Goal: Task Accomplishment & Management: Use online tool/utility

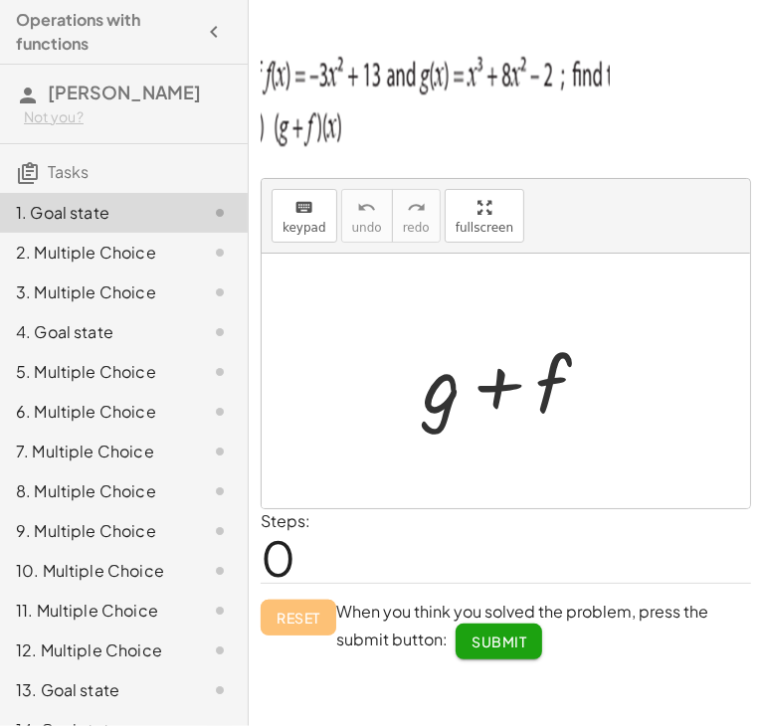
click at [433, 402] on div at bounding box center [514, 381] width 203 height 102
click at [455, 375] on div at bounding box center [514, 381] width 203 height 102
drag, startPoint x: 457, startPoint y: 385, endPoint x: 604, endPoint y: 324, distance: 159.2
click at [604, 325] on div "+ g + f" at bounding box center [507, 381] width 228 height 112
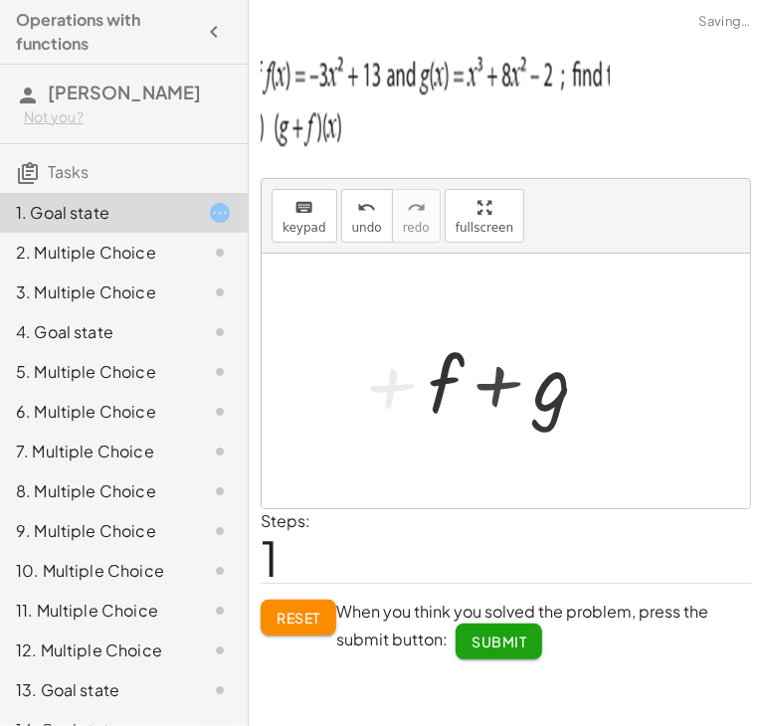
click at [508, 358] on div at bounding box center [514, 381] width 203 height 102
click at [445, 387] on div at bounding box center [514, 381] width 203 height 102
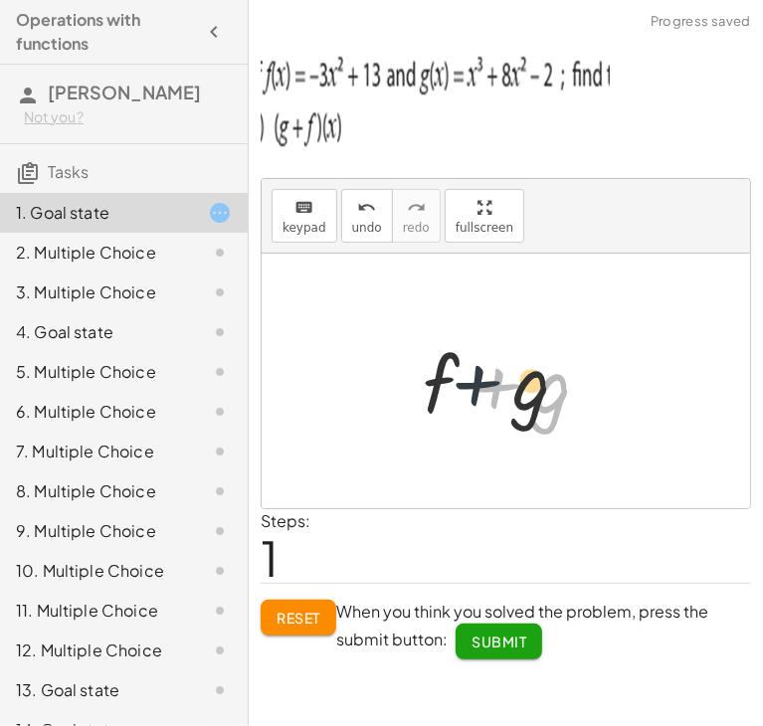
drag, startPoint x: 521, startPoint y: 384, endPoint x: 489, endPoint y: 378, distance: 32.4
click at [489, 378] on div at bounding box center [514, 381] width 203 height 102
click at [458, 376] on div at bounding box center [514, 381] width 203 height 102
click at [446, 376] on div at bounding box center [514, 381] width 203 height 102
click at [268, 631] on button "Reset" at bounding box center [299, 618] width 76 height 36
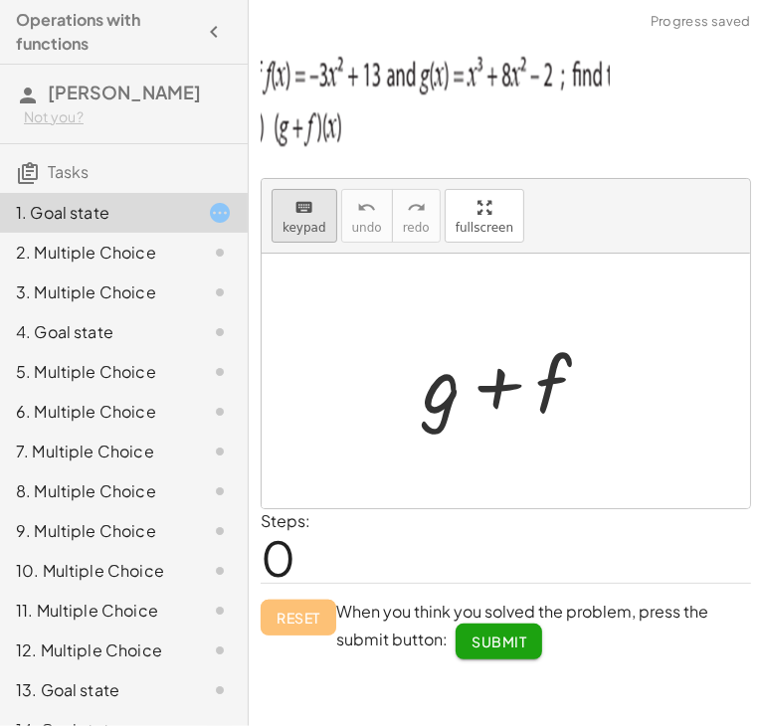
click at [301, 222] on span "keypad" at bounding box center [304, 228] width 44 height 14
click at [430, 386] on div at bounding box center [442, 383] width 38 height 92
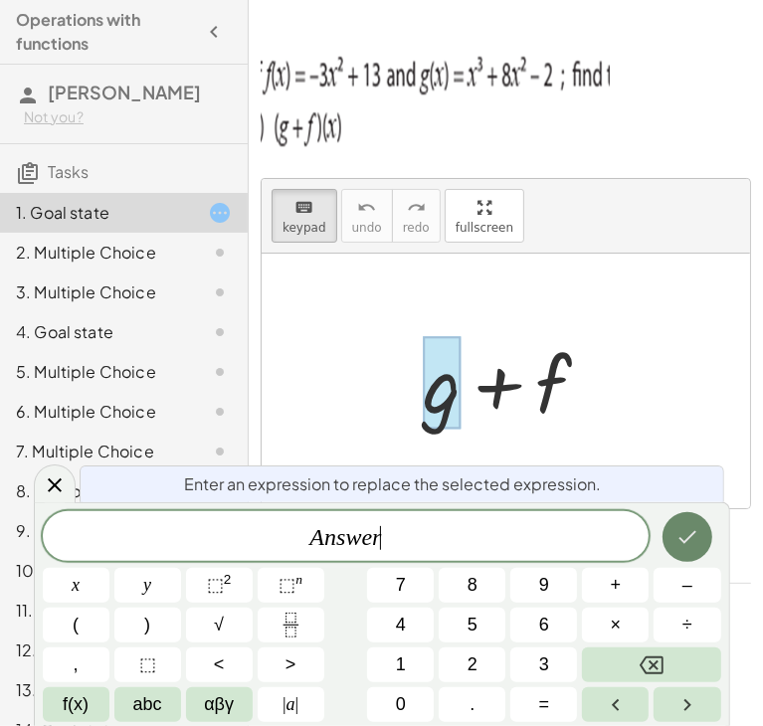
click at [689, 546] on icon "Done" at bounding box center [687, 537] width 24 height 24
click at [203, 588] on button "⬚ 2" at bounding box center [219, 585] width 67 height 35
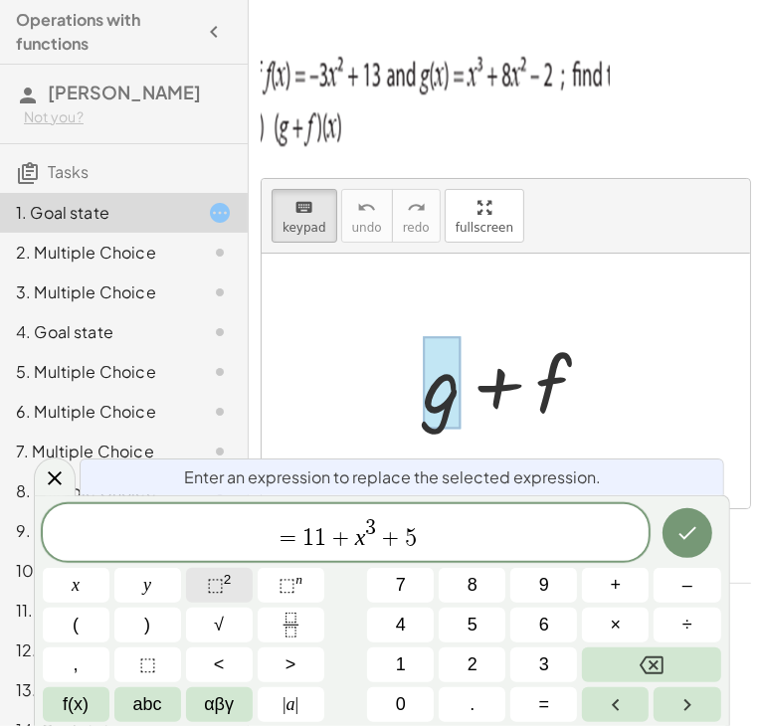
click at [201, 583] on button "⬚ 2" at bounding box center [219, 585] width 67 height 35
click at [688, 521] on icon "Done" at bounding box center [687, 533] width 24 height 24
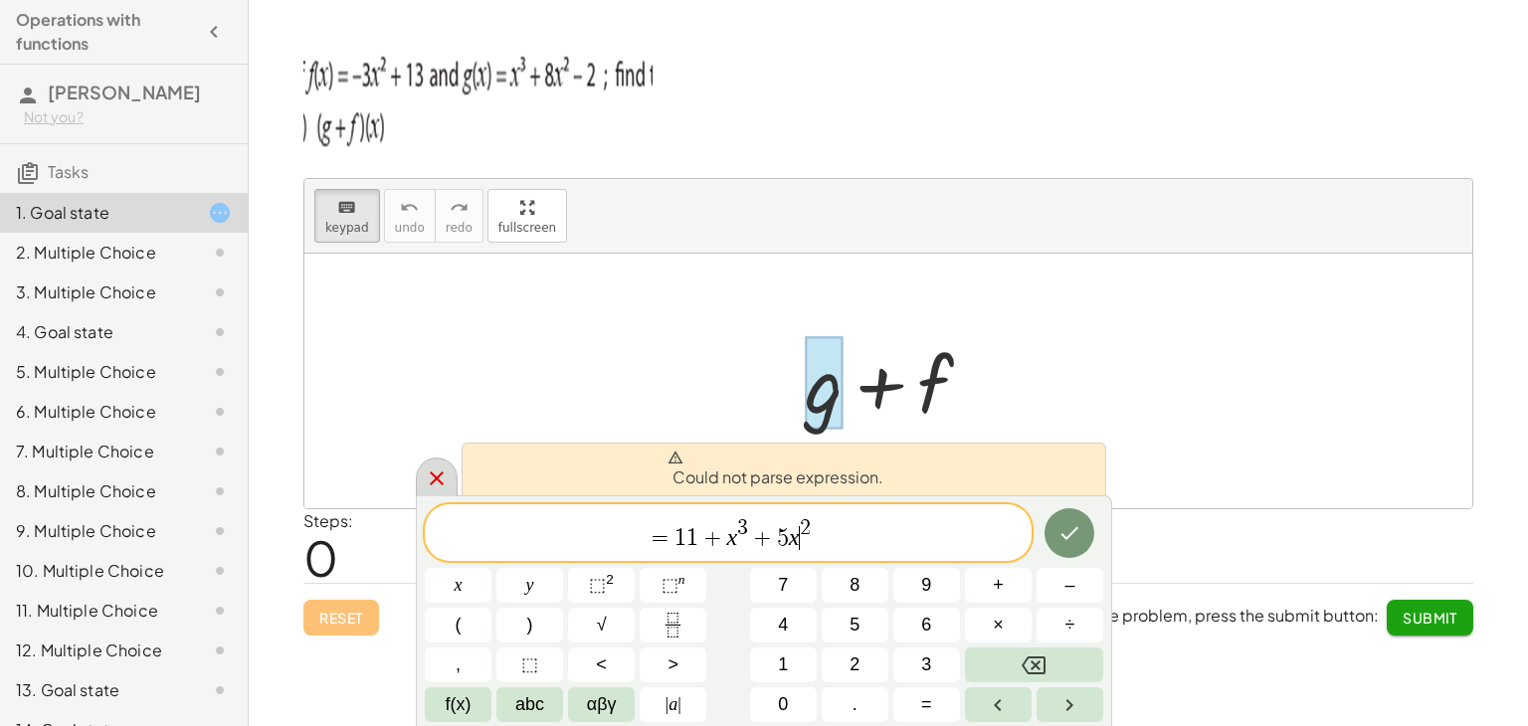
click at [419, 470] on div at bounding box center [437, 477] width 42 height 39
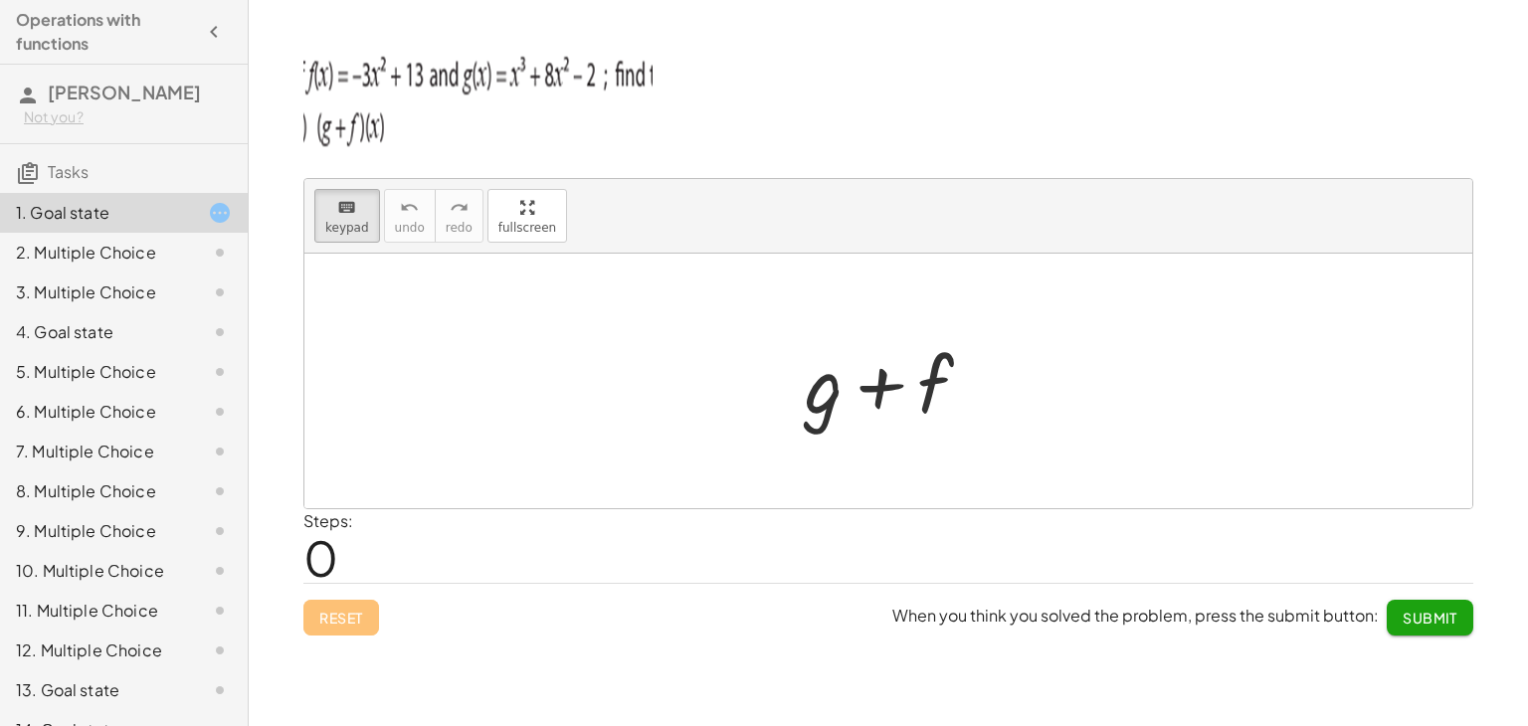
drag, startPoint x: 838, startPoint y: 394, endPoint x: 533, endPoint y: 281, distance: 325.4
click at [878, 375] on div at bounding box center [897, 385] width 110 height 89
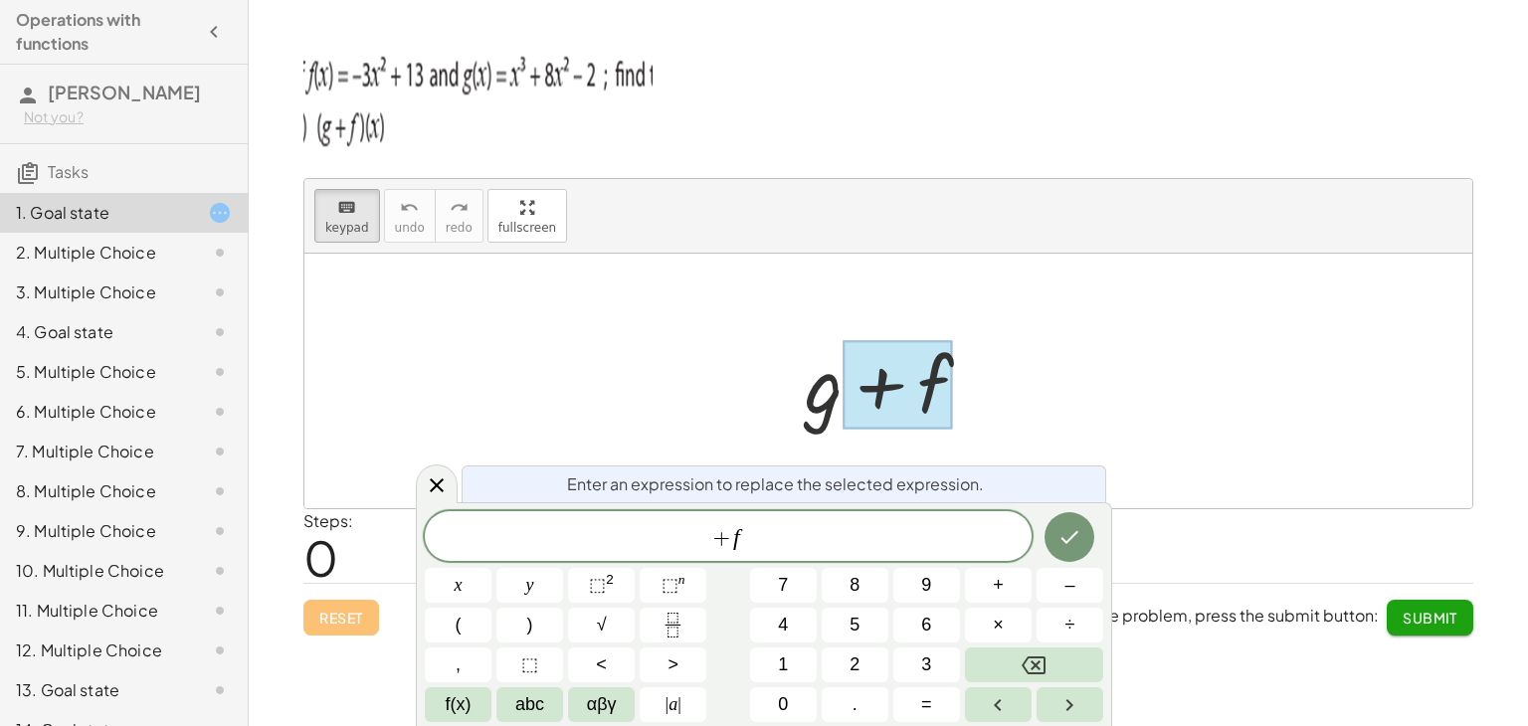
click at [878, 375] on div at bounding box center [897, 385] width 110 height 89
click at [784, 536] on span "+ f" at bounding box center [728, 538] width 607 height 28
click at [1085, 542] on button "Done" at bounding box center [1069, 537] width 50 height 50
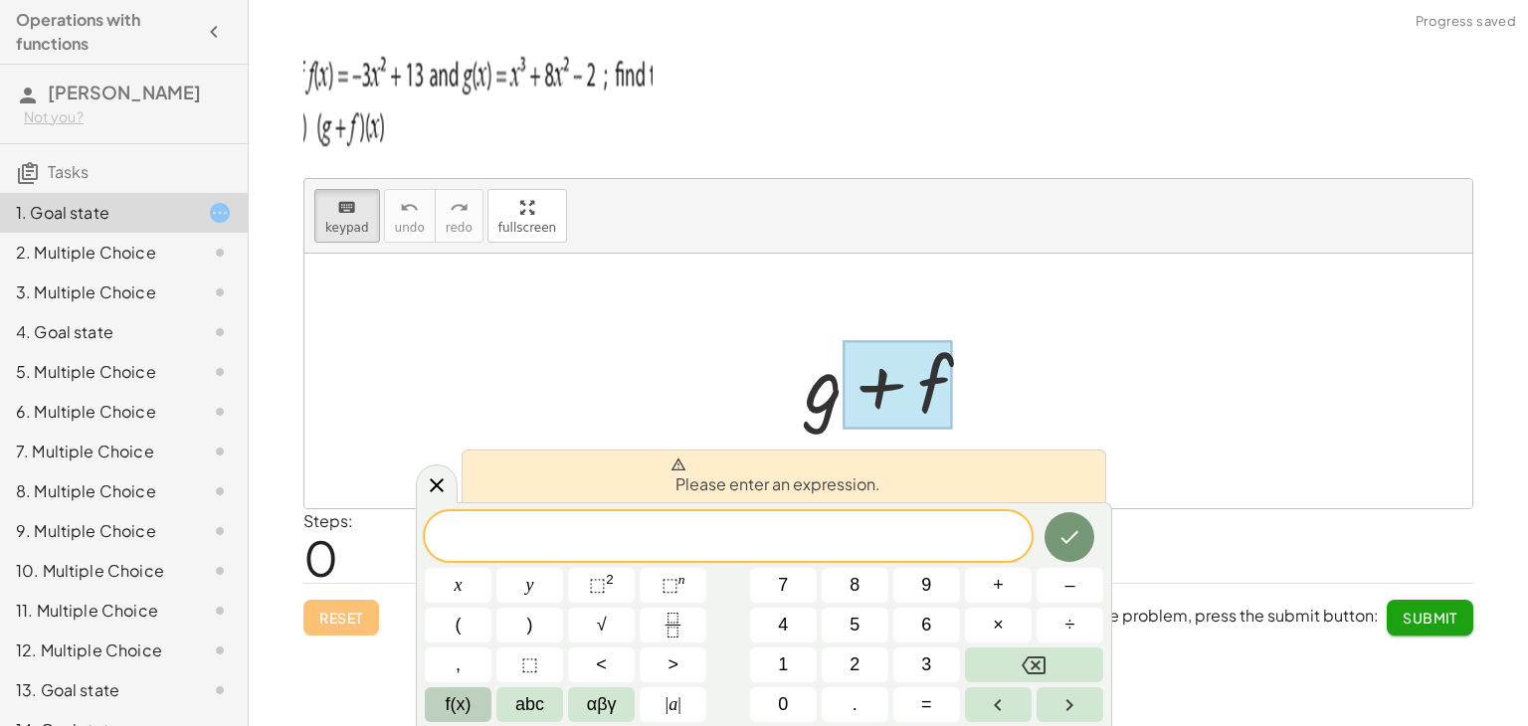
click at [466, 705] on span "f(x)" at bounding box center [459, 704] width 26 height 27
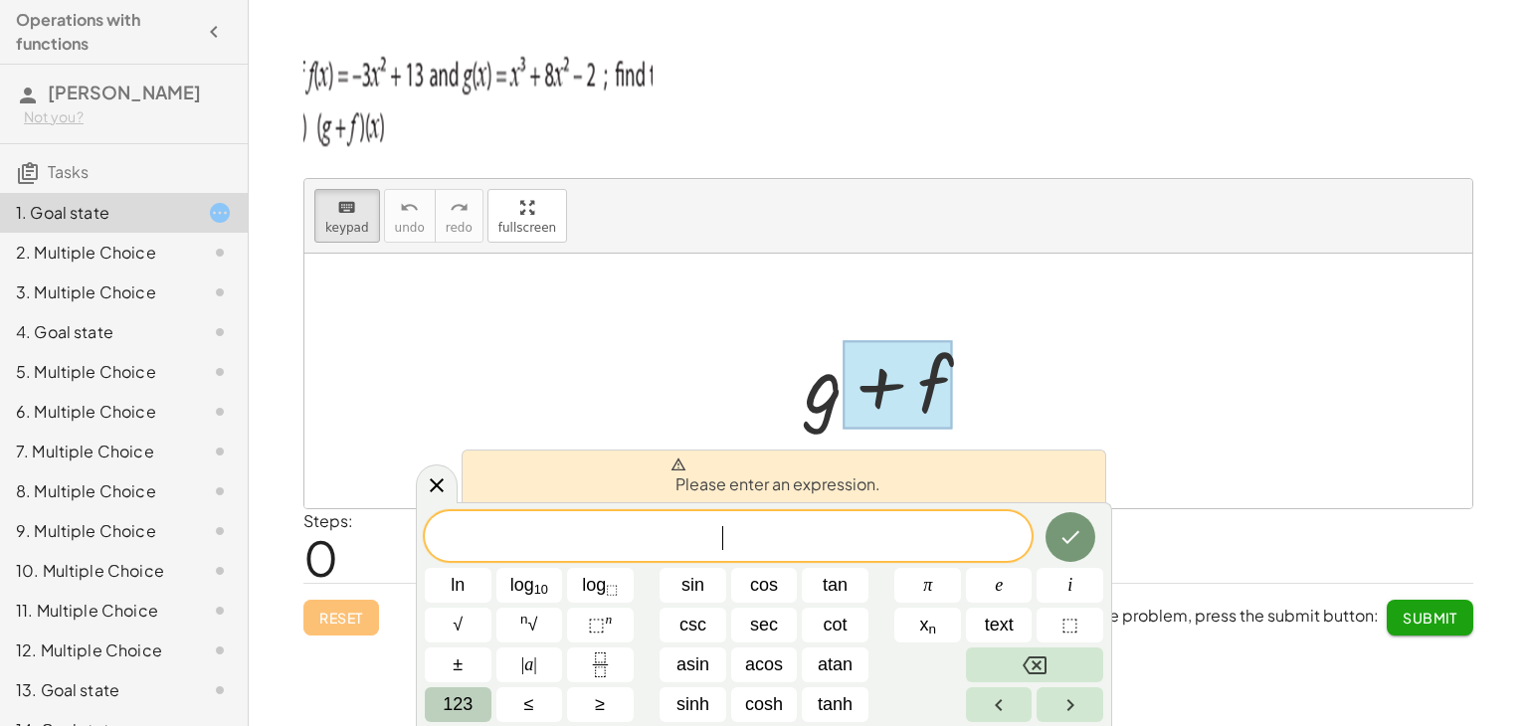
click at [464, 701] on span "123" at bounding box center [458, 704] width 30 height 27
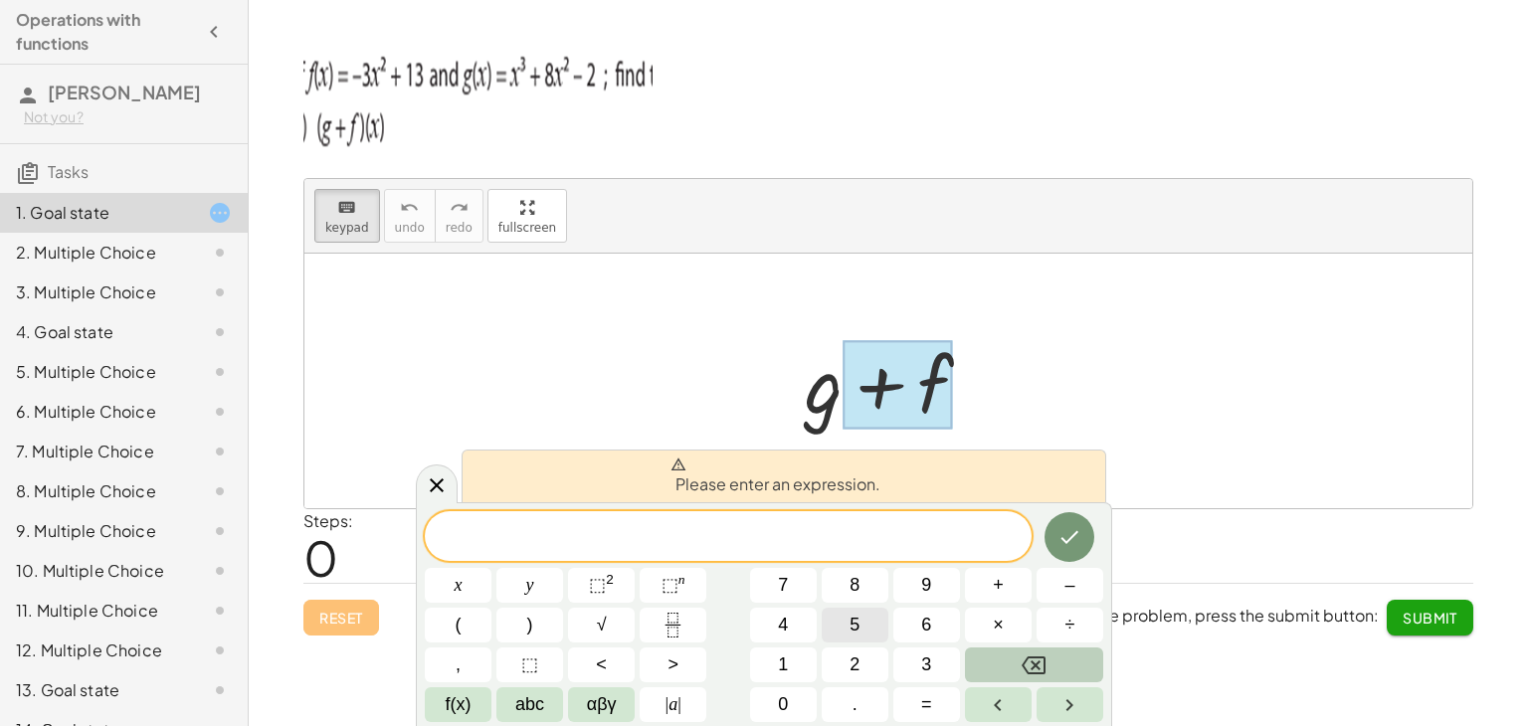
click at [853, 625] on span "5" at bounding box center [854, 625] width 10 height 27
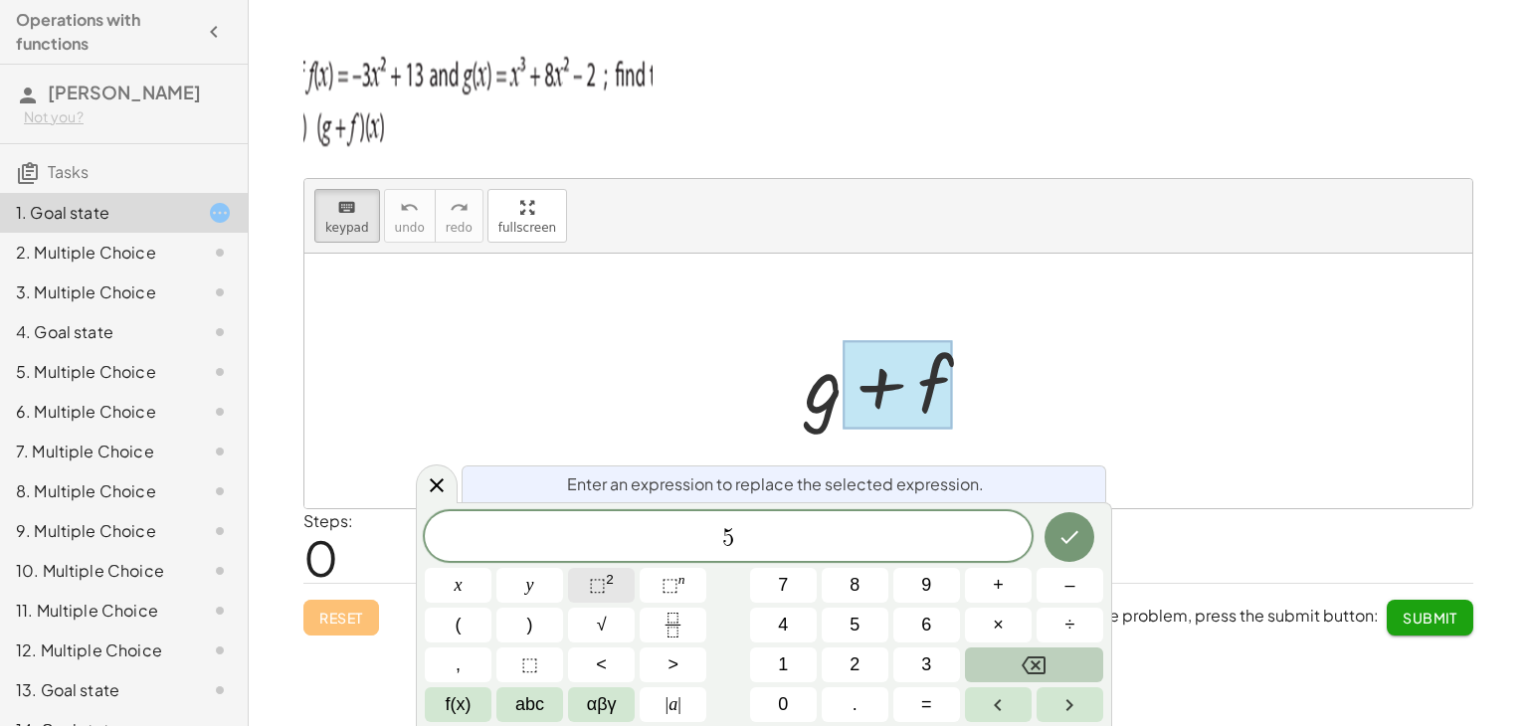
click at [617, 582] on button "⬚ 2" at bounding box center [601, 585] width 67 height 35
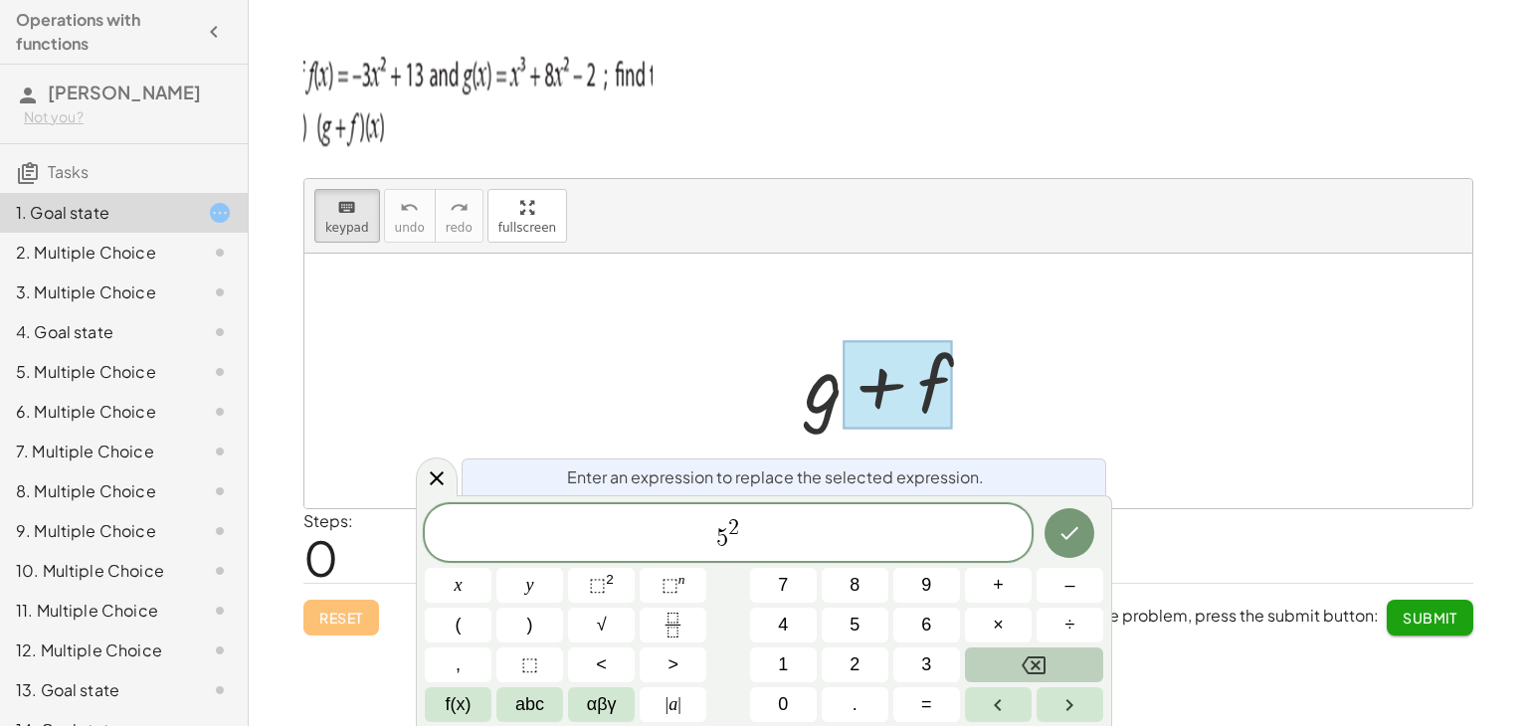
drag, startPoint x: 668, startPoint y: 582, endPoint x: 797, endPoint y: 494, distance: 155.3
click at [797, 494] on div "Enter an expression to replace the selected expression." at bounding box center [783, 476] width 644 height 37
click at [781, 528] on span "5 2 ​" at bounding box center [728, 534] width 607 height 36
click at [491, 568] on div at bounding box center [458, 585] width 67 height 35
click at [1064, 539] on icon "Done" at bounding box center [1069, 533] width 24 height 24
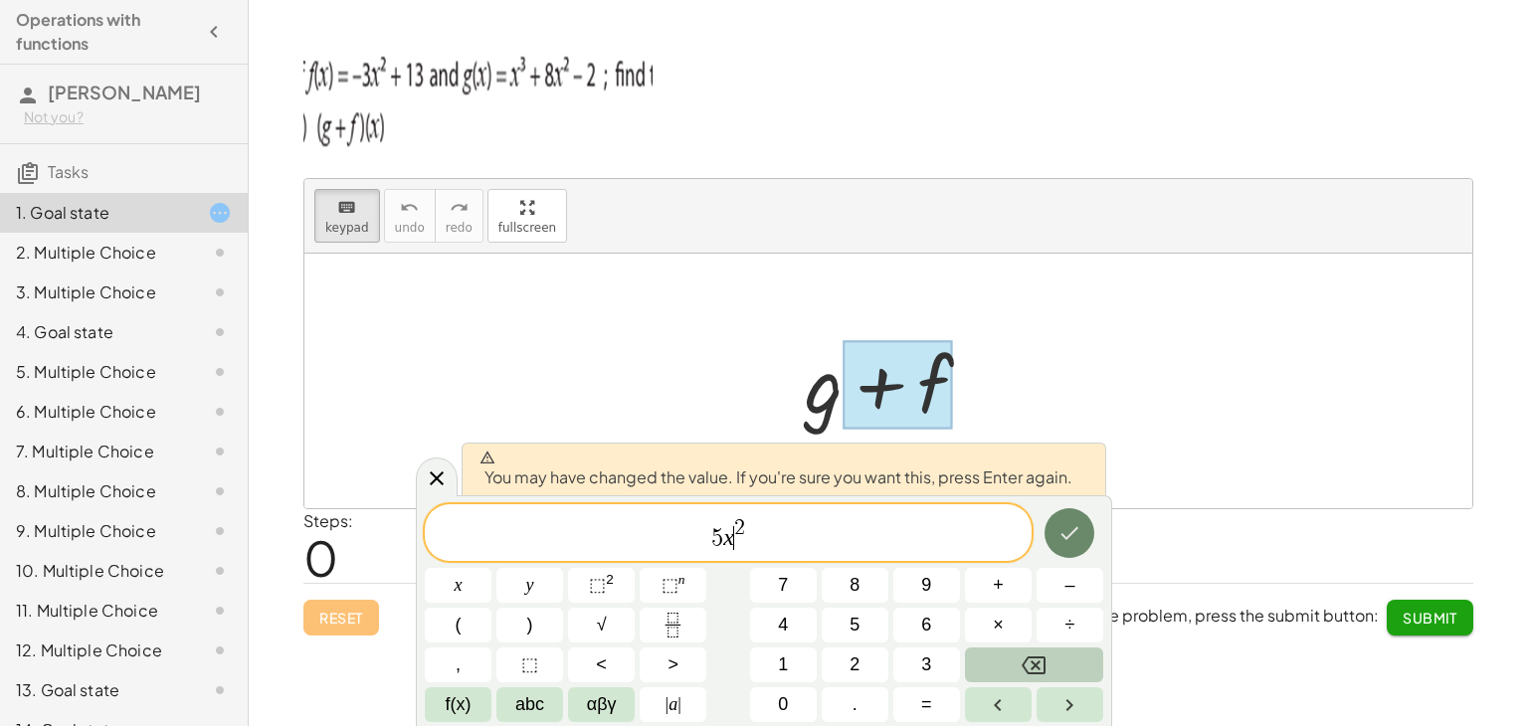
click at [1066, 517] on button "Done" at bounding box center [1069, 533] width 50 height 50
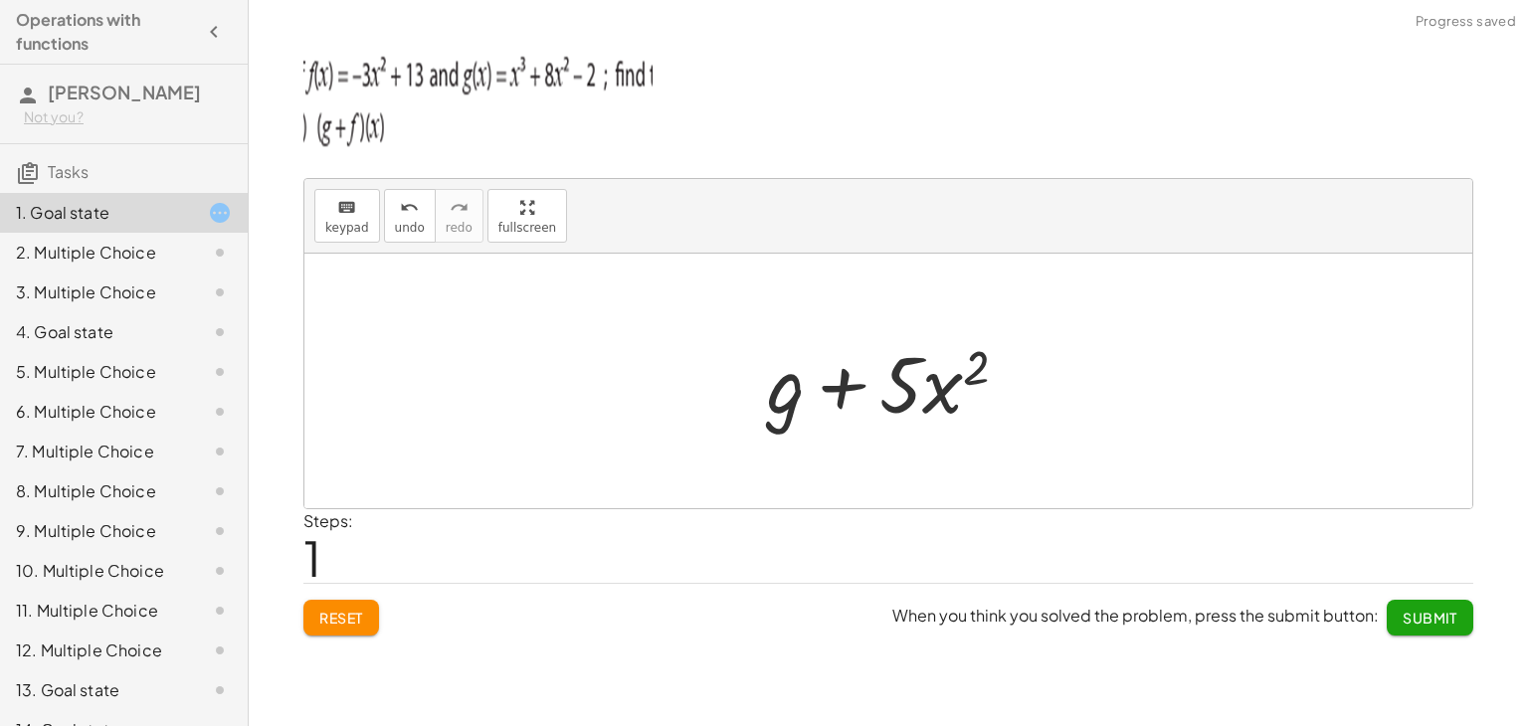
click at [863, 387] on div at bounding box center [895, 381] width 276 height 102
click at [975, 375] on div at bounding box center [895, 381] width 276 height 102
click at [948, 383] on div at bounding box center [895, 381] width 276 height 102
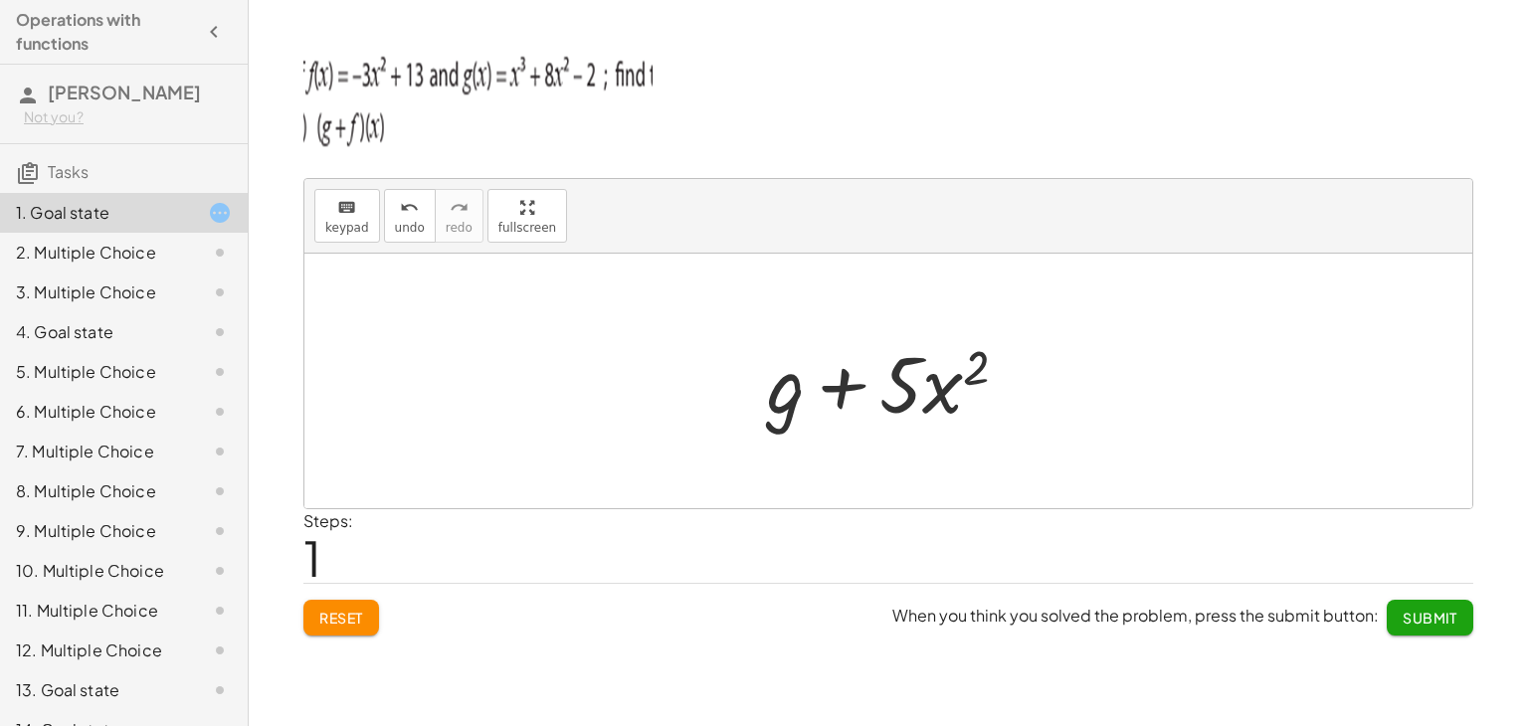
click at [883, 410] on div at bounding box center [895, 381] width 276 height 102
click at [342, 211] on icon "keyboard" at bounding box center [346, 208] width 19 height 24
click at [800, 376] on div at bounding box center [786, 383] width 38 height 92
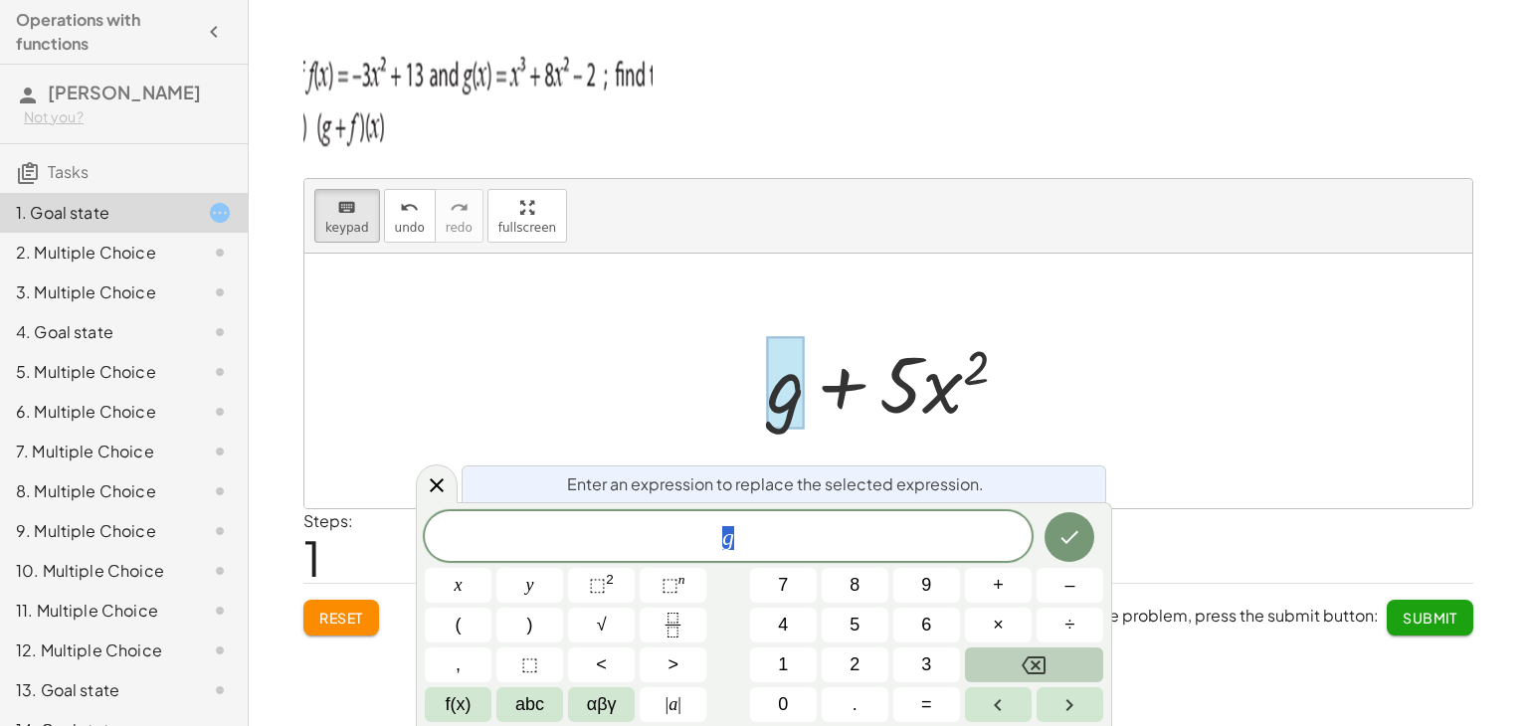
click at [846, 381] on div at bounding box center [895, 381] width 276 height 102
click at [350, 225] on span "keypad" at bounding box center [347, 228] width 44 height 14
click at [854, 382] on div at bounding box center [895, 381] width 276 height 102
click at [738, 538] on span "g" at bounding box center [728, 538] width 607 height 28
click at [606, 581] on sup "2" at bounding box center [610, 579] width 8 height 15
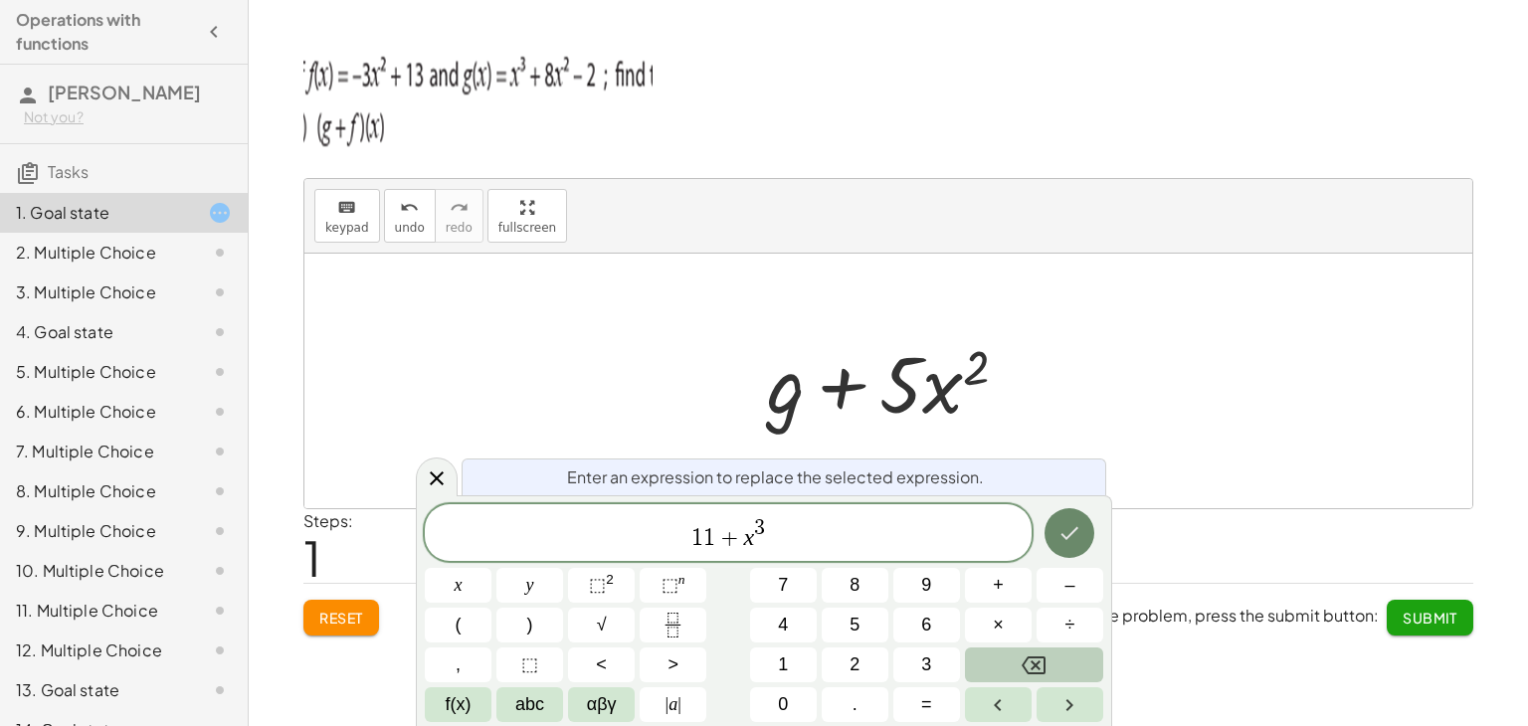
click at [1067, 530] on icon "Done" at bounding box center [1069, 533] width 24 height 24
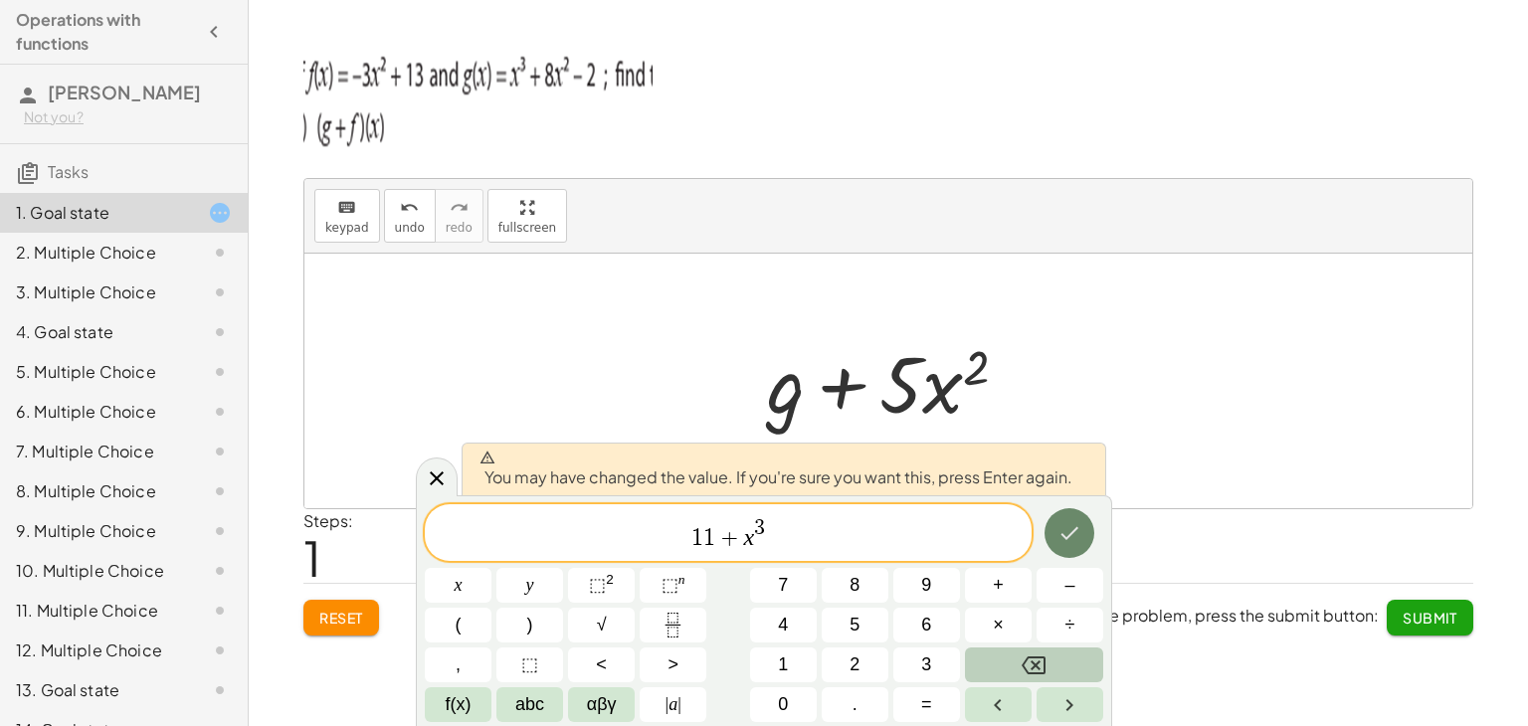
click at [1067, 530] on icon "Done" at bounding box center [1069, 533] width 24 height 24
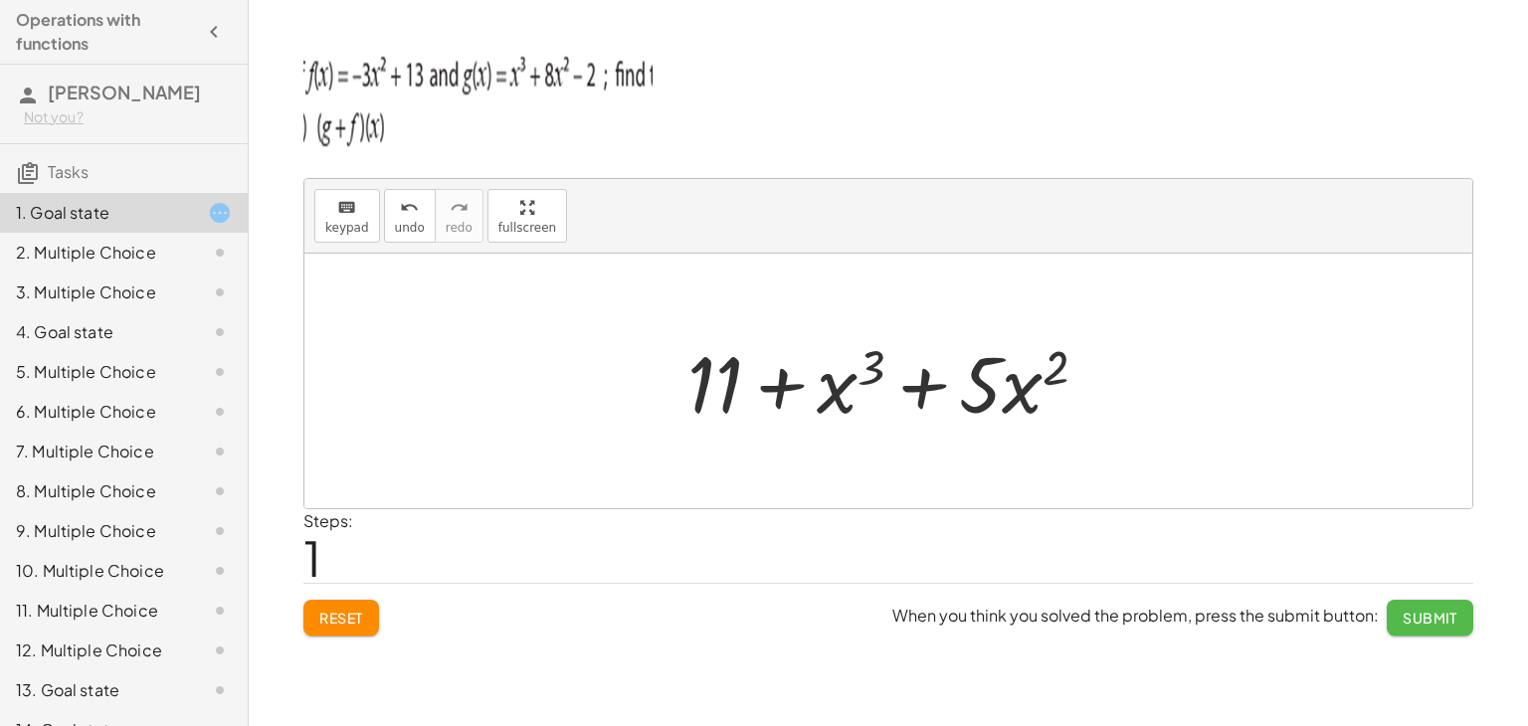
click at [1440, 614] on span "Submit" at bounding box center [1429, 618] width 55 height 18
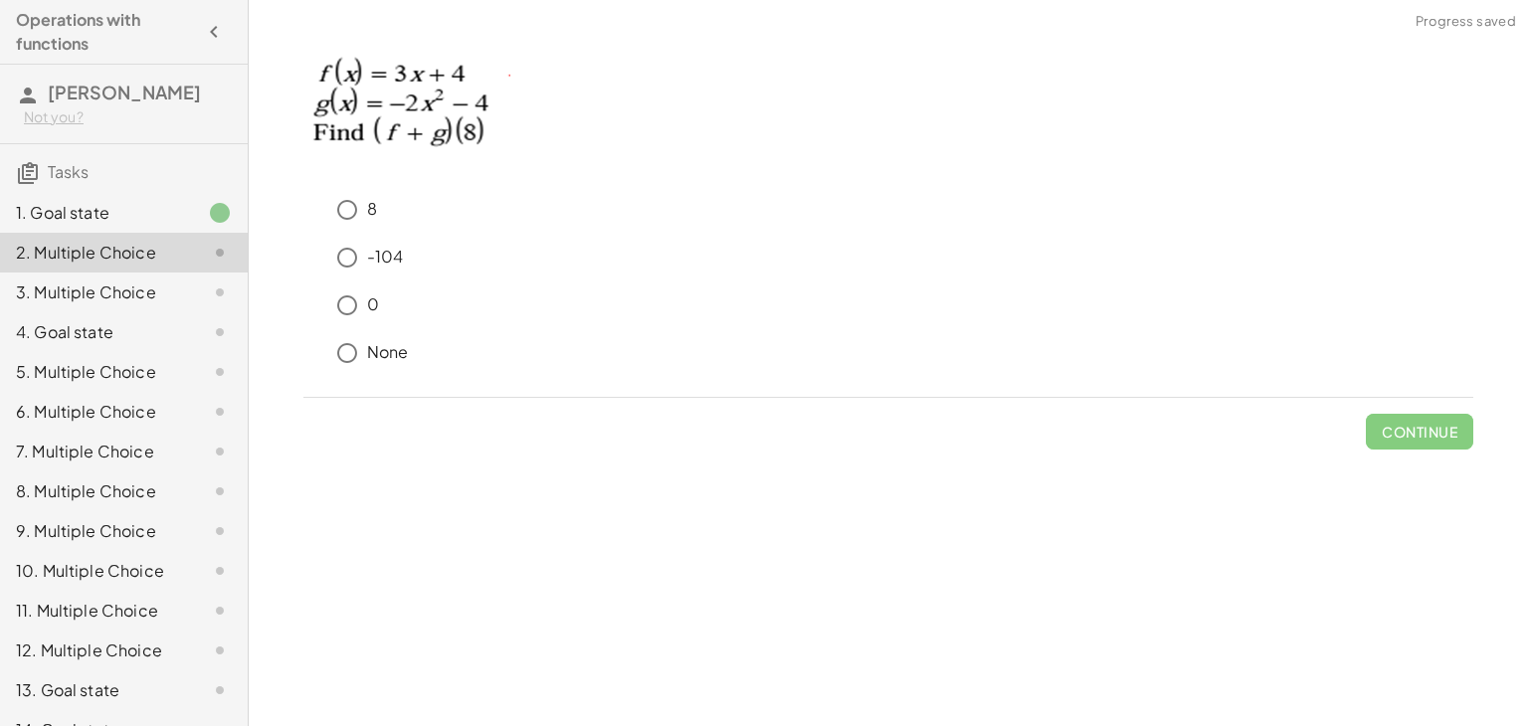
click at [84, 206] on div "1. Goal state" at bounding box center [96, 213] width 160 height 24
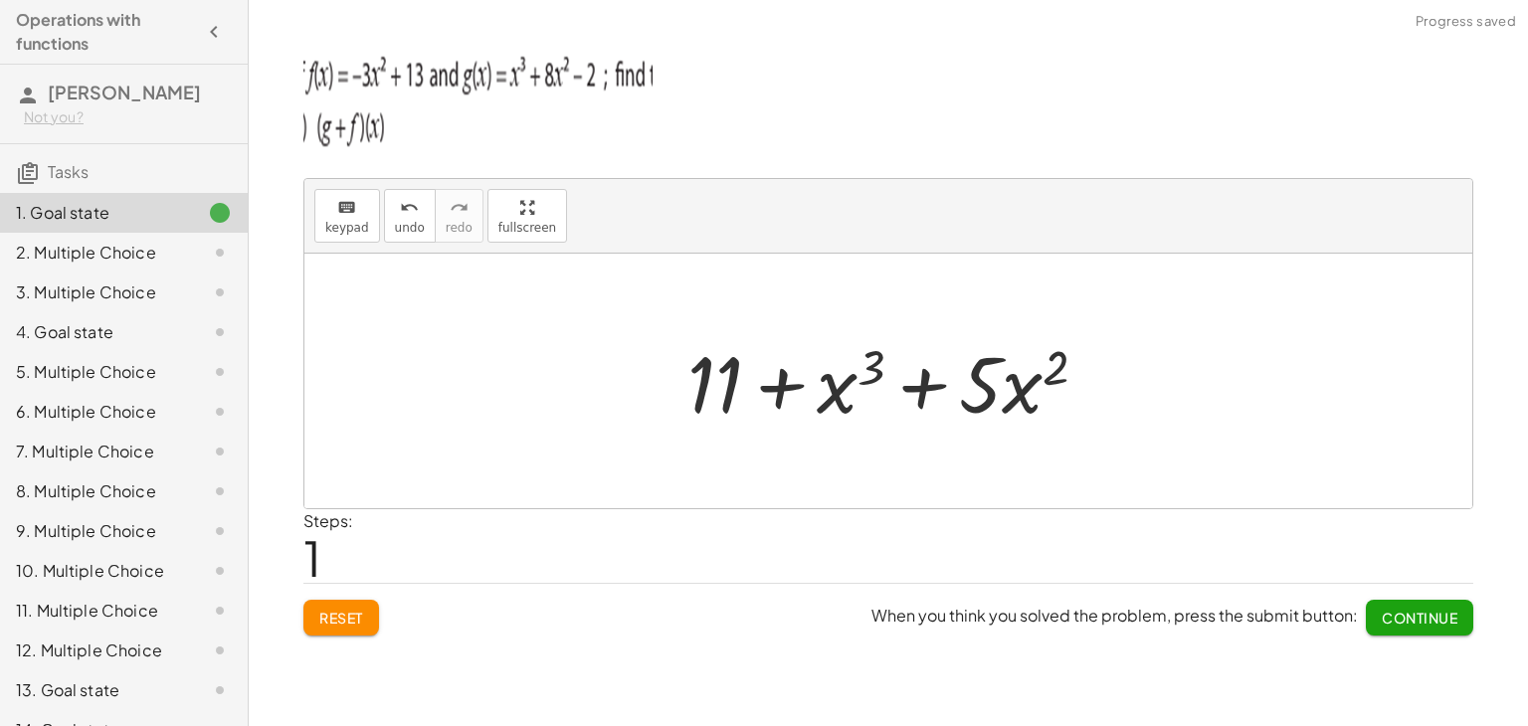
click at [127, 255] on div "2. Multiple Choice" at bounding box center [96, 253] width 160 height 24
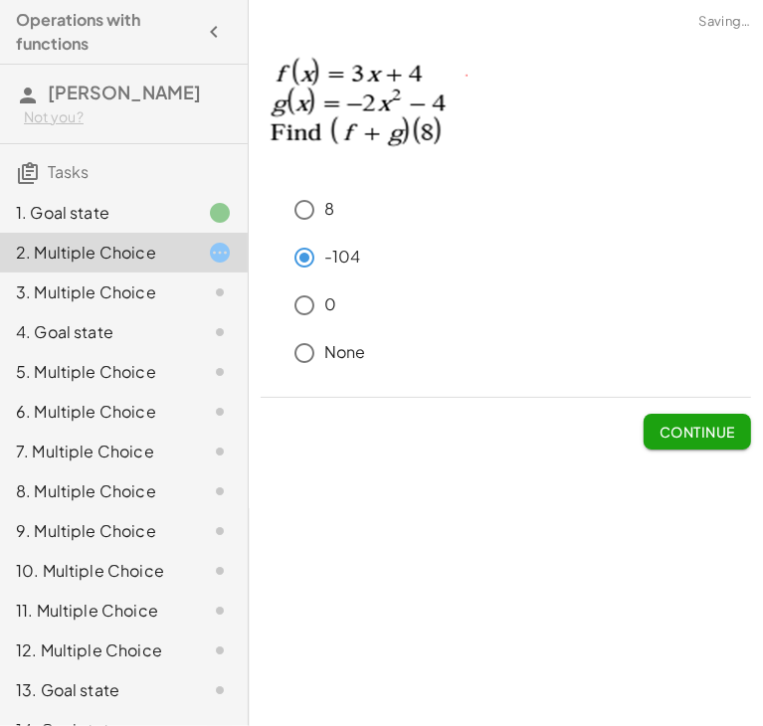
click at [723, 432] on span "Continue" at bounding box center [697, 432] width 76 height 18
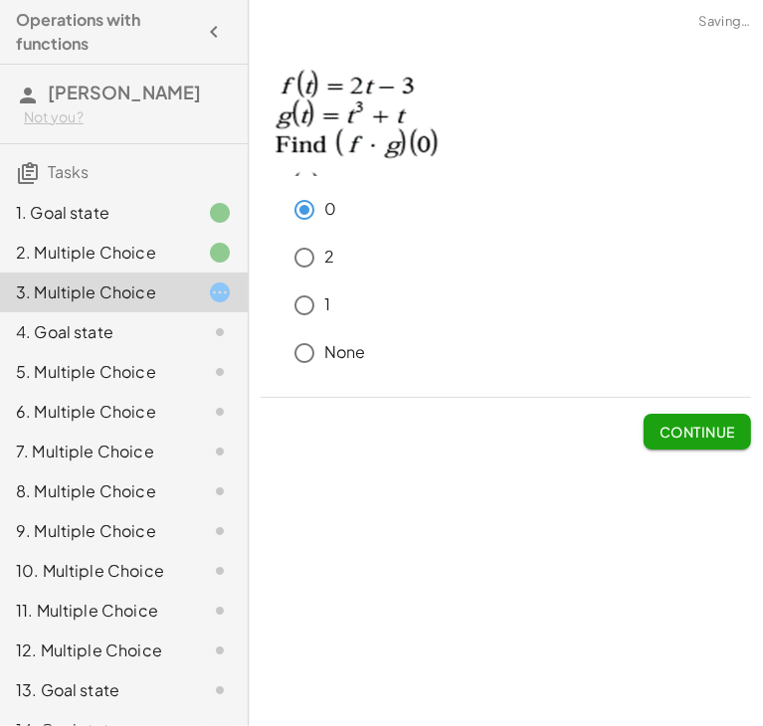
click at [660, 434] on span "Continue" at bounding box center [697, 432] width 76 height 18
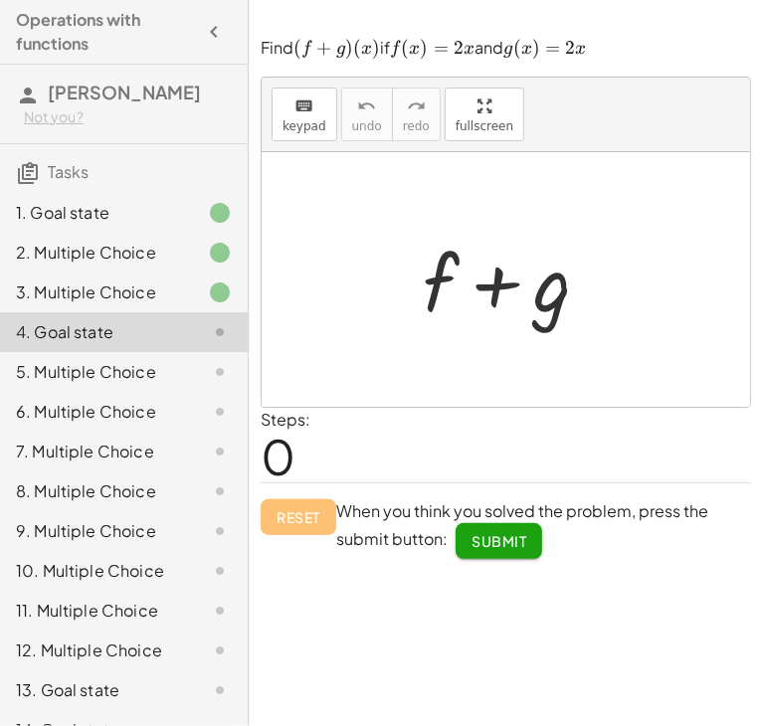
click at [454, 281] on div at bounding box center [514, 280] width 203 height 102
click at [461, 282] on div at bounding box center [514, 280] width 203 height 102
click at [277, 120] on button "keyboard keypad" at bounding box center [305, 115] width 66 height 54
click at [427, 270] on div at bounding box center [441, 282] width 36 height 92
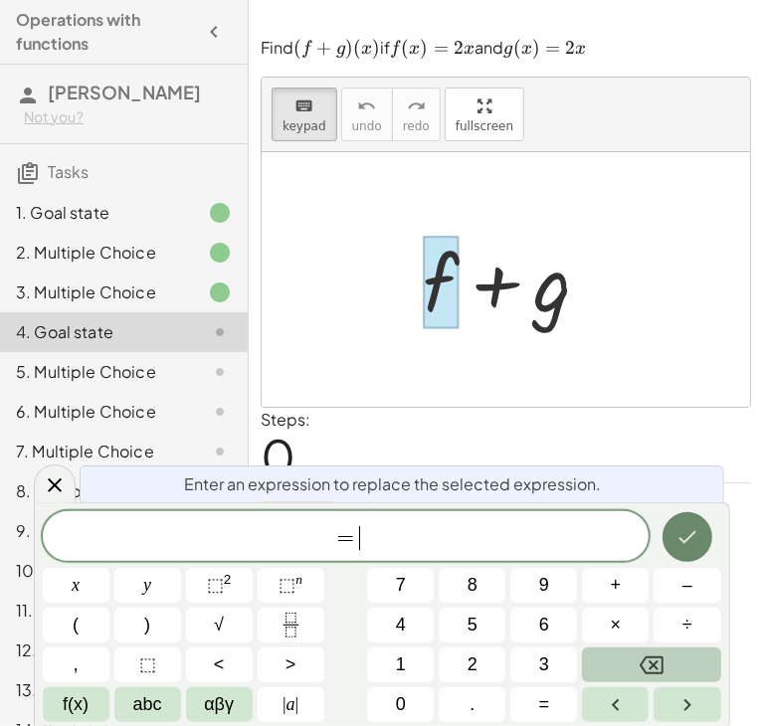
click at [684, 535] on icon "Done" at bounding box center [687, 537] width 24 height 24
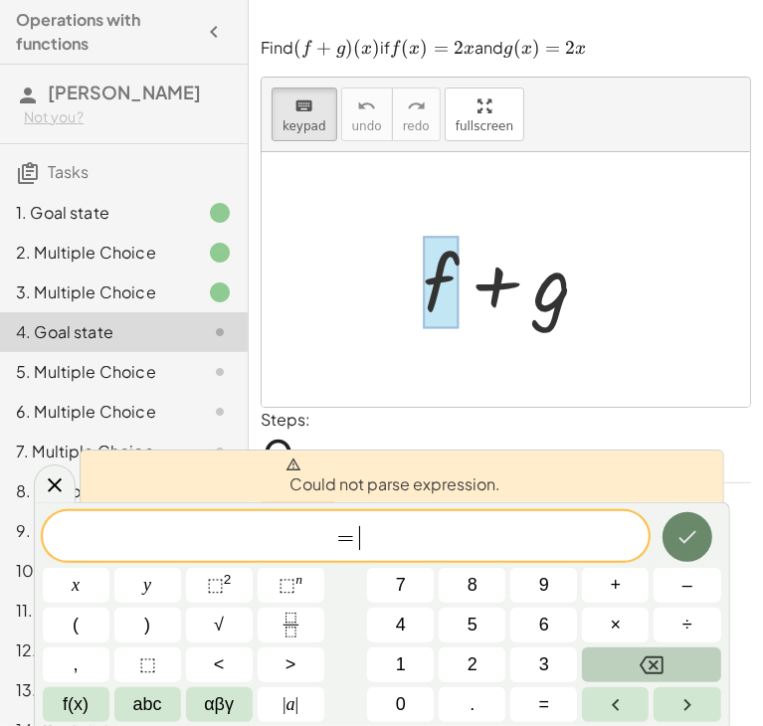
click at [684, 535] on icon "Done" at bounding box center [687, 537] width 24 height 24
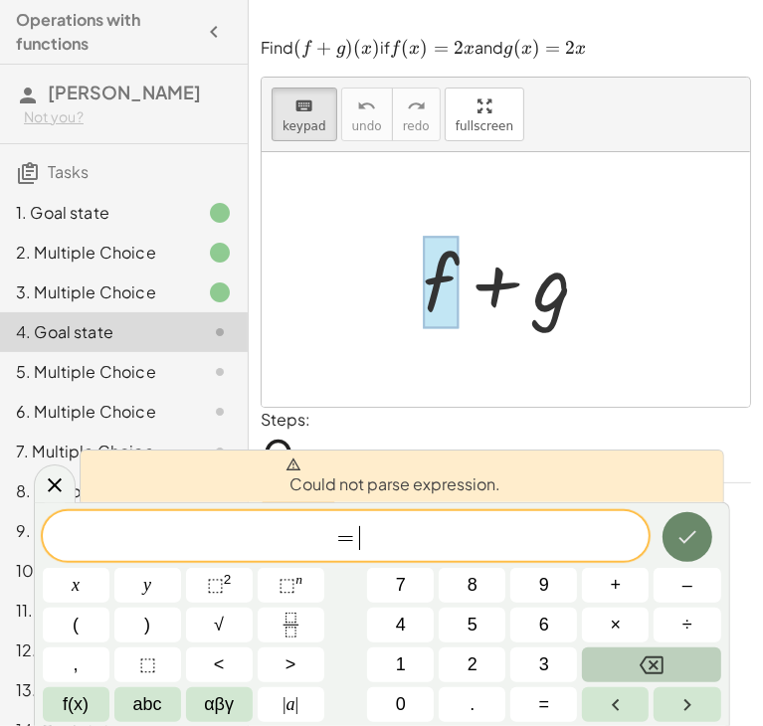
click at [684, 535] on icon "Done" at bounding box center [687, 537] width 24 height 24
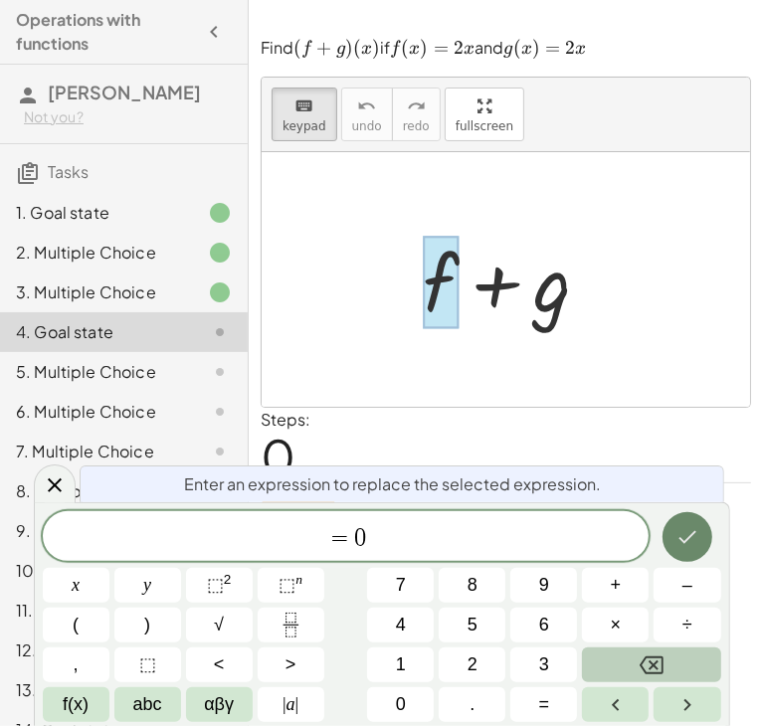
click at [684, 535] on icon "Done" at bounding box center [687, 537] width 24 height 24
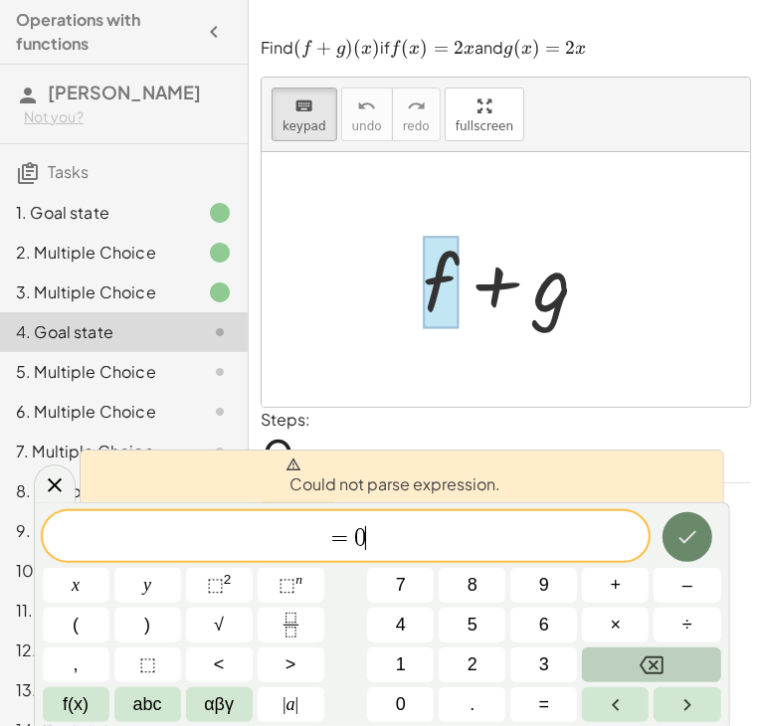
click at [684, 535] on icon "Done" at bounding box center [687, 537] width 24 height 24
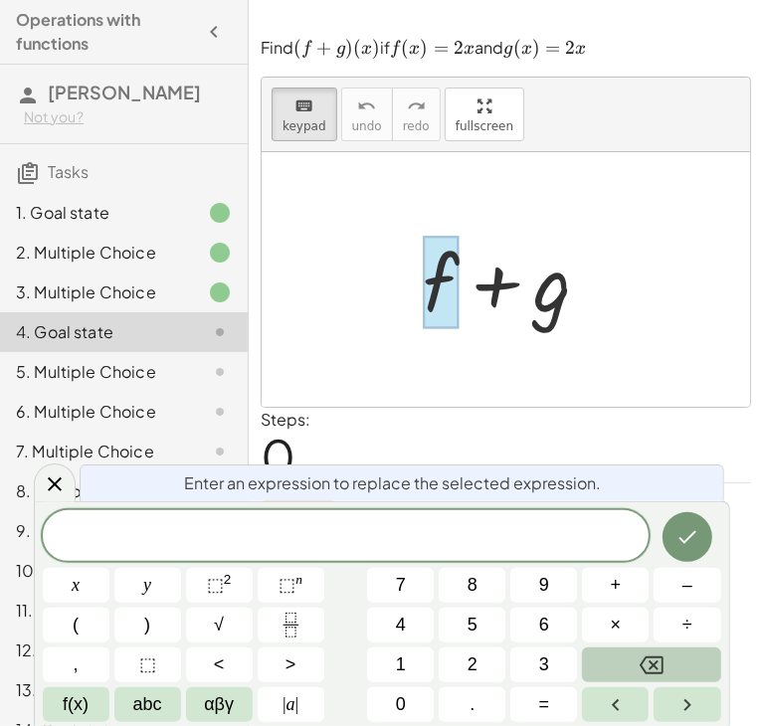
click at [555, 297] on div at bounding box center [514, 280] width 203 height 102
click at [652, 659] on icon "Backspace" at bounding box center [652, 665] width 24 height 24
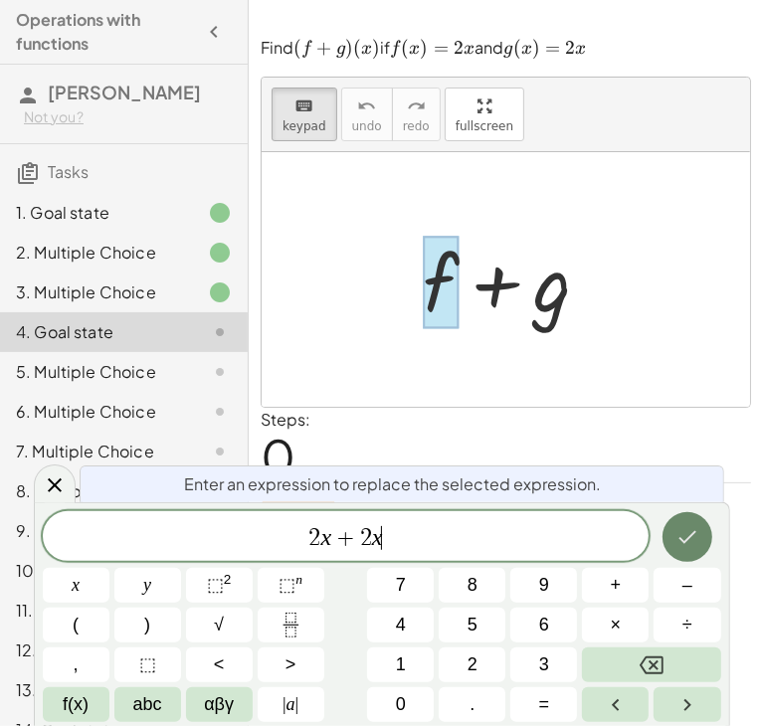
click at [689, 526] on icon "Done" at bounding box center [687, 537] width 24 height 24
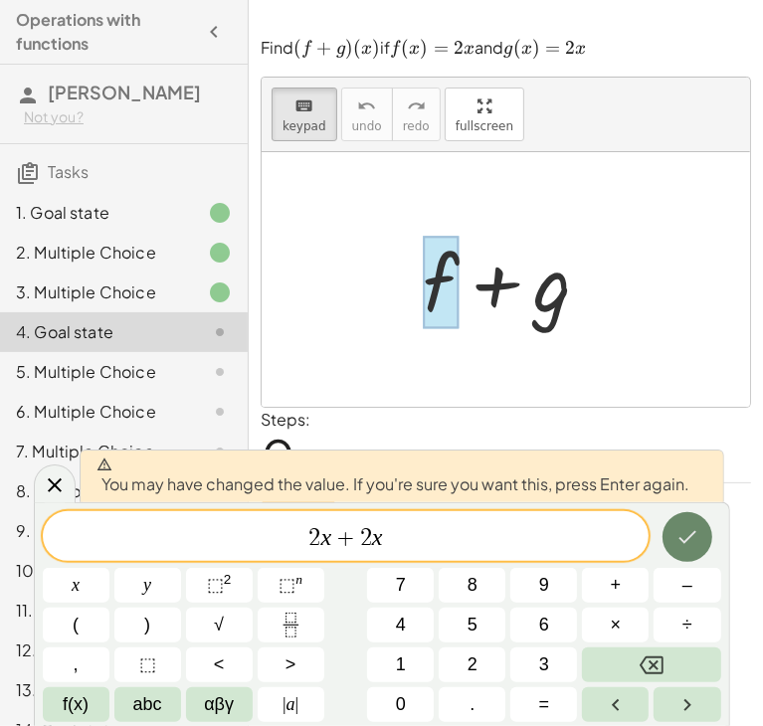
click at [689, 526] on icon "Done" at bounding box center [687, 537] width 24 height 24
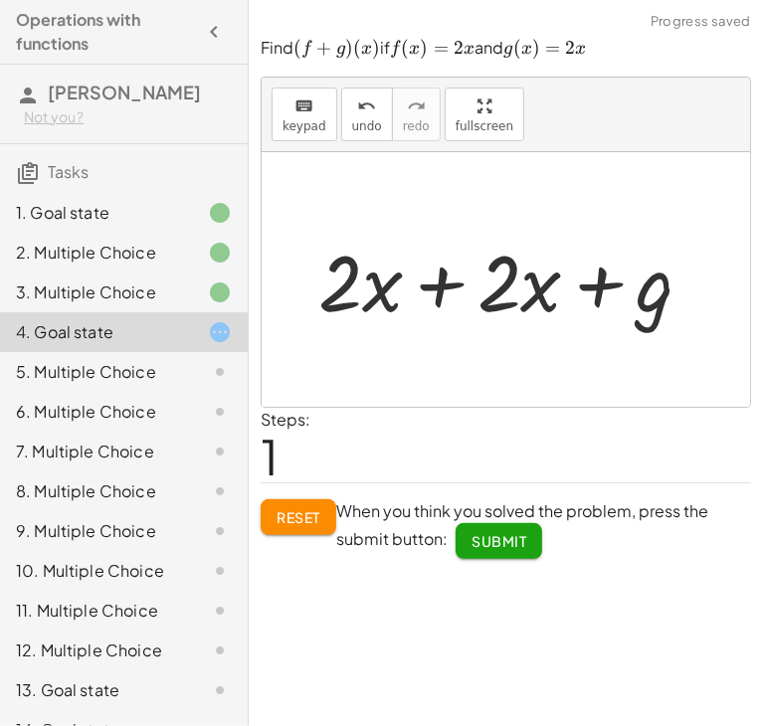
click at [657, 275] on div at bounding box center [513, 280] width 410 height 102
click at [306, 113] on icon "keyboard" at bounding box center [303, 106] width 19 height 24
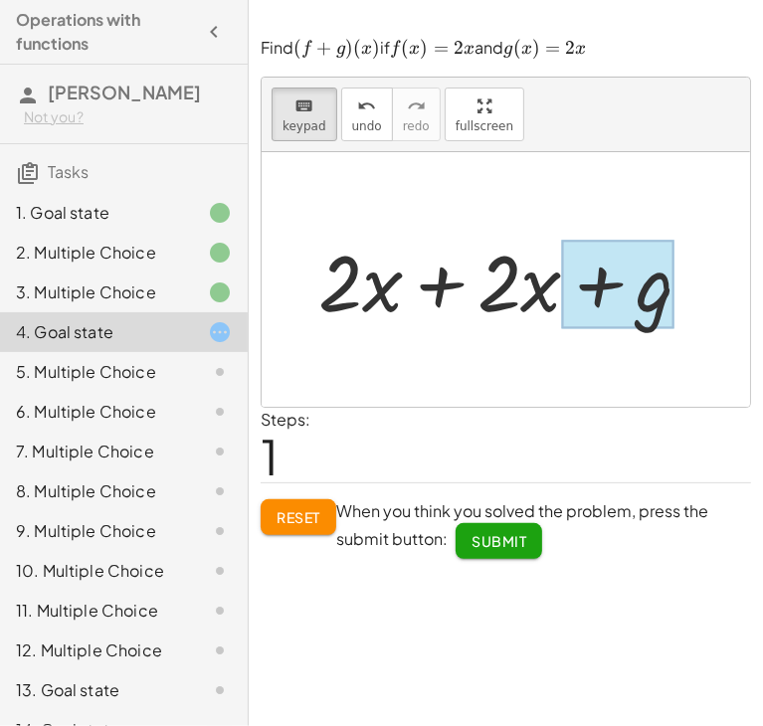
click at [607, 297] on div at bounding box center [618, 284] width 112 height 89
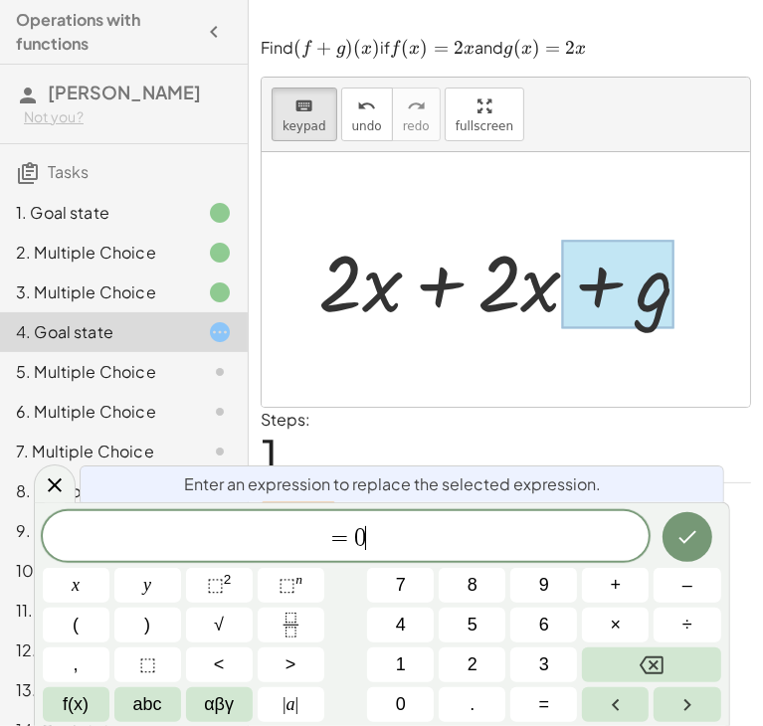
click at [109, 568] on div at bounding box center [76, 585] width 67 height 35
click at [680, 544] on icon "Done" at bounding box center [687, 537] width 24 height 24
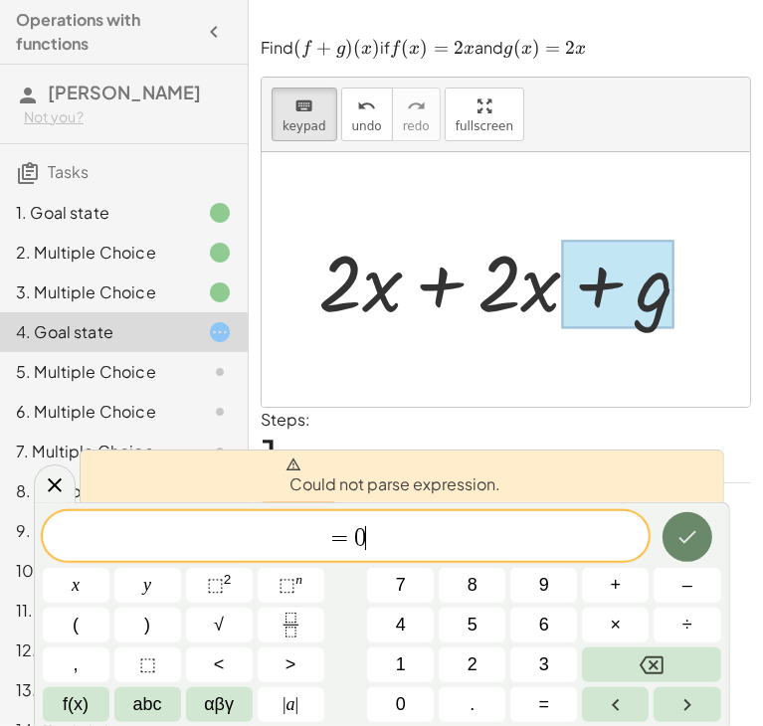
click at [680, 544] on icon "Done" at bounding box center [687, 537] width 24 height 24
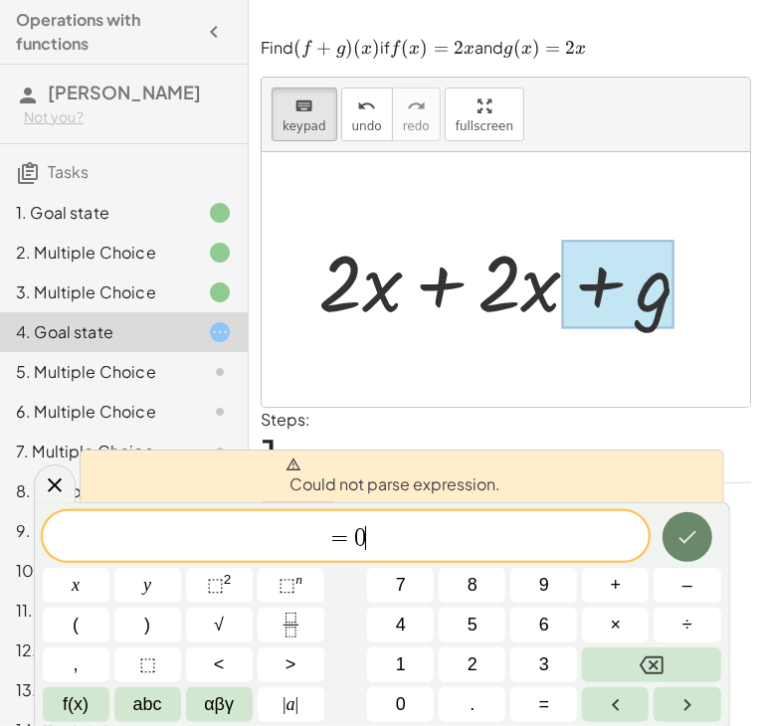
click at [680, 544] on icon "Done" at bounding box center [687, 537] width 24 height 24
click at [696, 703] on icon "Right arrow" at bounding box center [687, 705] width 24 height 24
click at [689, 540] on icon "Done" at bounding box center [687, 537] width 24 height 24
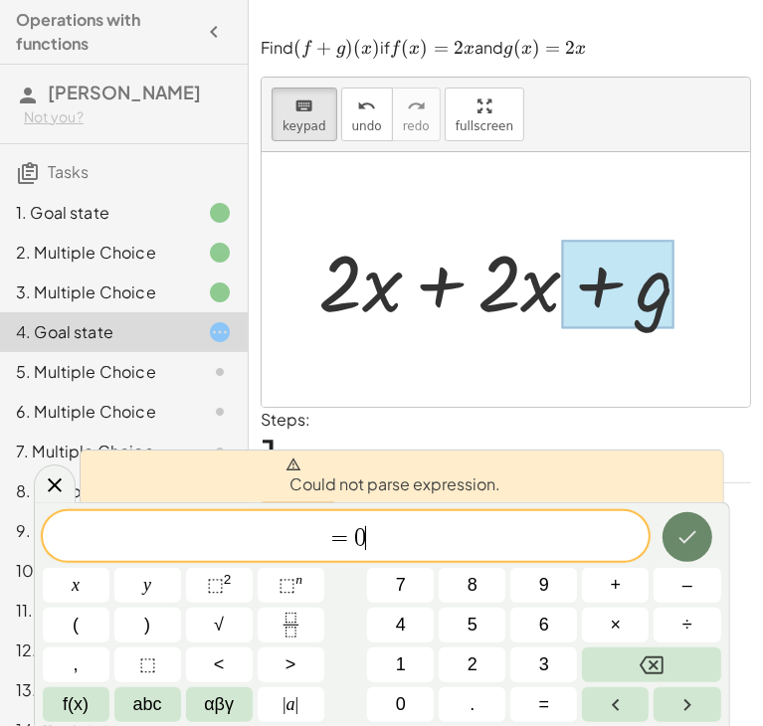
click at [689, 540] on icon "Done" at bounding box center [687, 537] width 24 height 24
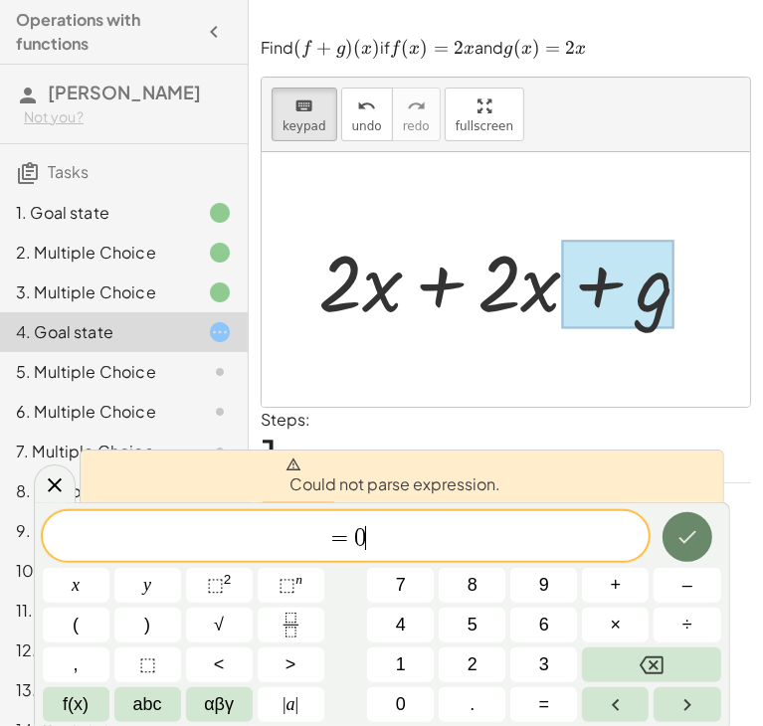
click at [689, 540] on icon "Done" at bounding box center [687, 537] width 24 height 24
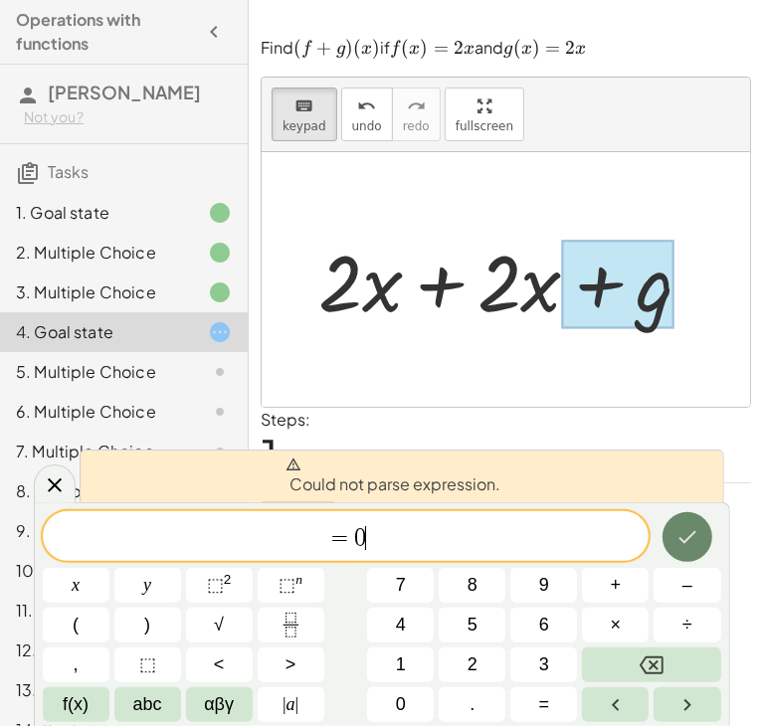
click at [689, 540] on icon "Done" at bounding box center [687, 537] width 24 height 24
click at [613, 359] on div at bounding box center [506, 279] width 488 height 255
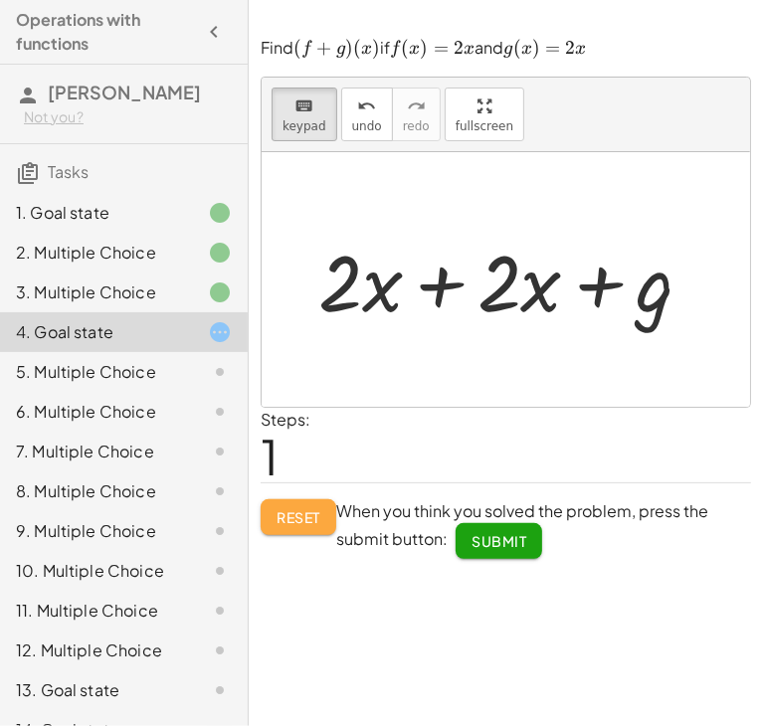
click at [325, 518] on button "Reset" at bounding box center [299, 517] width 76 height 36
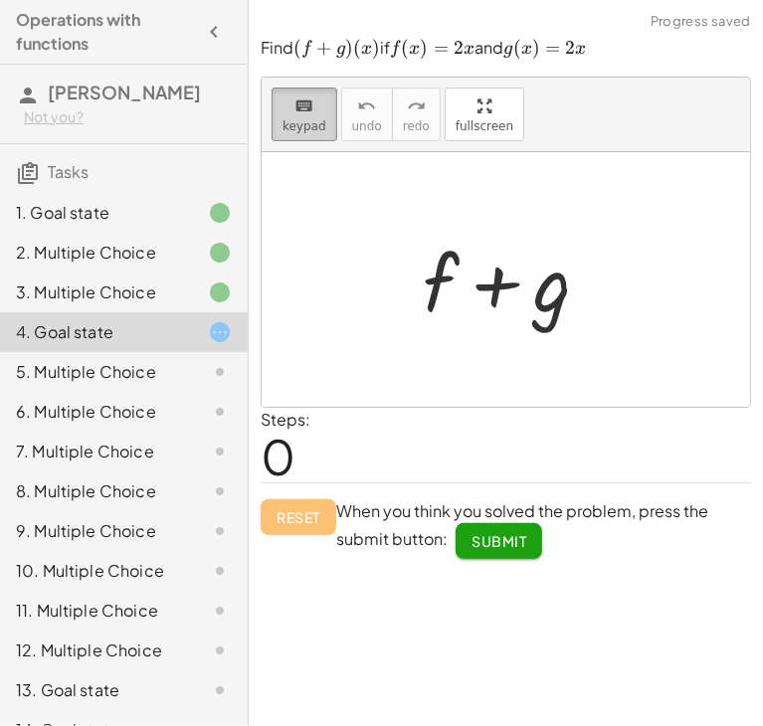
click at [300, 100] on icon "keyboard" at bounding box center [303, 106] width 19 height 24
click at [505, 294] on div at bounding box center [514, 280] width 203 height 102
click at [297, 120] on span "keypad" at bounding box center [304, 126] width 44 height 14
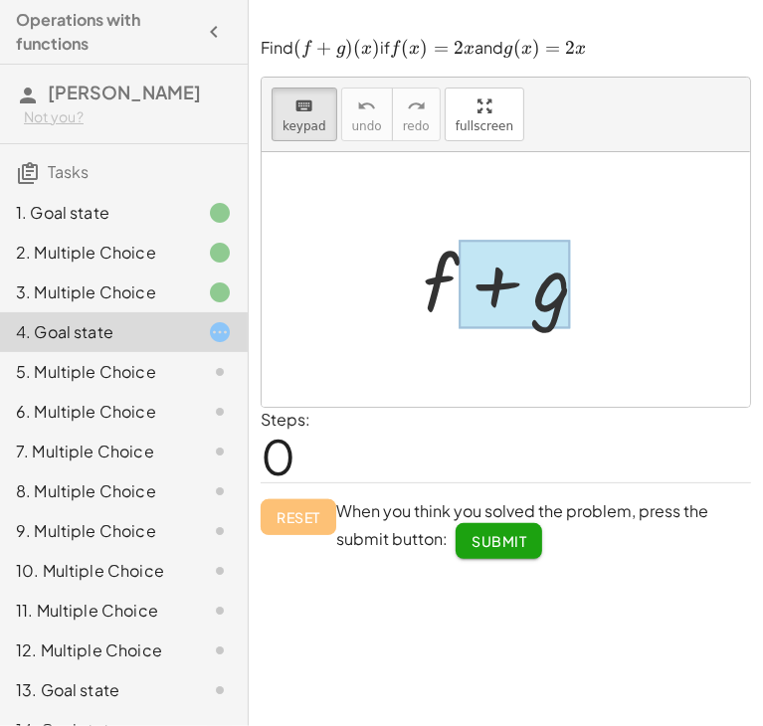
click at [488, 287] on div at bounding box center [514, 284] width 112 height 89
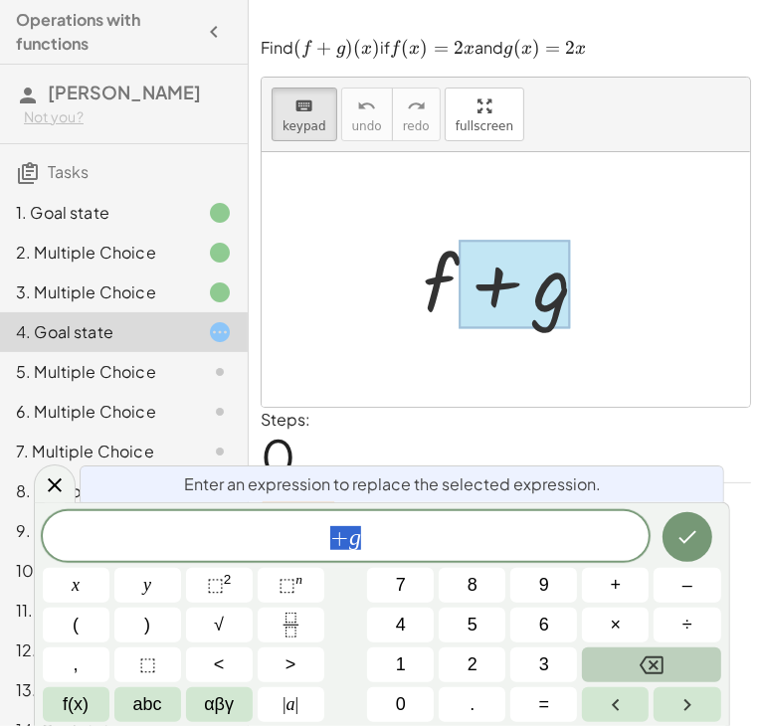
click at [652, 656] on icon "Backspace" at bounding box center [652, 665] width 24 height 18
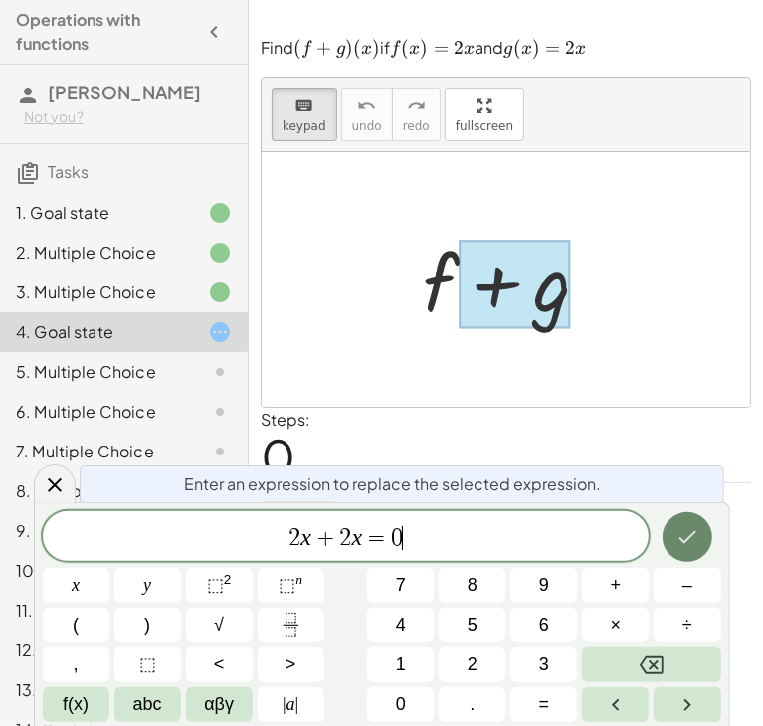
click at [675, 547] on icon "Done" at bounding box center [687, 537] width 24 height 24
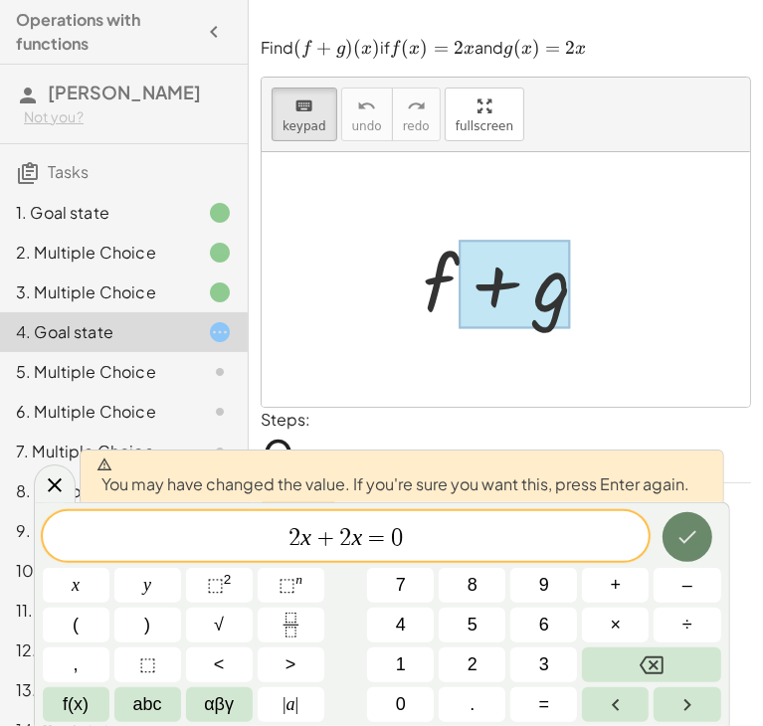
click at [694, 545] on icon "Done" at bounding box center [687, 537] width 24 height 24
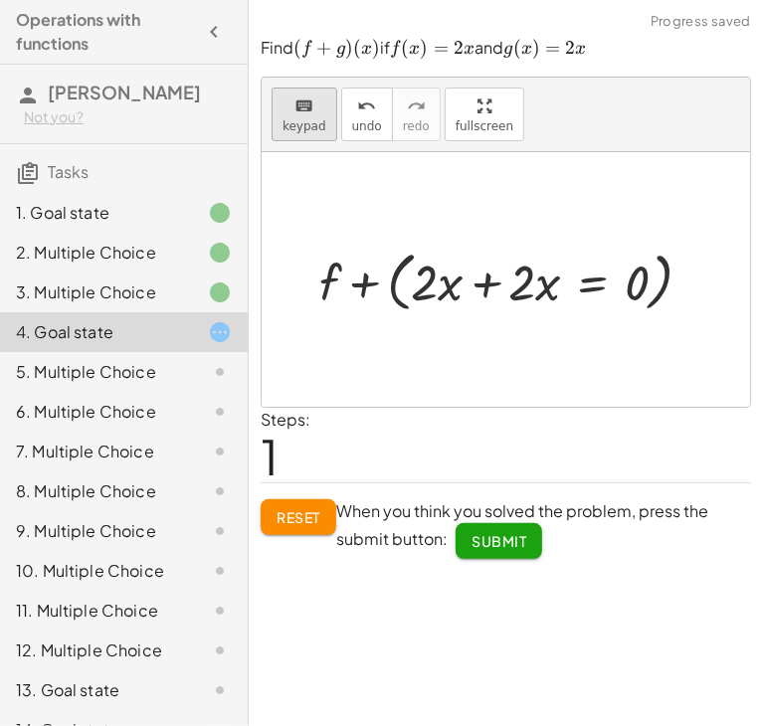
click at [272, 116] on button "keyboard keypad" at bounding box center [305, 115] width 66 height 54
click at [485, 278] on div at bounding box center [513, 280] width 409 height 75
click at [491, 267] on div at bounding box center [513, 280] width 409 height 75
click at [263, 108] on div "keyboard keypad undo [PERSON_NAME] redo fullscreen" at bounding box center [506, 115] width 488 height 75
click at [291, 116] on button "keyboard keypad" at bounding box center [305, 115] width 66 height 54
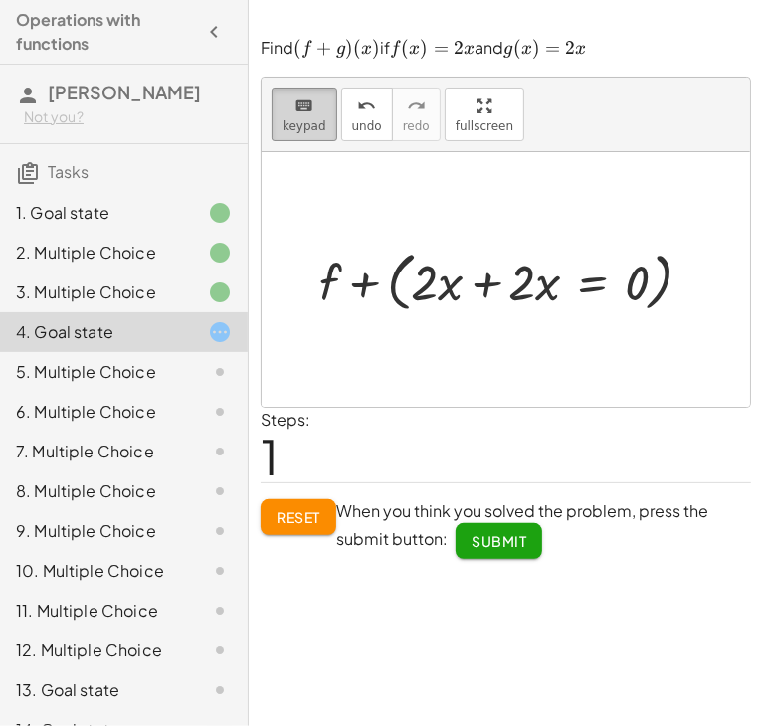
click at [282, 101] on div "keyboard" at bounding box center [304, 105] width 44 height 24
click at [529, 293] on div at bounding box center [521, 282] width 27 height 57
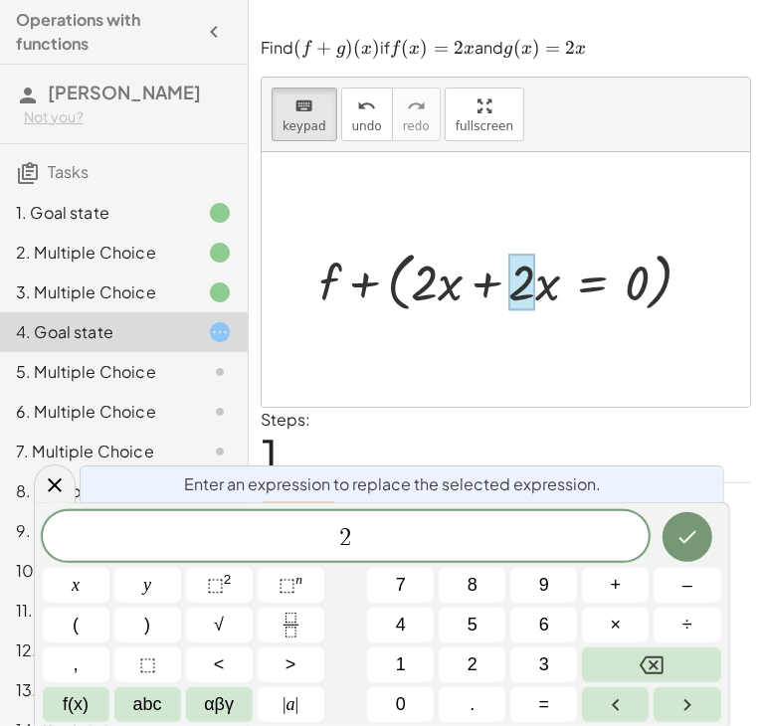
click at [398, 279] on div at bounding box center [513, 280] width 409 height 75
click at [0, 0] on div "Find ﻿ ( f + g ) ( x ) (f+g)(x) ( f + g ) ( x ) ﻿ if ﻿ f ( x ) = 2 x f(x)=2x f …" at bounding box center [0, 0] width 0 height 0
click at [305, 124] on span "keypad" at bounding box center [304, 126] width 44 height 14
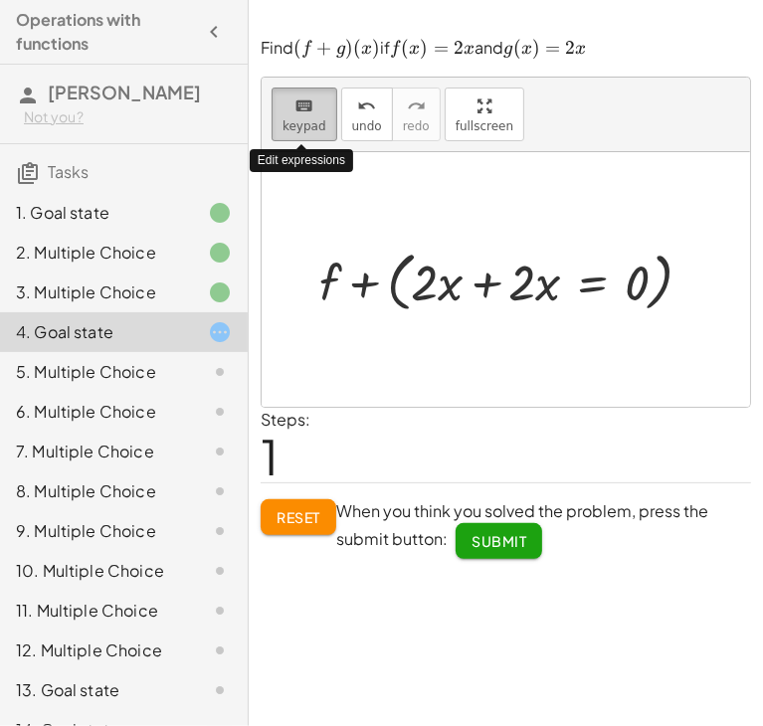
click at [305, 124] on span "keypad" at bounding box center [304, 126] width 44 height 14
click at [308, 120] on span "keypad" at bounding box center [304, 126] width 44 height 14
click at [400, 276] on div at bounding box center [513, 280] width 409 height 75
click at [312, 154] on div at bounding box center [506, 279] width 488 height 255
click at [295, 131] on span "keypad" at bounding box center [304, 126] width 44 height 14
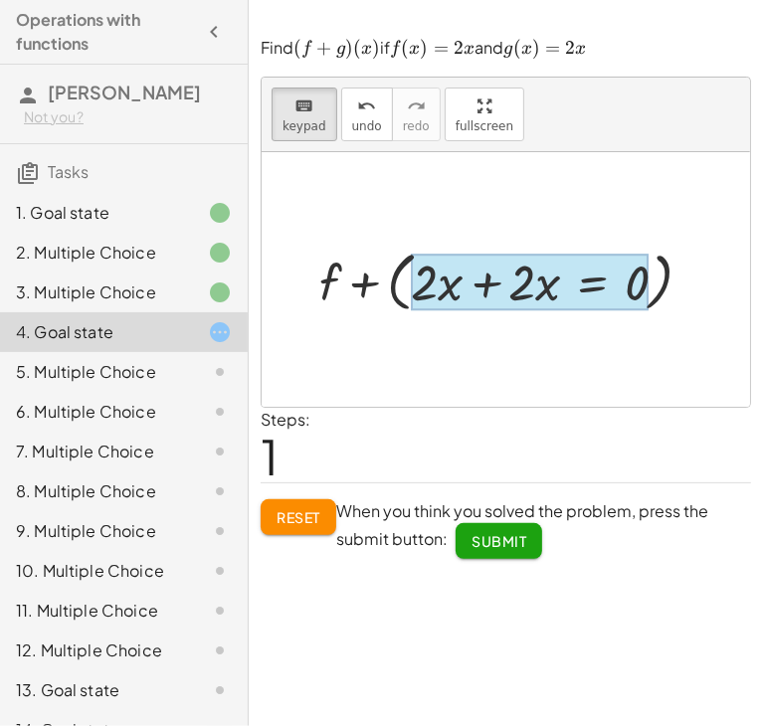
click at [577, 279] on div at bounding box center [530, 282] width 238 height 57
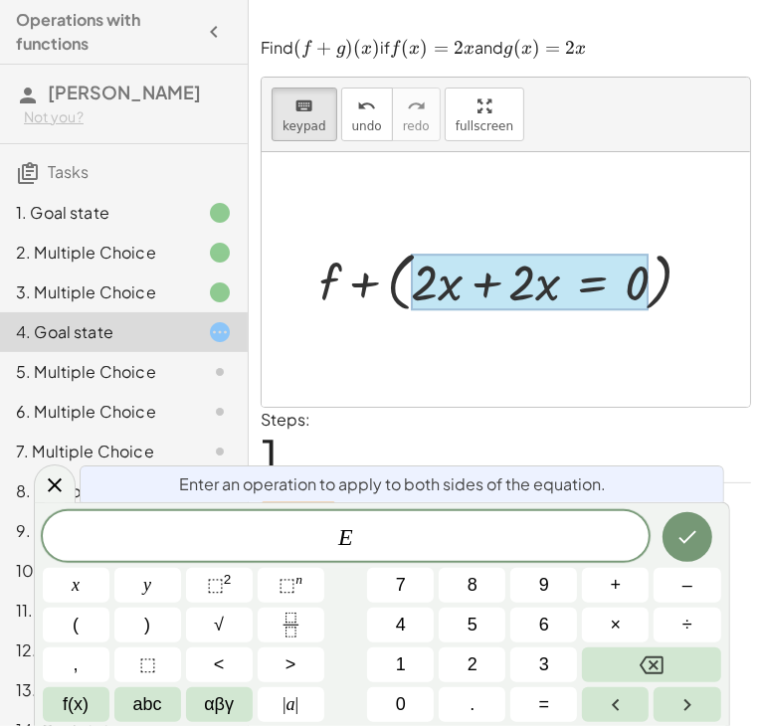
click at [434, 521] on div "E ​" at bounding box center [346, 536] width 607 height 50
click at [498, 374] on div at bounding box center [506, 279] width 488 height 255
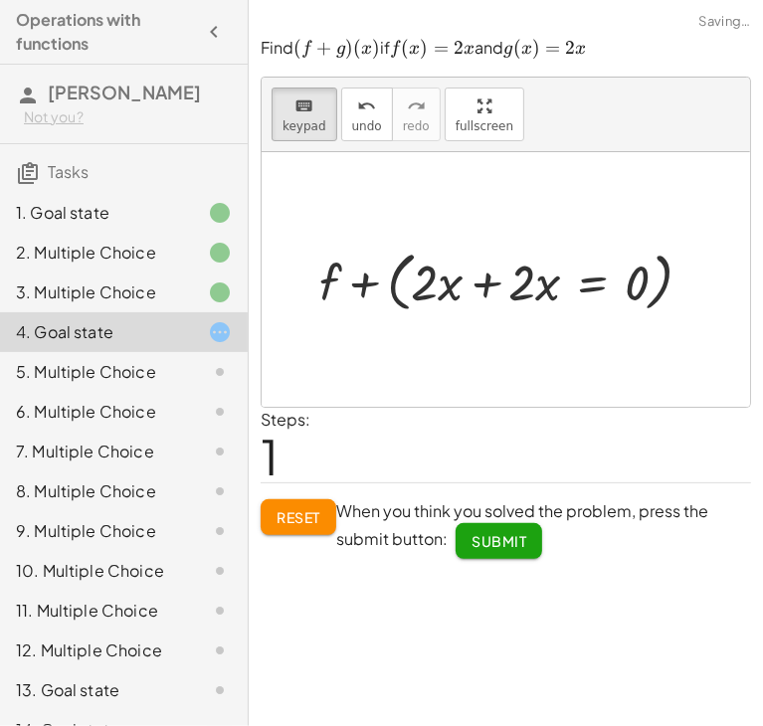
click at [493, 530] on button "Submit" at bounding box center [499, 541] width 87 height 36
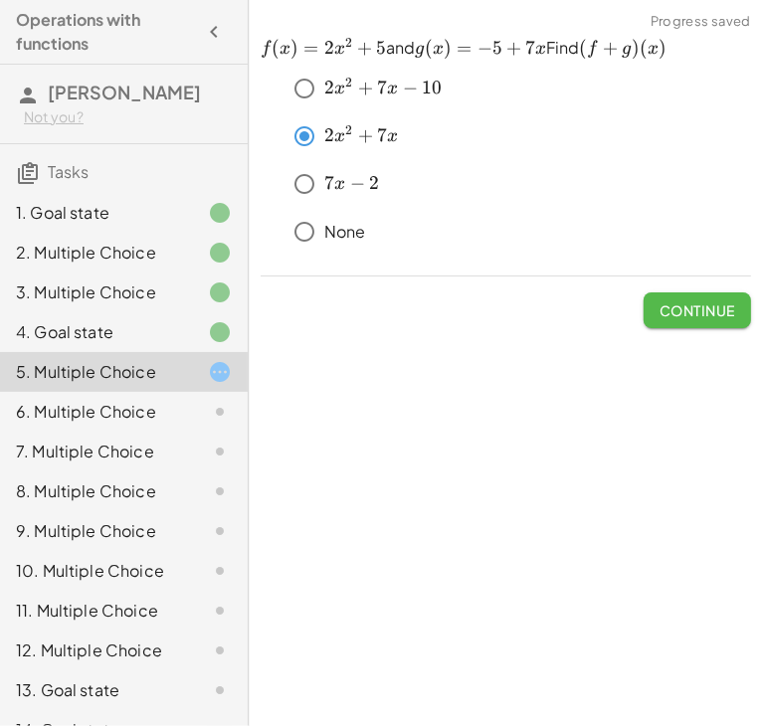
click at [681, 294] on button "Continue" at bounding box center [696, 310] width 107 height 36
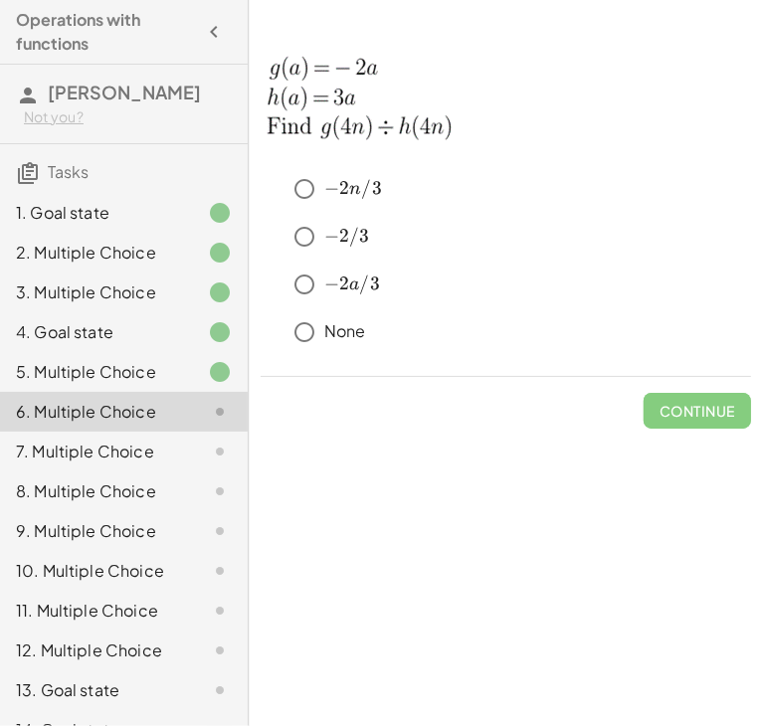
click at [0, 0] on div "﻿ − 2 n / 3 -2n/3 − 2 n /3 ﻿ ﻿ − 2 / 3 -2/3 − 2/3 ﻿ ﻿ − 2 a / 3 -2a/3 − 2 a /3 …" at bounding box center [0, 0] width 0 height 0
click at [672, 407] on span "Continue" at bounding box center [697, 411] width 76 height 18
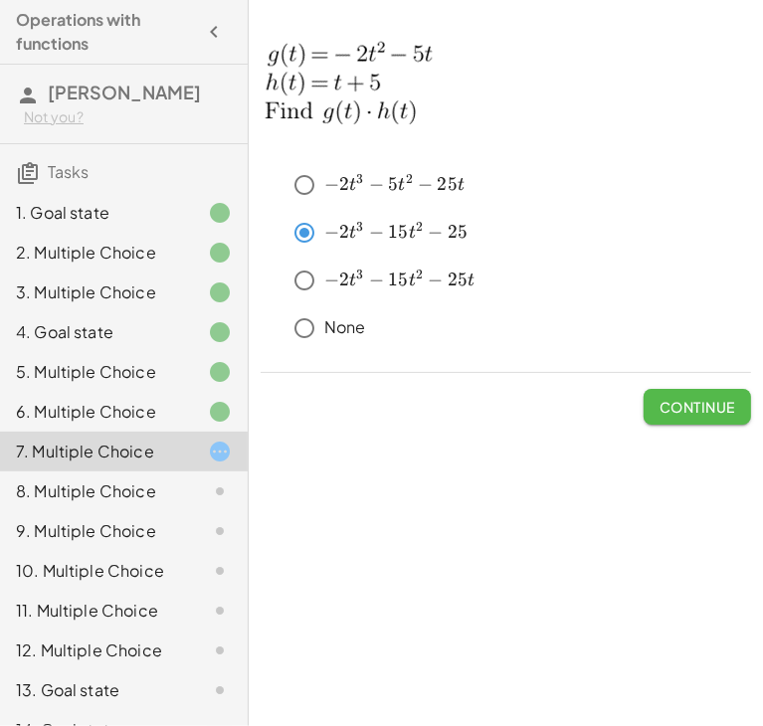
click at [669, 416] on button "Continue" at bounding box center [696, 407] width 107 height 36
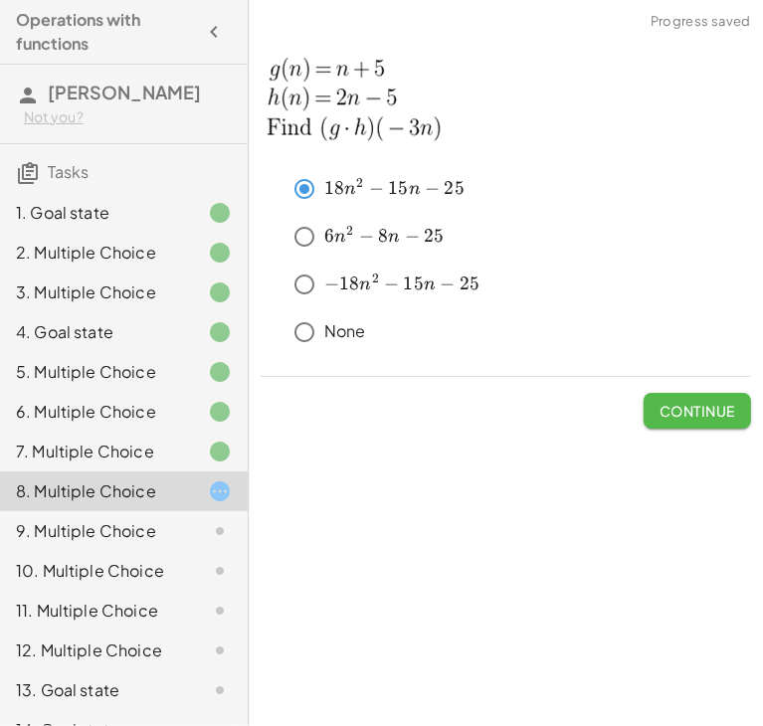
click at [710, 412] on span "Continue" at bounding box center [697, 411] width 76 height 18
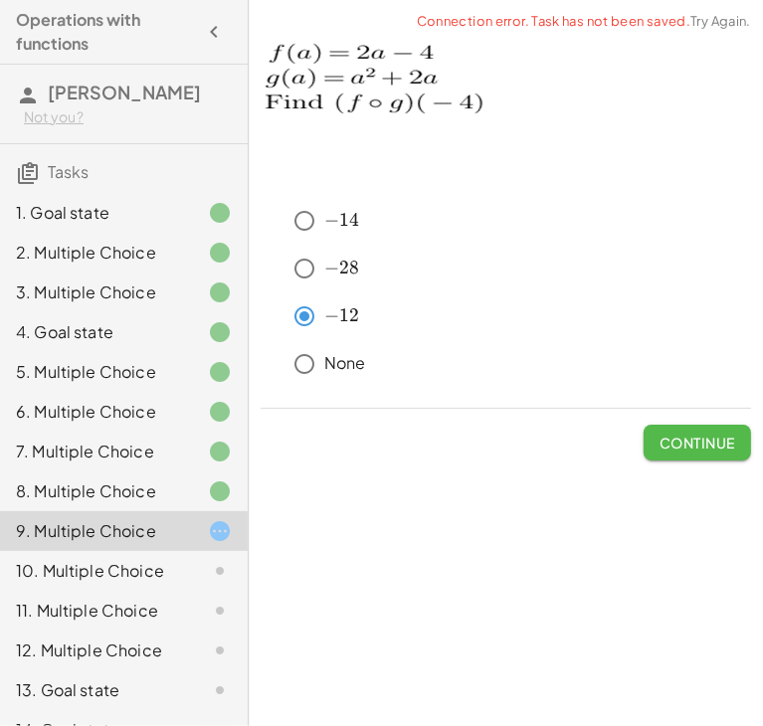
click at [731, 453] on button "Continue" at bounding box center [696, 443] width 107 height 36
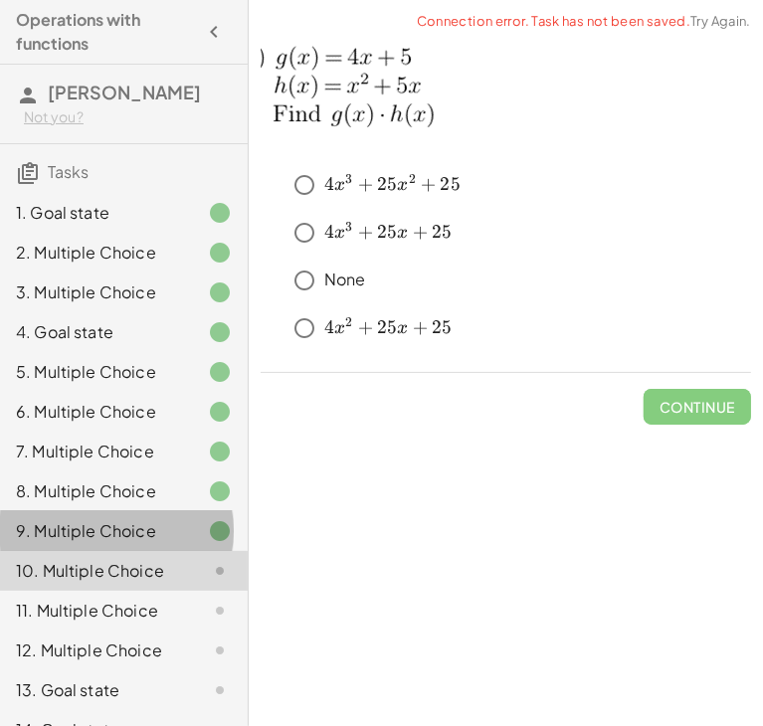
click at [151, 591] on div "9. Multiple Choice" at bounding box center [124, 611] width 248 height 40
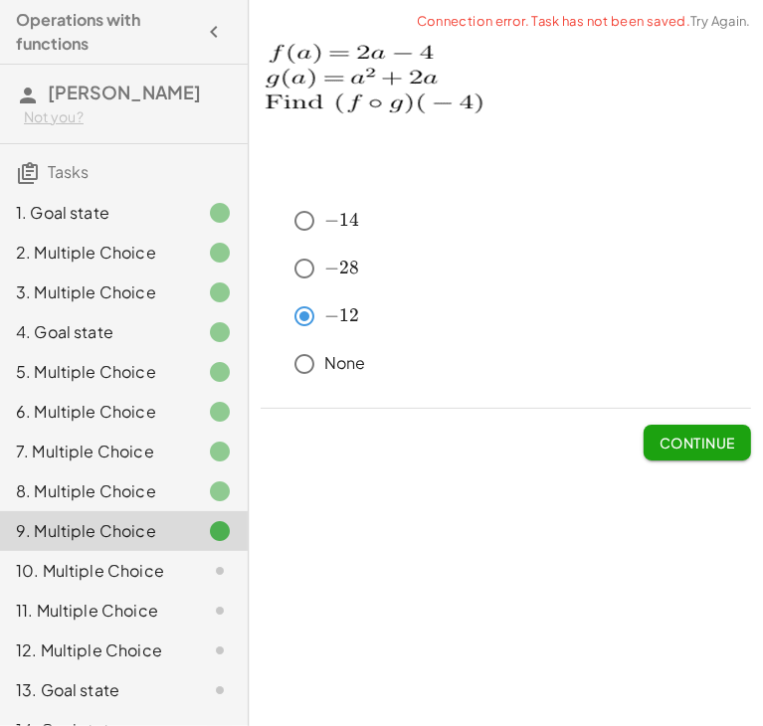
click at [654, 448] on button "Continue" at bounding box center [696, 443] width 107 height 36
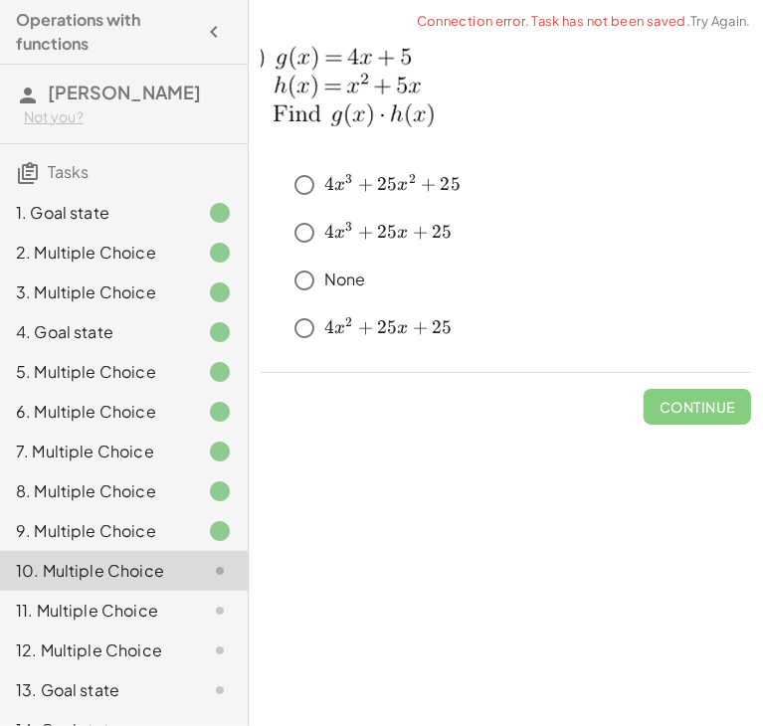
click at [176, 526] on div at bounding box center [204, 531] width 56 height 24
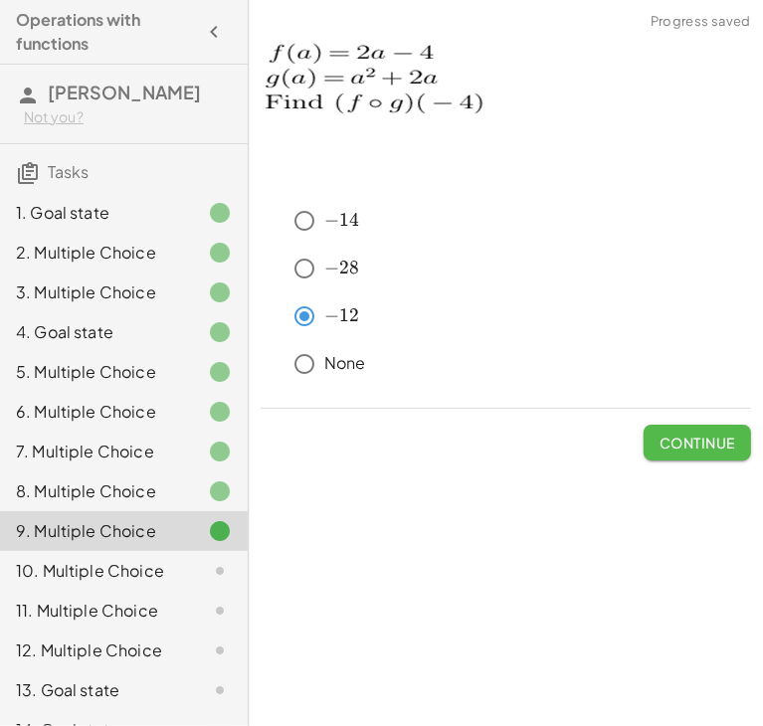
click at [686, 443] on span "Continue" at bounding box center [697, 443] width 76 height 18
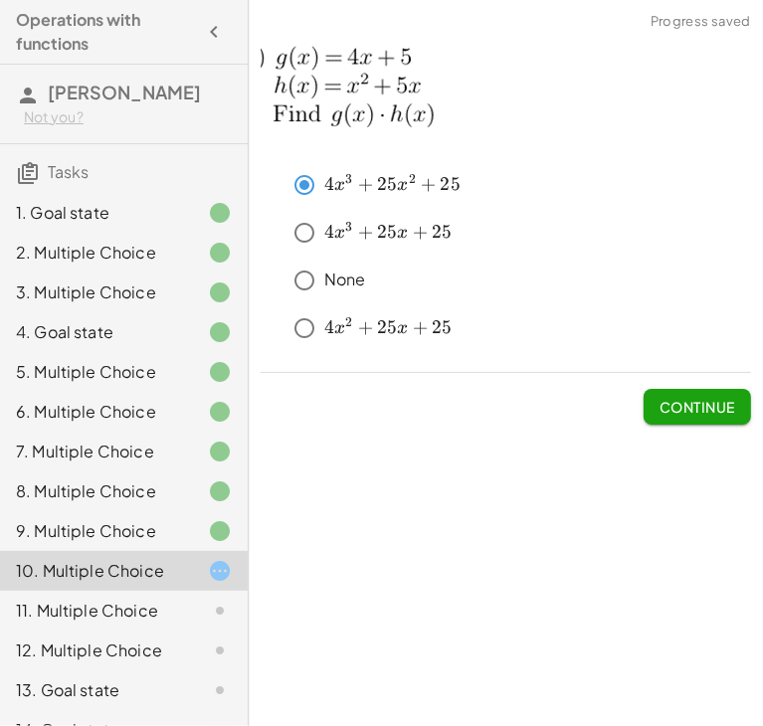
click at [648, 407] on button "Continue" at bounding box center [696, 407] width 107 height 36
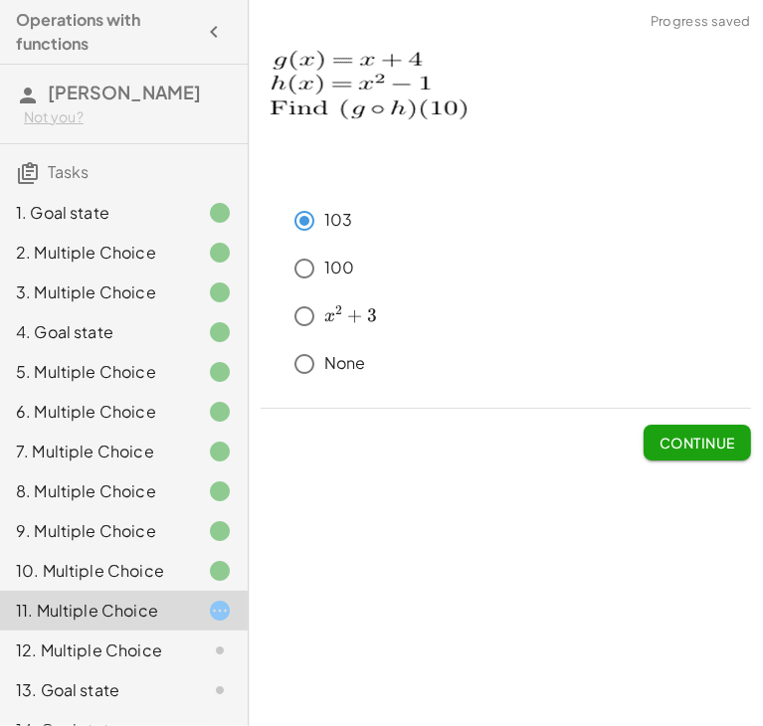
click at [699, 438] on span "Continue" at bounding box center [697, 443] width 76 height 18
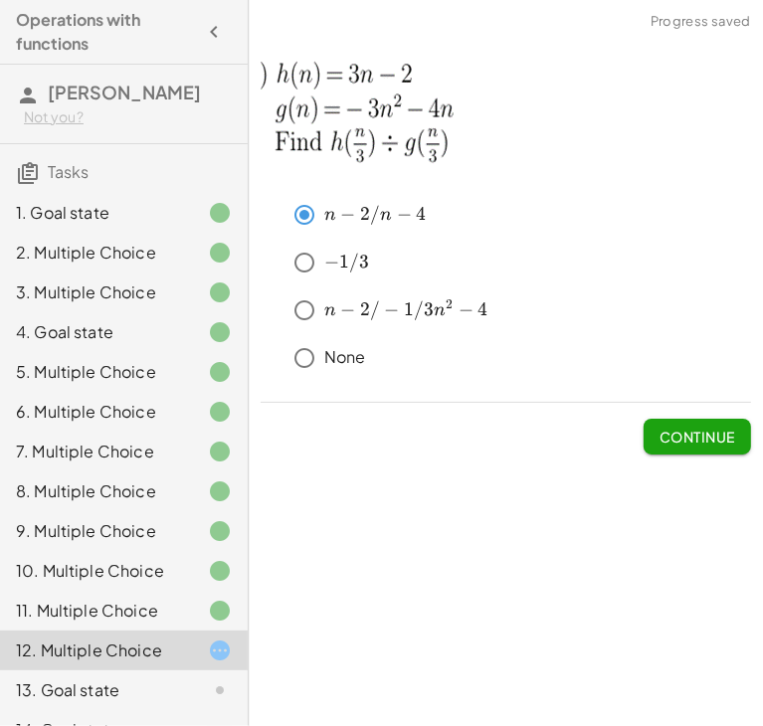
click at [690, 434] on span "Continue" at bounding box center [697, 437] width 76 height 18
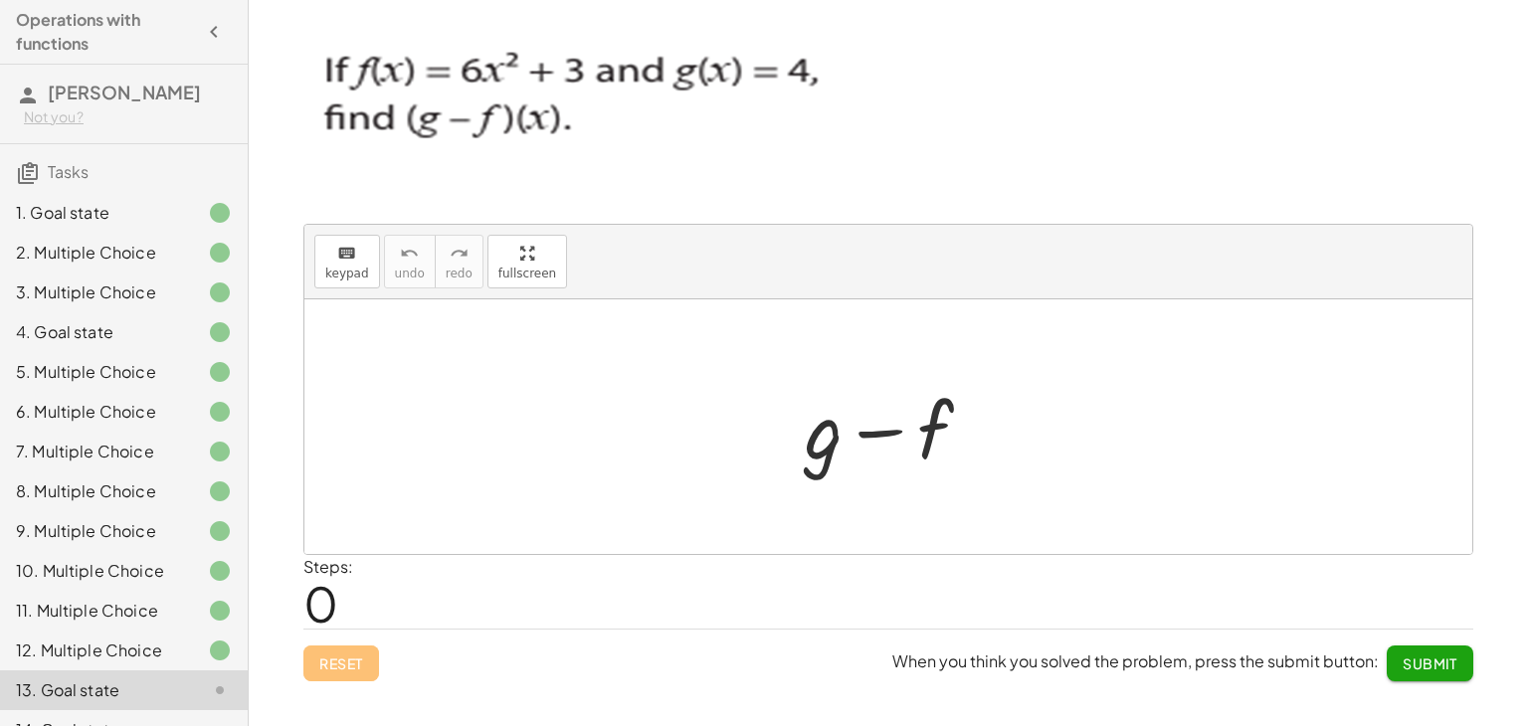
scroll to position [84, 0]
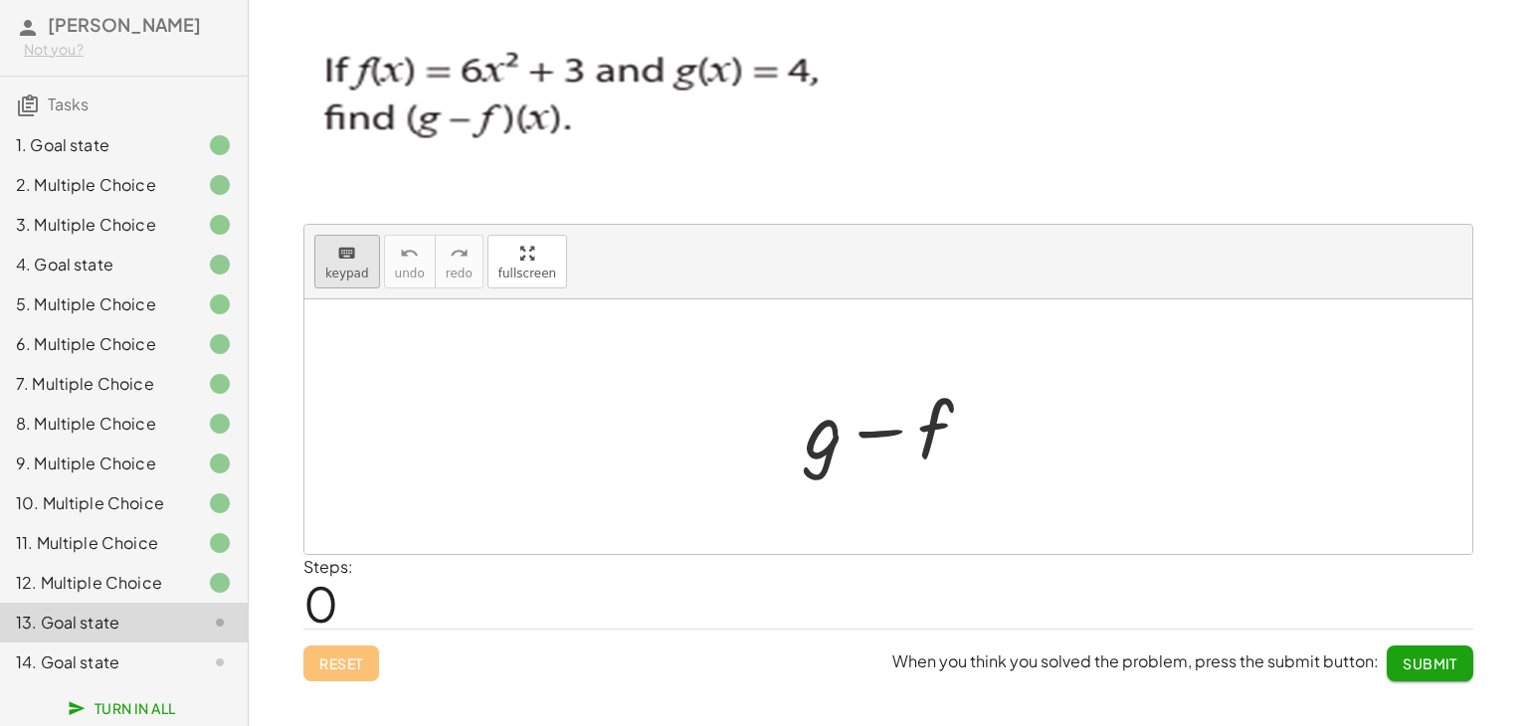
click at [340, 260] on icon "keyboard" at bounding box center [346, 254] width 19 height 24
click at [909, 437] on div at bounding box center [897, 431] width 110 height 89
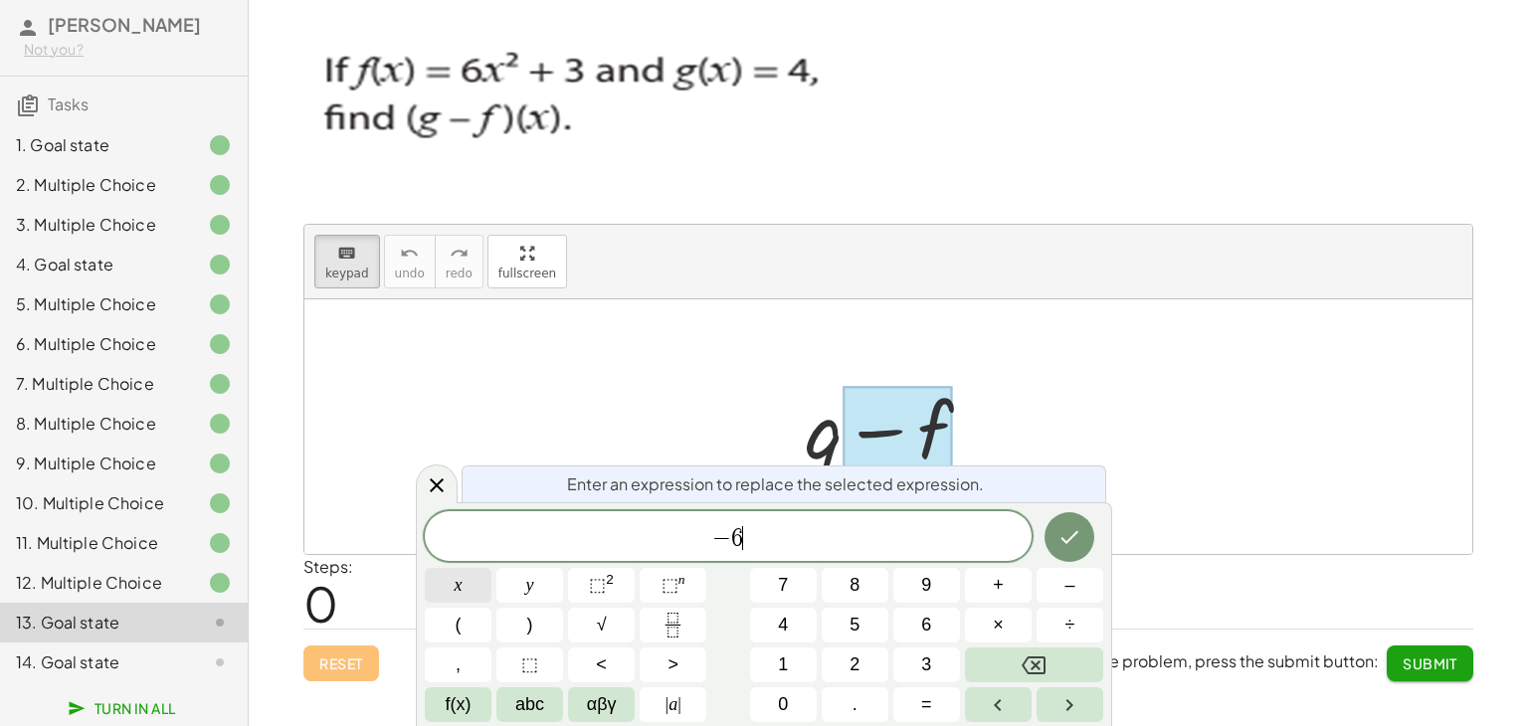
click at [465, 594] on button "x" at bounding box center [458, 585] width 67 height 35
click at [577, 585] on button "⬚ 2" at bounding box center [601, 585] width 67 height 35
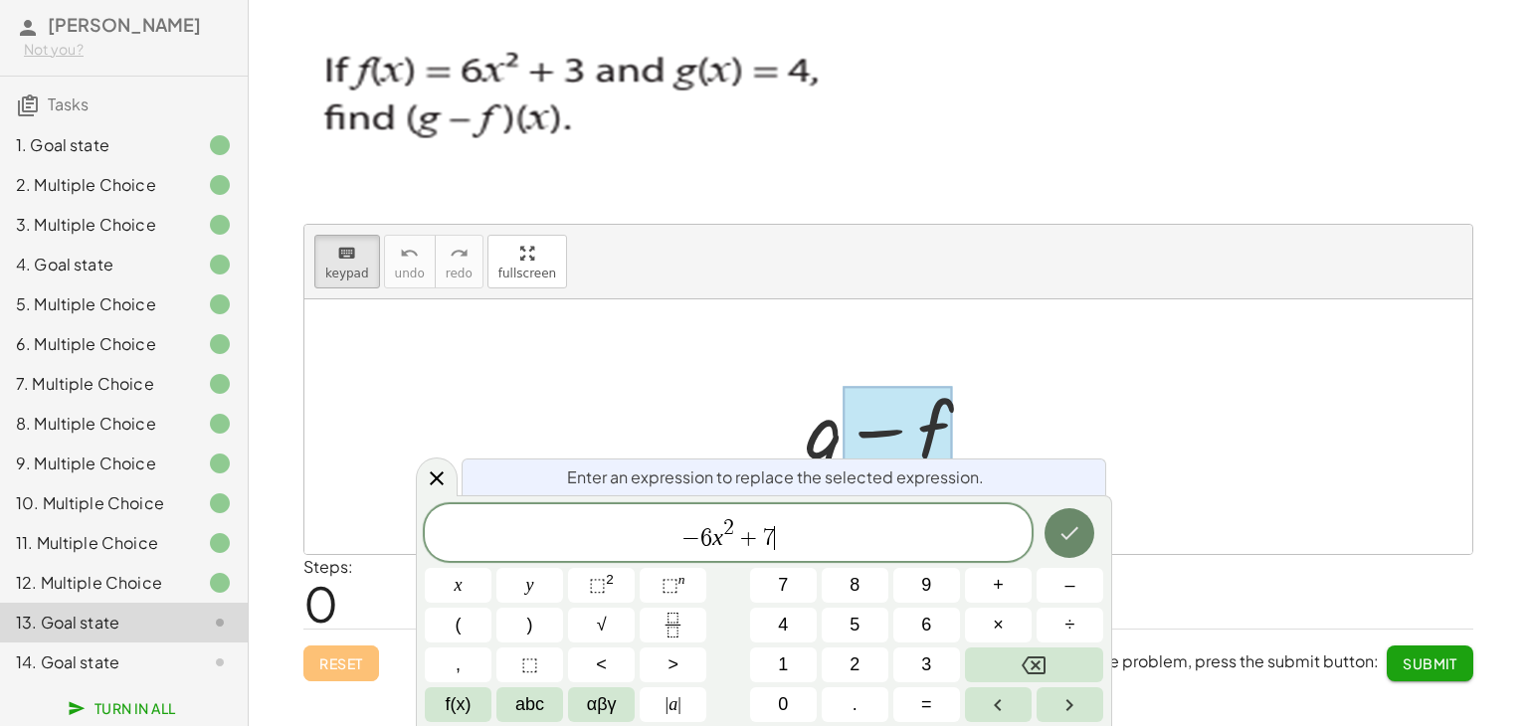
click at [1066, 551] on button "Done" at bounding box center [1069, 533] width 50 height 50
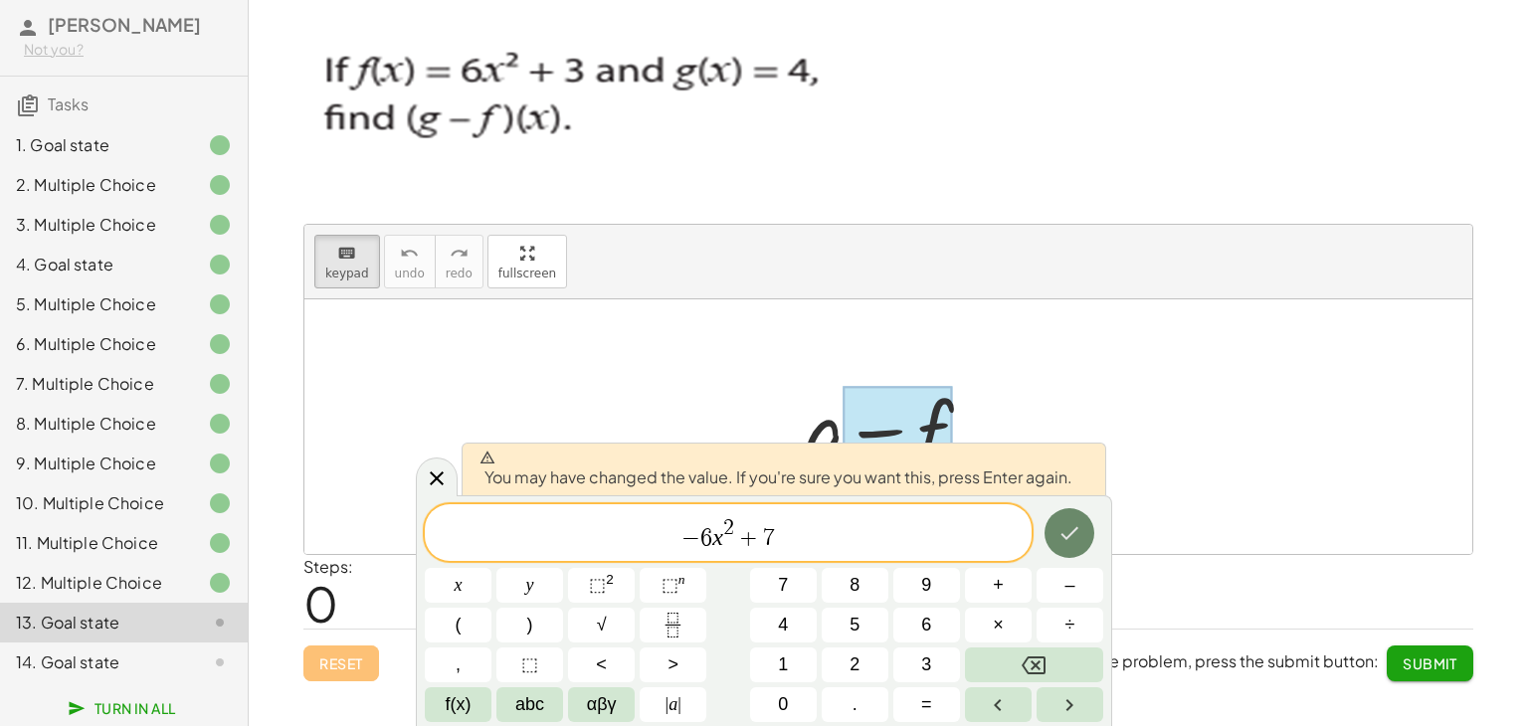
click at [1082, 531] on button "Done" at bounding box center [1069, 533] width 50 height 50
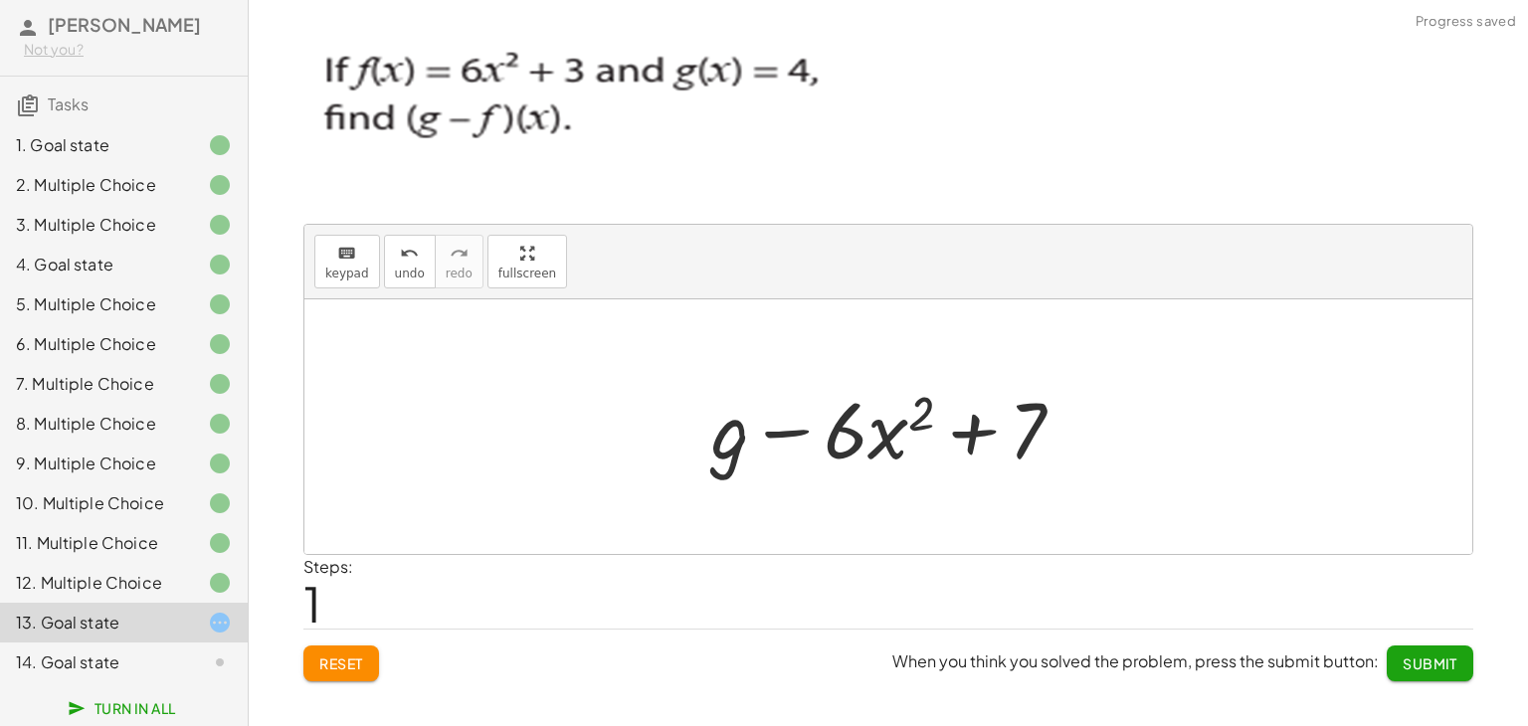
click at [721, 435] on div at bounding box center [895, 427] width 389 height 102
click at [473, 244] on div "keyboard keypad undo [PERSON_NAME] redo fullscreen" at bounding box center [888, 262] width 1168 height 75
click at [330, 260] on div "keyboard" at bounding box center [347, 253] width 44 height 24
click at [732, 442] on div at bounding box center [730, 429] width 38 height 92
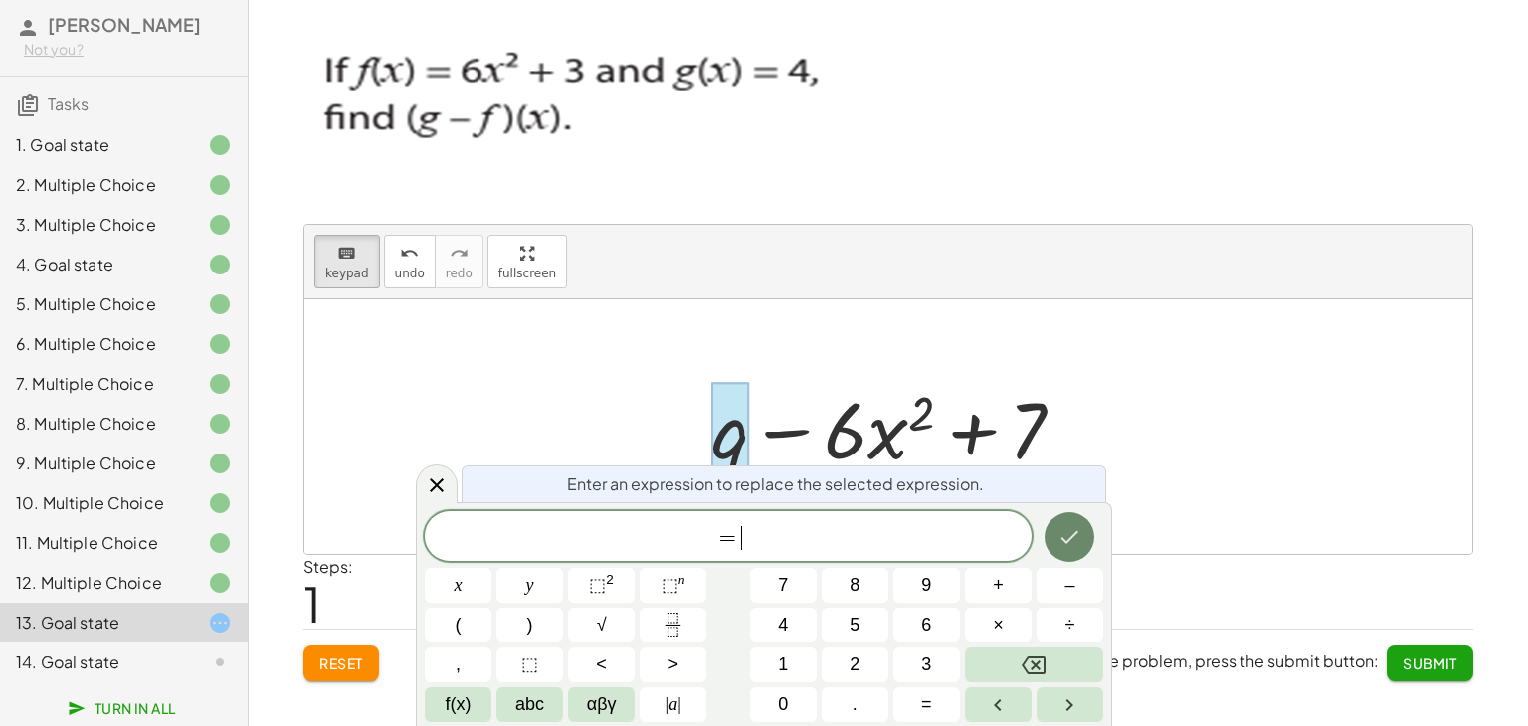
click at [1073, 531] on icon "Done" at bounding box center [1069, 537] width 24 height 24
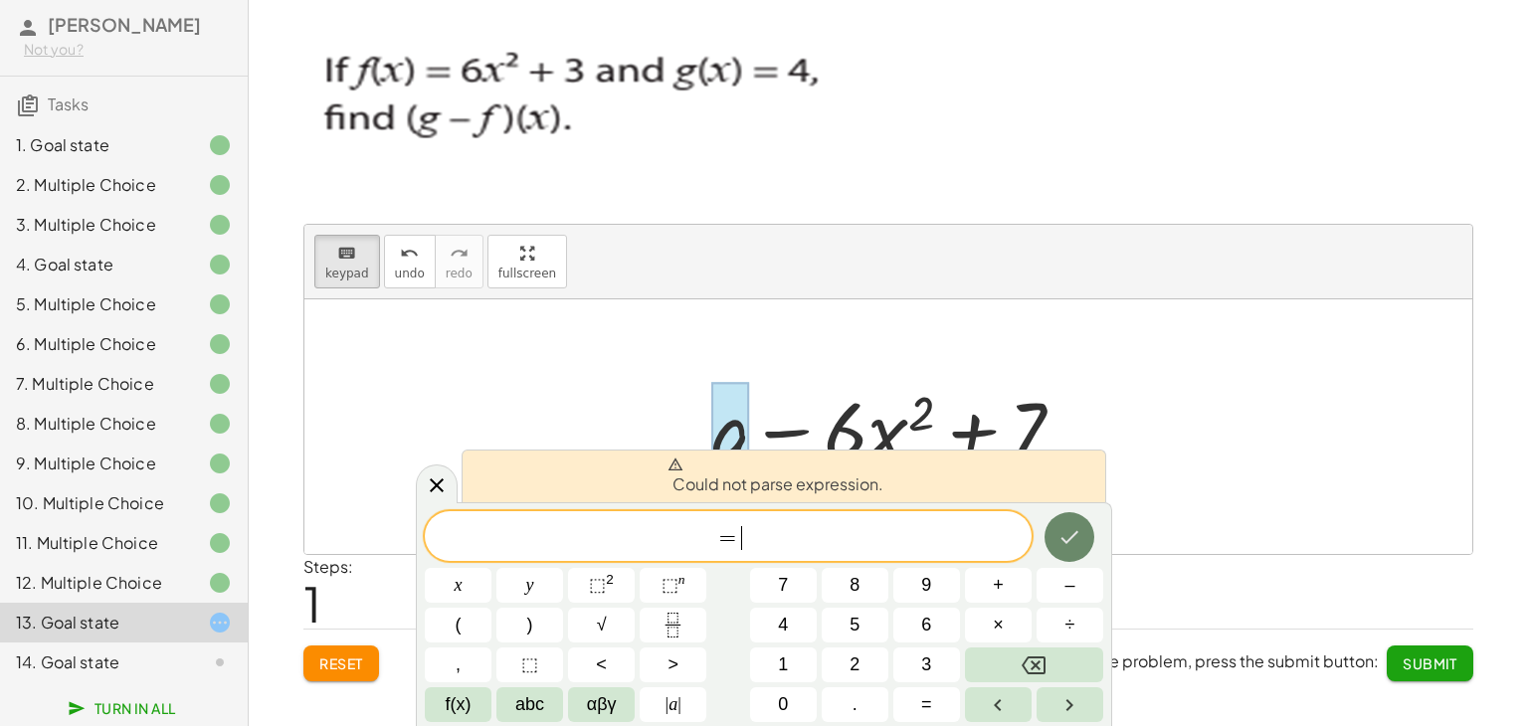
click at [1073, 531] on icon "Done" at bounding box center [1069, 537] width 24 height 24
click at [428, 478] on icon at bounding box center [437, 485] width 24 height 24
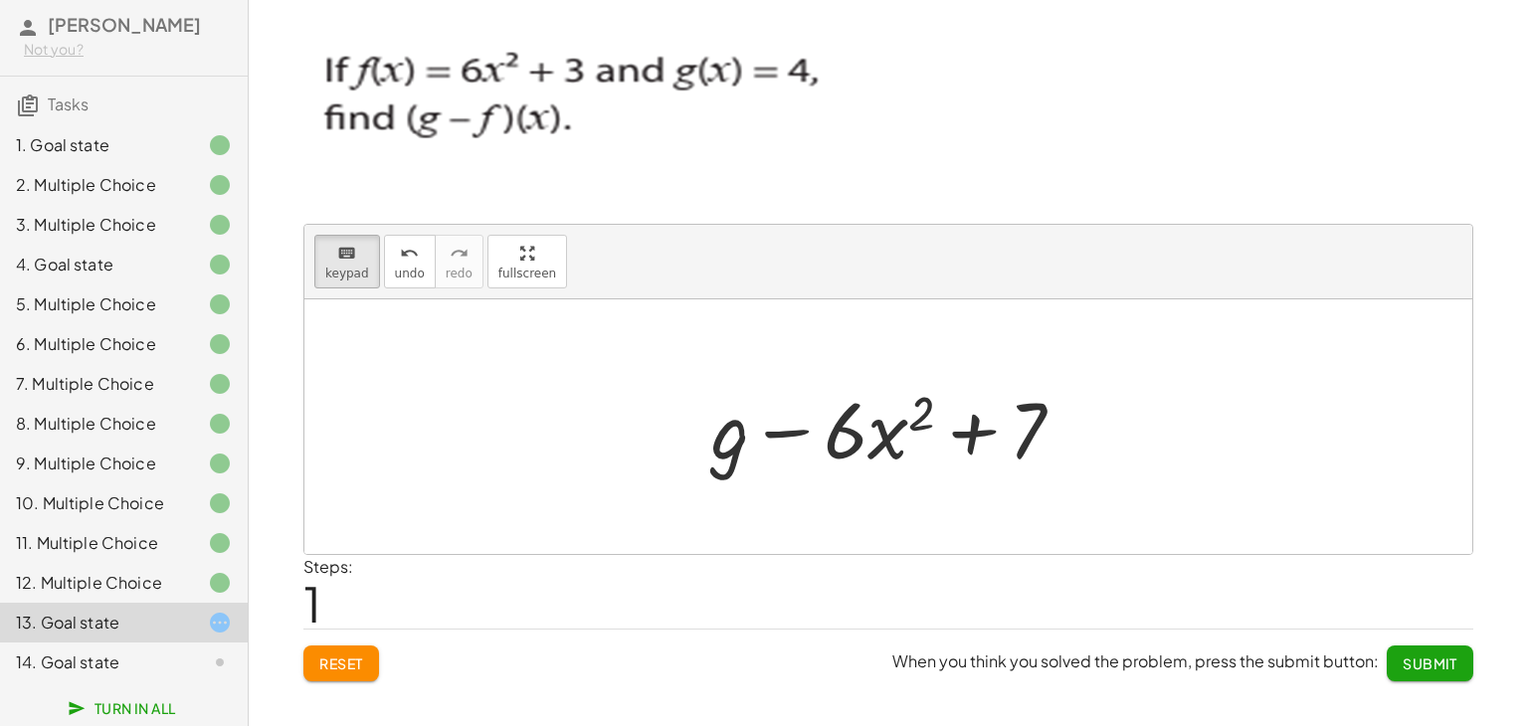
click at [781, 423] on div at bounding box center [895, 427] width 389 height 102
click at [340, 255] on icon "keyboard" at bounding box center [346, 254] width 19 height 24
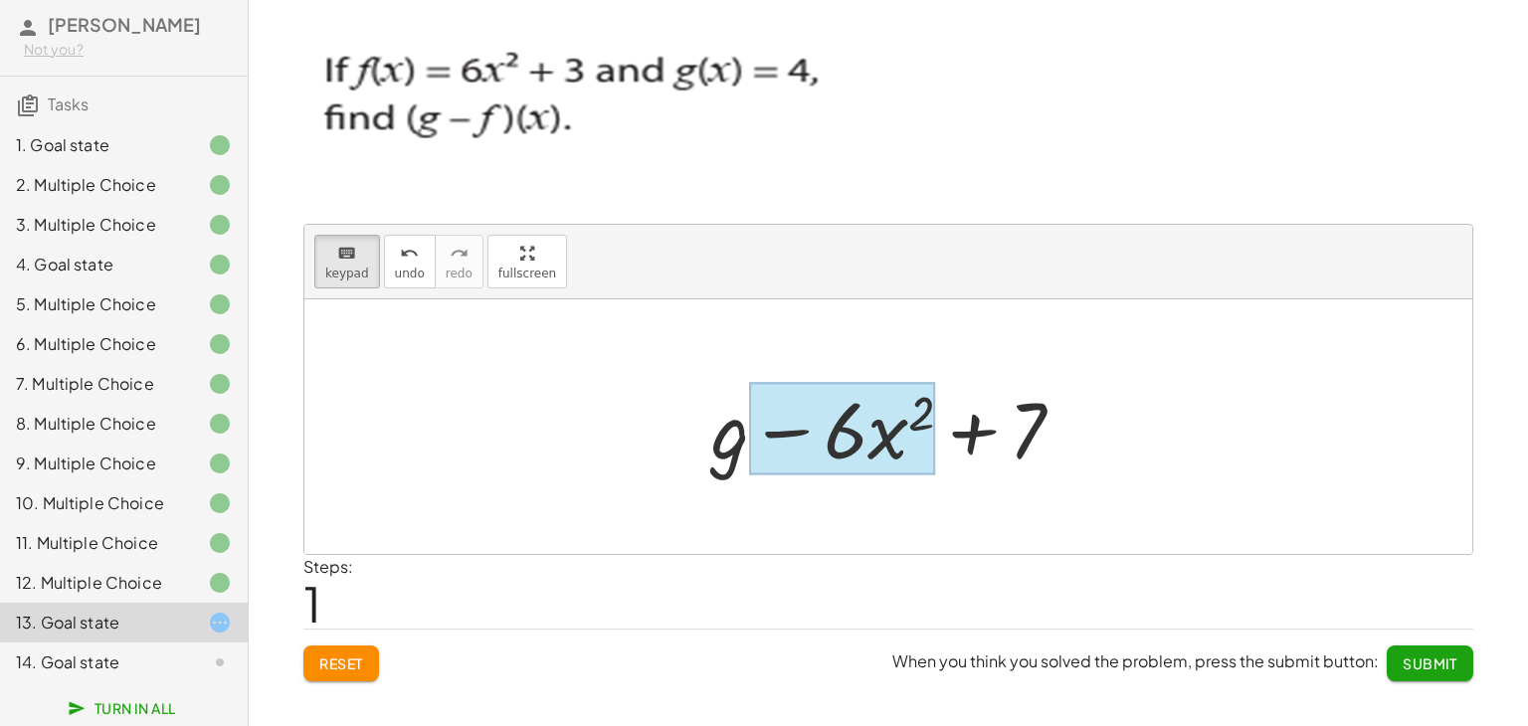
click at [912, 419] on div at bounding box center [842, 429] width 186 height 92
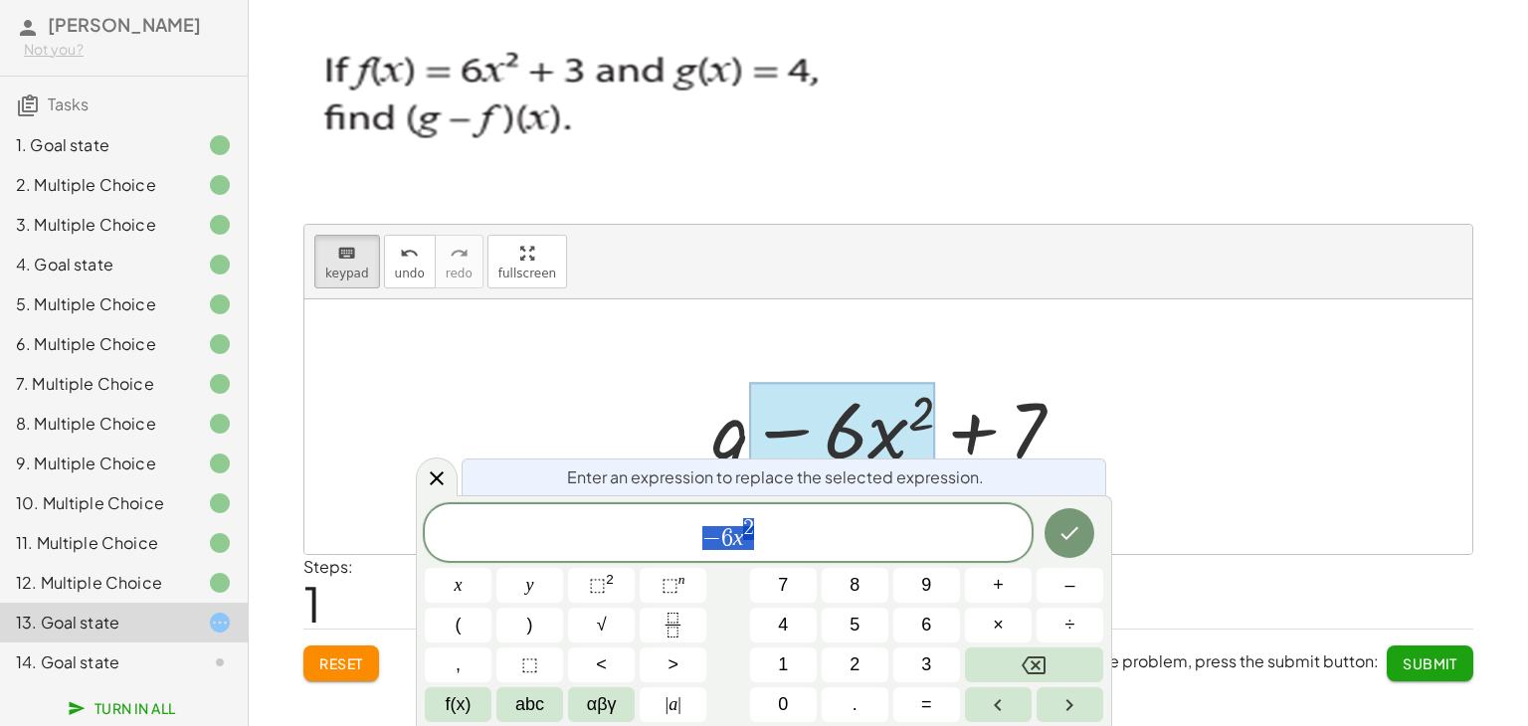
click at [724, 521] on span "− 6 x 2" at bounding box center [728, 534] width 607 height 36
click at [1062, 522] on icon "Done" at bounding box center [1069, 533] width 24 height 24
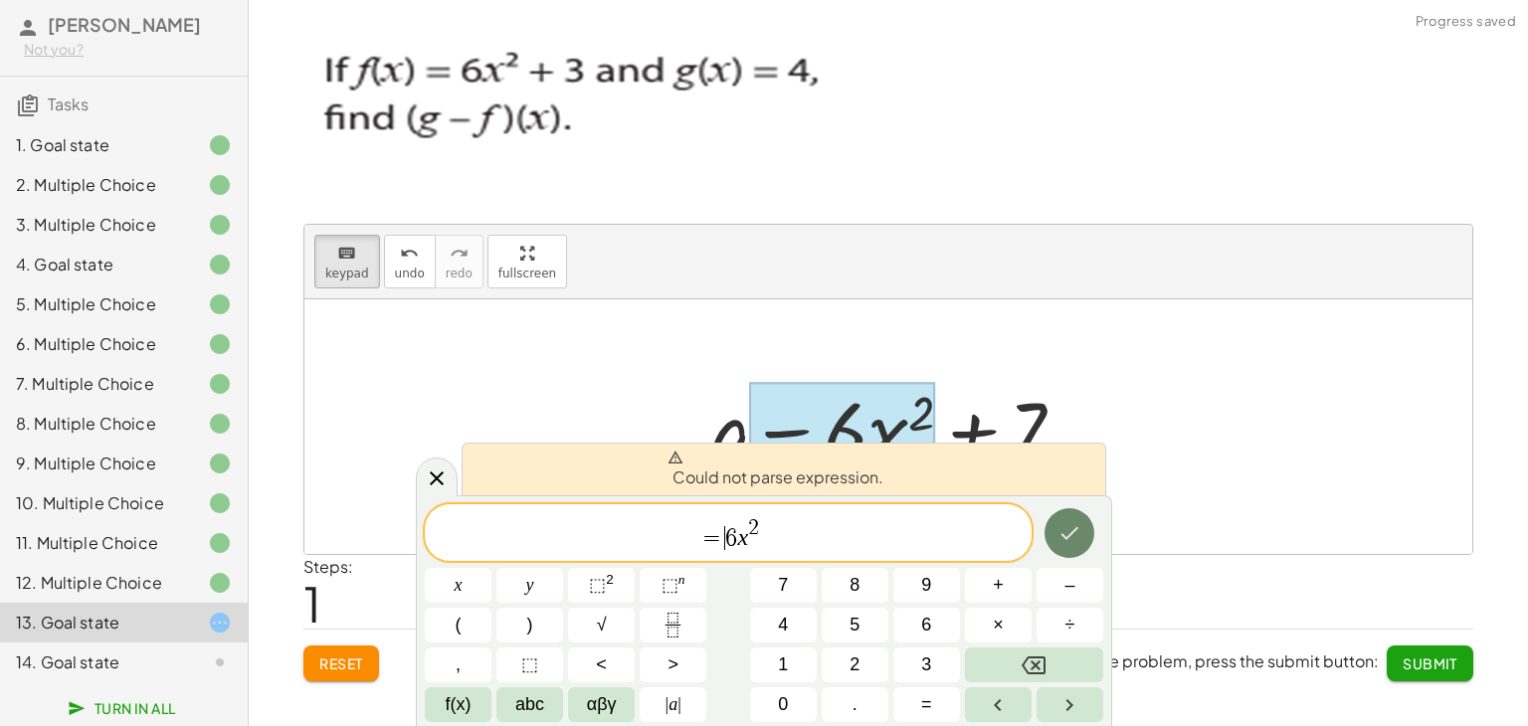
click at [1062, 522] on icon "Done" at bounding box center [1069, 533] width 24 height 24
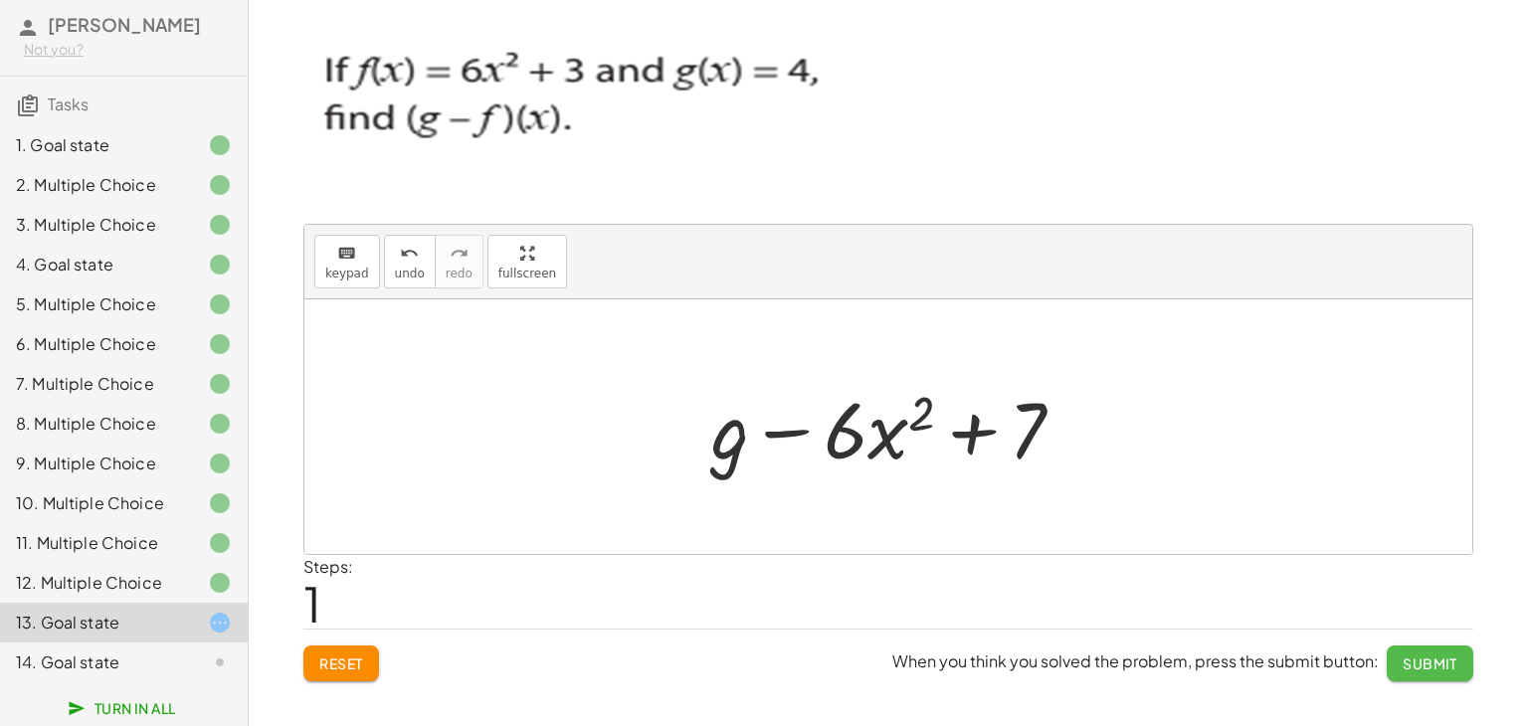
click at [1428, 665] on span "Submit" at bounding box center [1429, 663] width 55 height 18
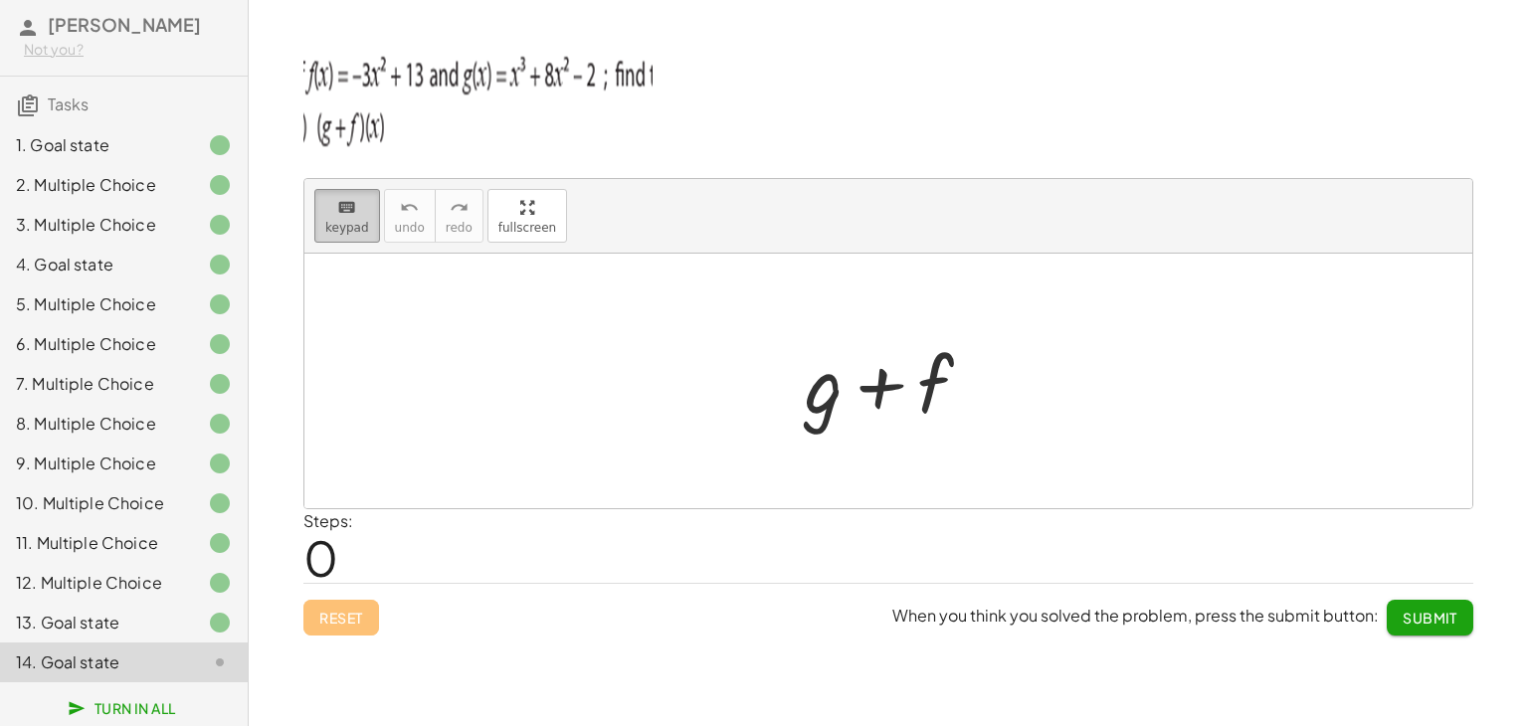
click at [326, 208] on div "keyboard" at bounding box center [347, 207] width 44 height 24
click at [903, 398] on div at bounding box center [897, 385] width 110 height 89
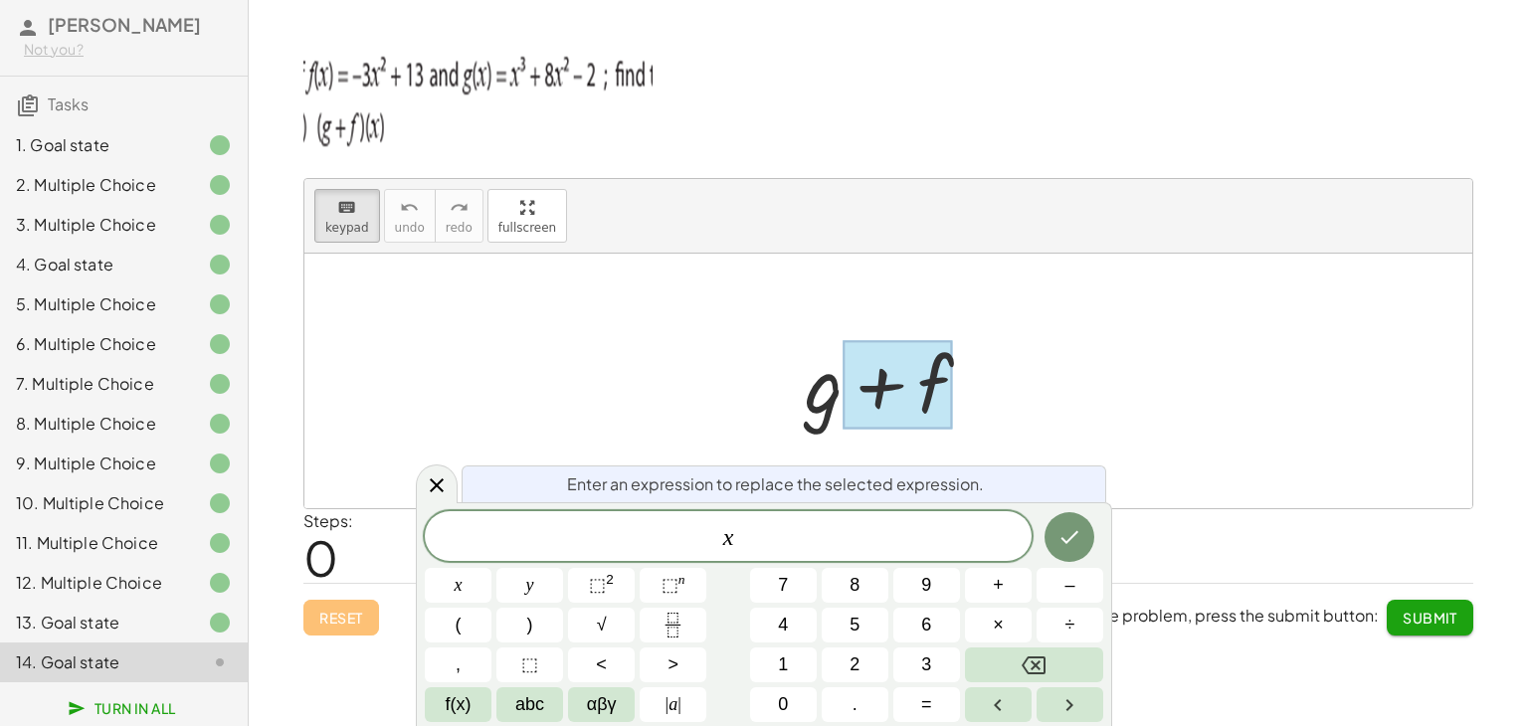
click at [626, 563] on div "x ​ x y ⬚ 2 ⬚ n 7 8 9 + – ( ) √ 4 5 6 × ÷ , ⬚ < > 1 2 3 f(x) abc αβγ | a | 0 . =" at bounding box center [764, 616] width 678 height 211
click at [613, 574] on sup "2" at bounding box center [610, 579] width 8 height 15
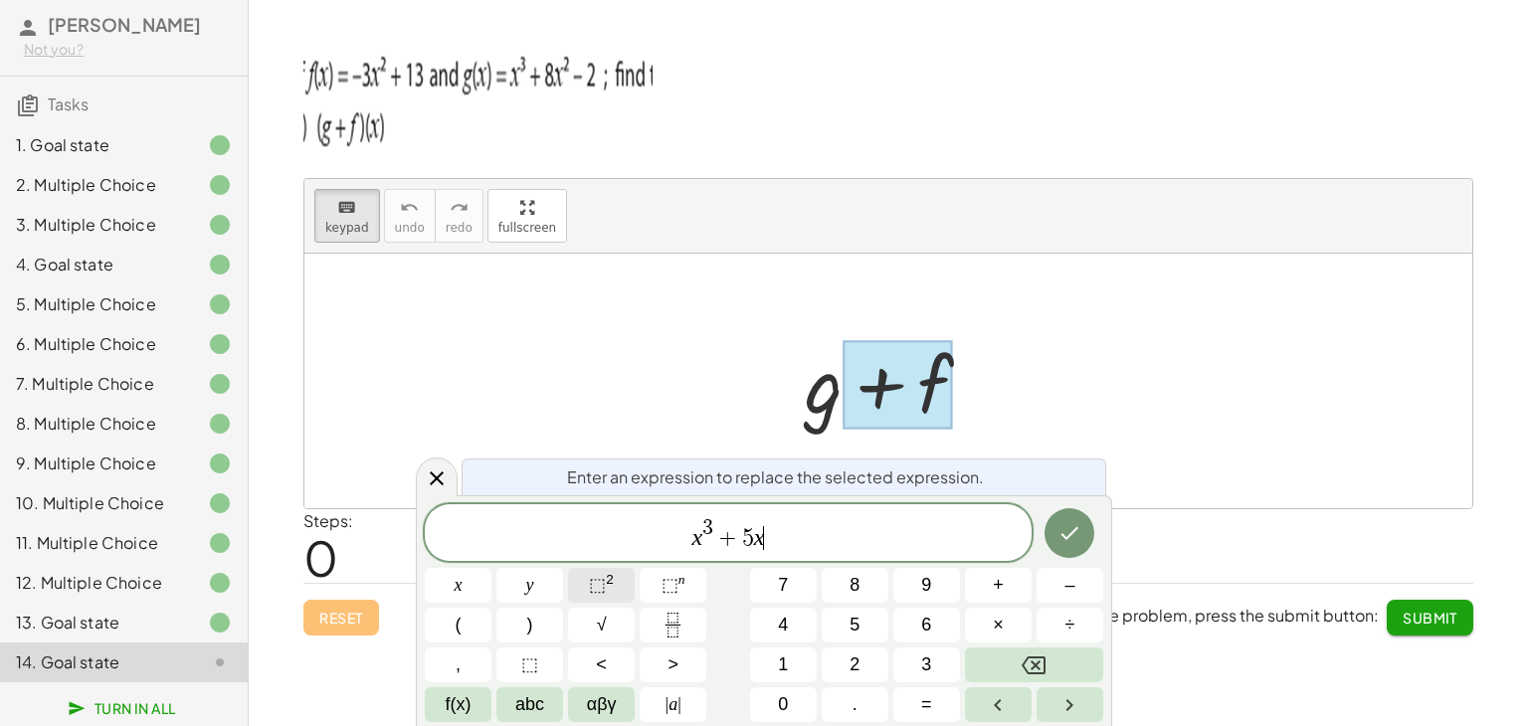
click at [611, 574] on sup "2" at bounding box center [610, 579] width 8 height 15
click at [1064, 537] on icon "Done" at bounding box center [1070, 533] width 18 height 13
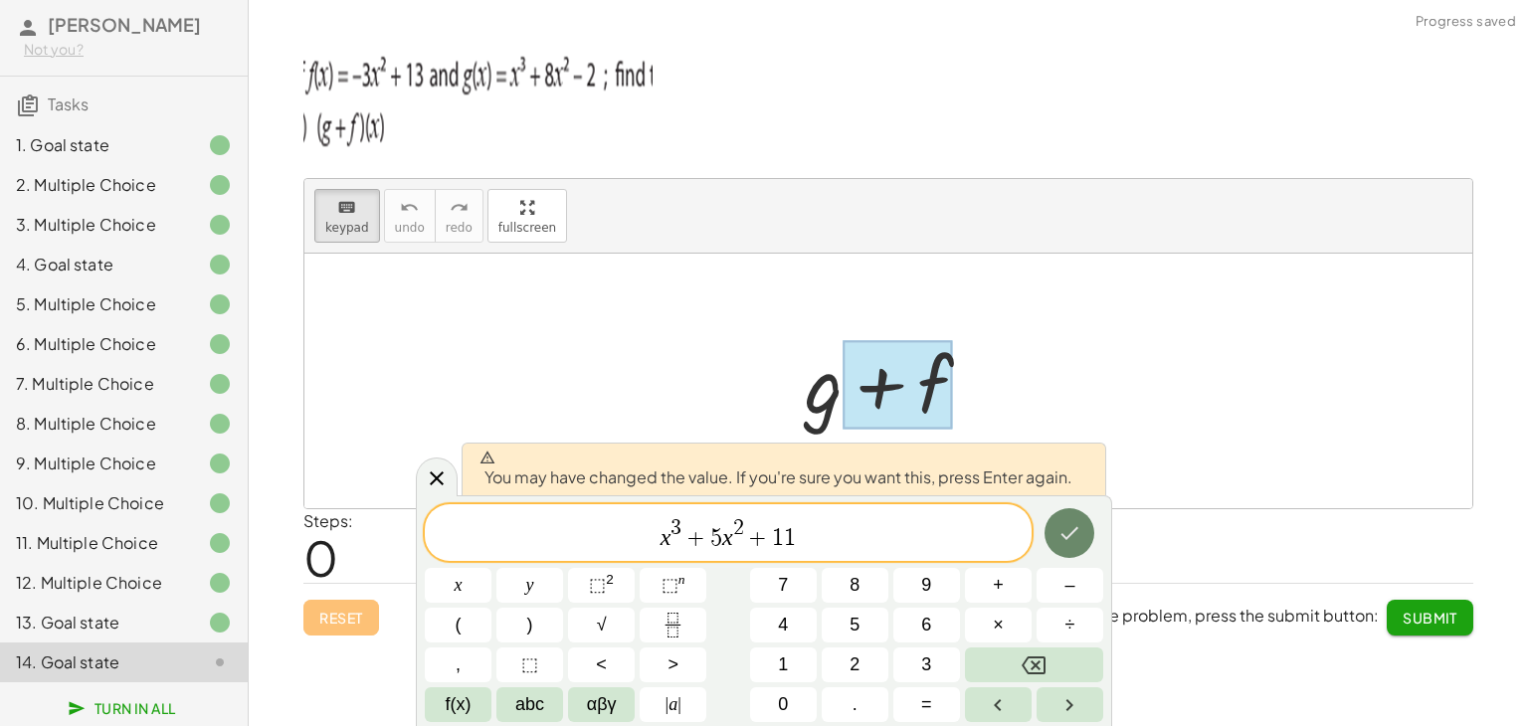
click at [1078, 538] on icon "Done" at bounding box center [1069, 533] width 24 height 24
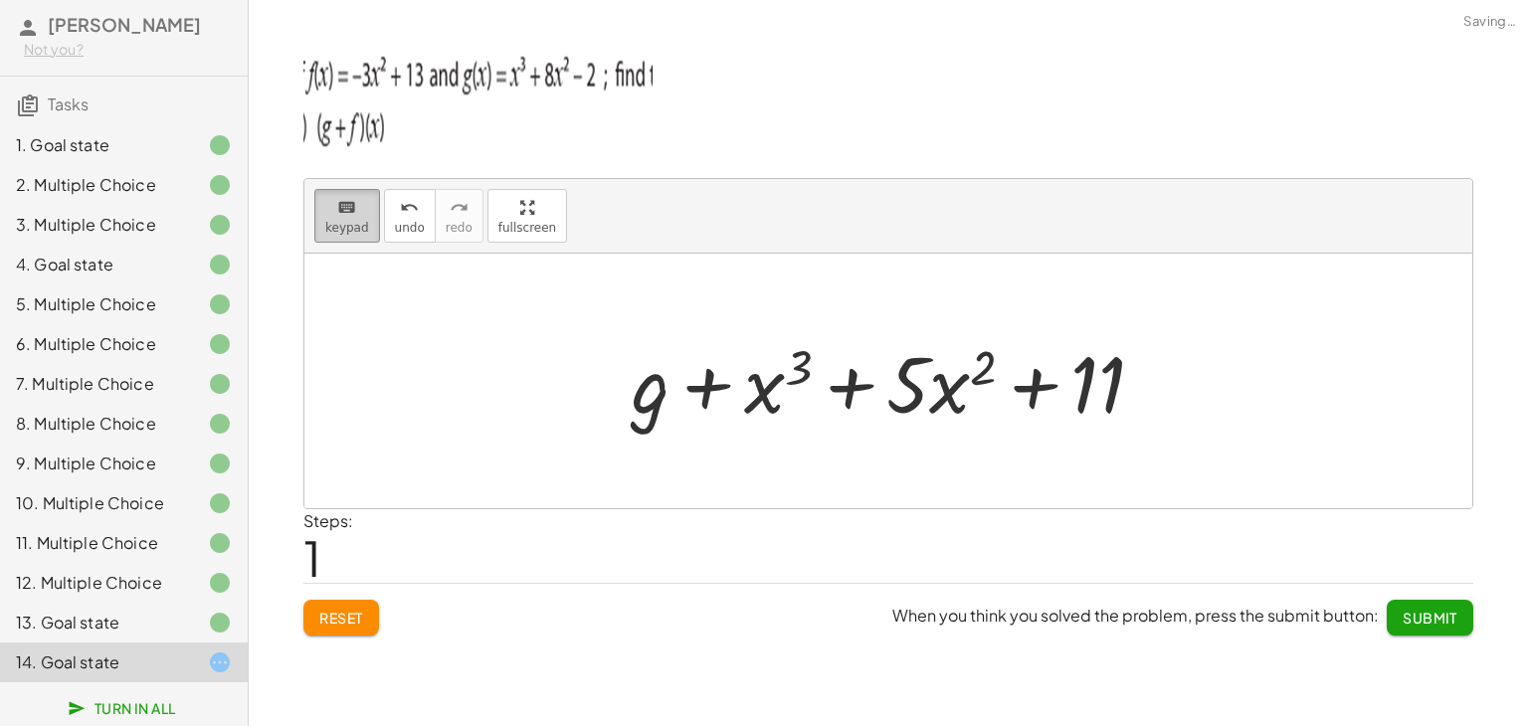
click at [346, 221] on span "keypad" at bounding box center [347, 228] width 44 height 14
click at [649, 375] on div at bounding box center [651, 383] width 38 height 92
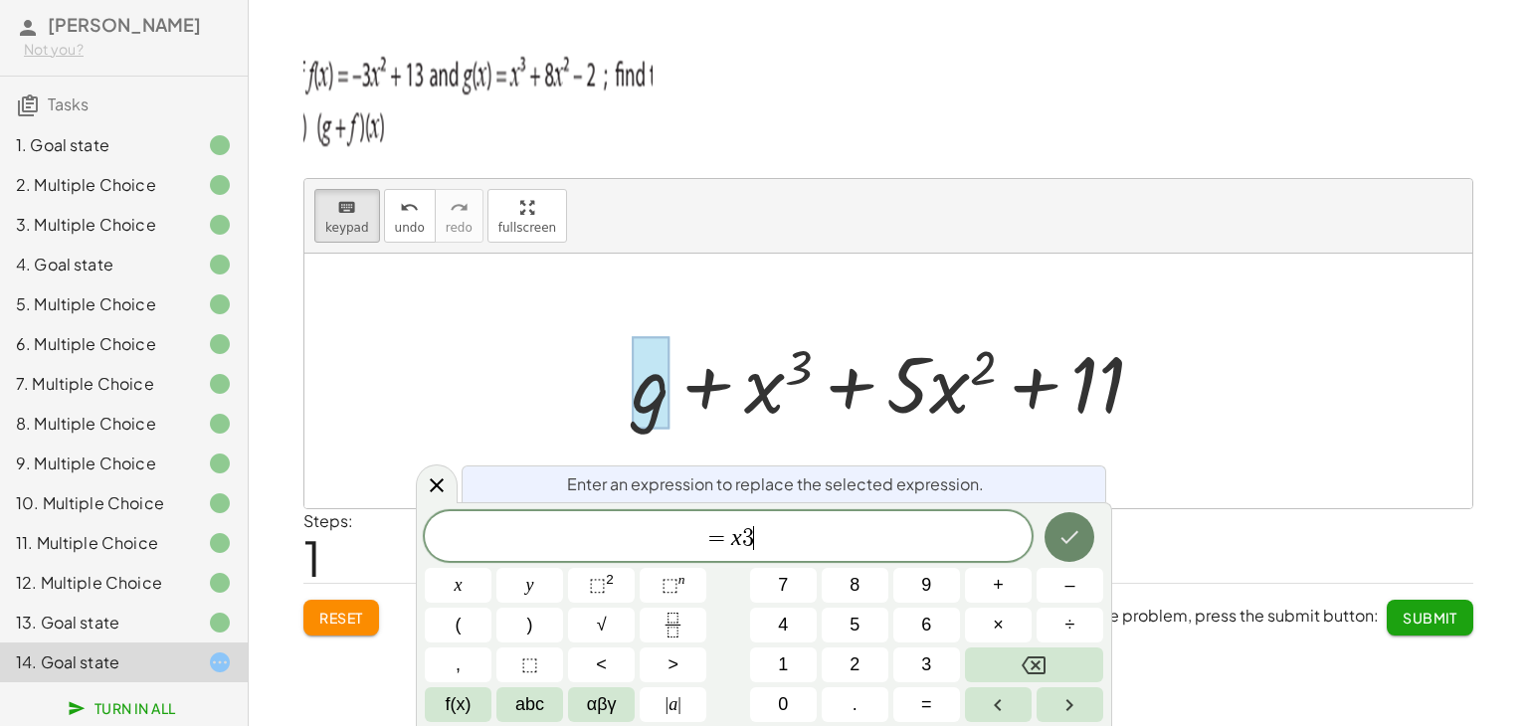
click at [491, 568] on div at bounding box center [458, 585] width 67 height 35
click at [1073, 538] on icon "Done" at bounding box center [1069, 537] width 24 height 24
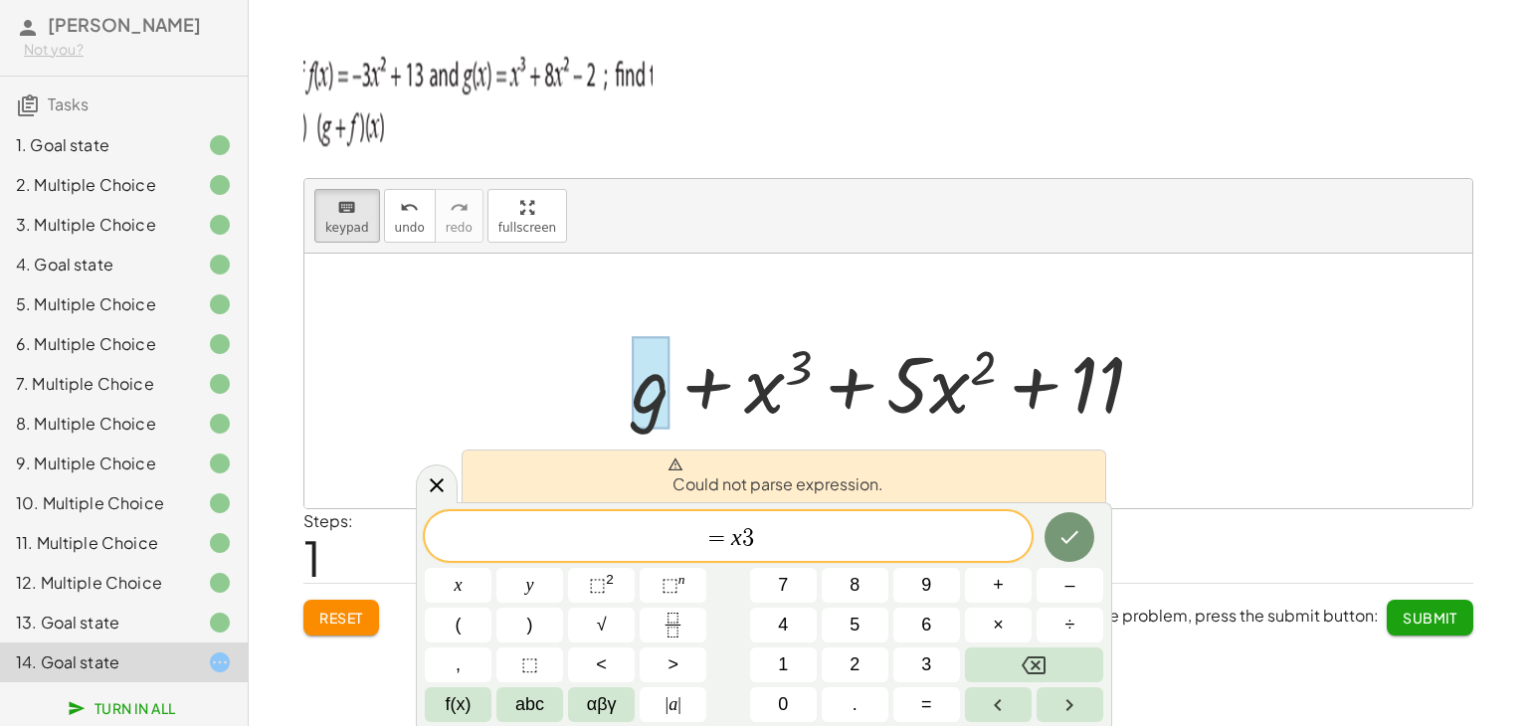
click at [847, 536] on span "= x 3 ​" at bounding box center [728, 538] width 607 height 28
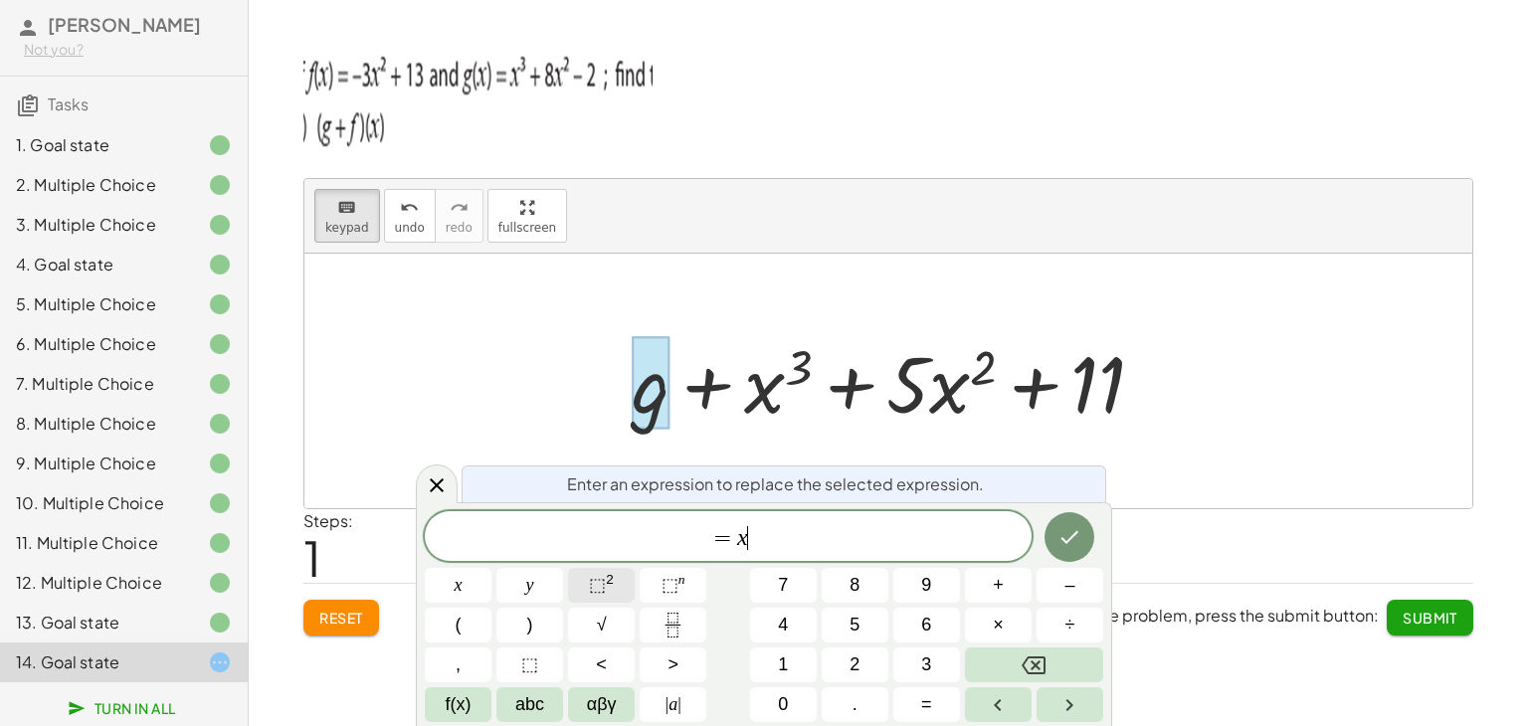
click at [585, 577] on button "⬚ 2" at bounding box center [601, 585] width 67 height 35
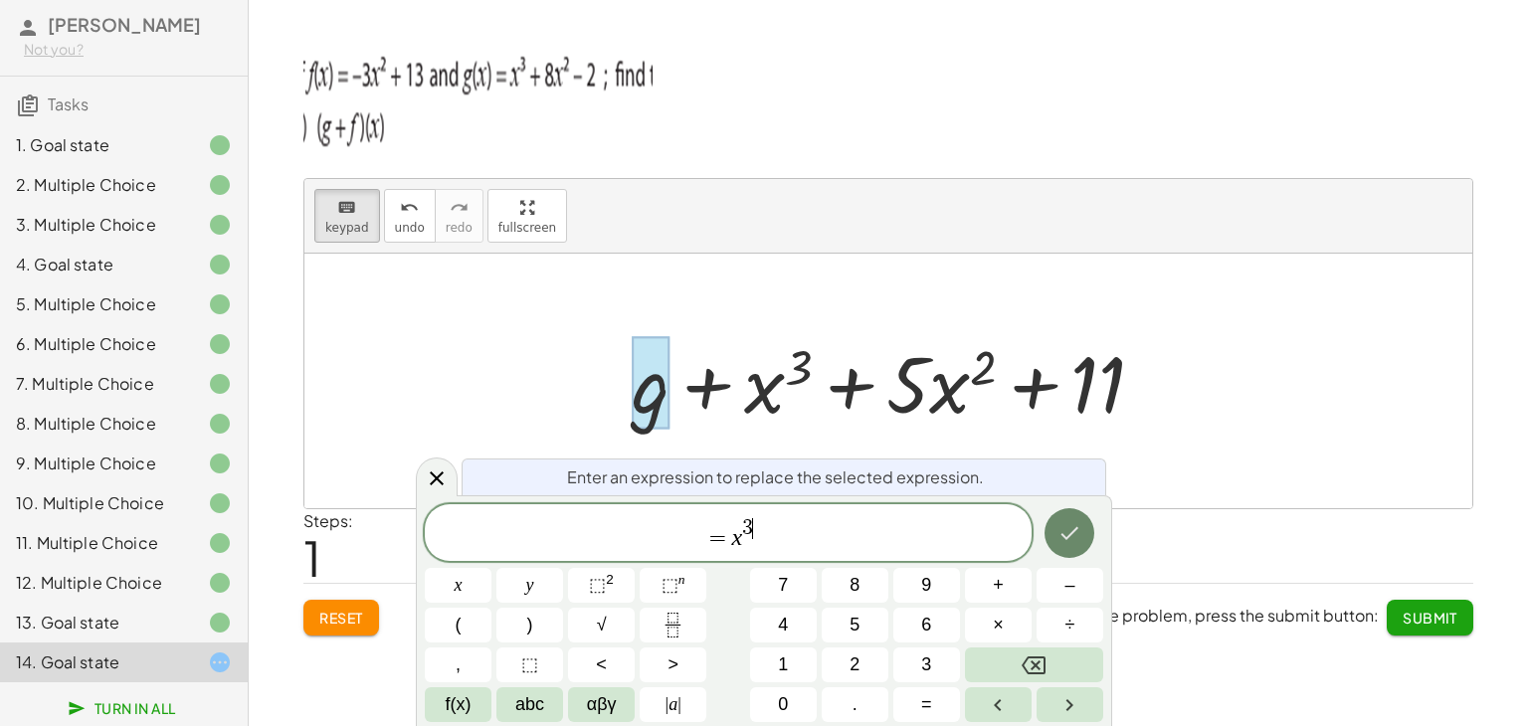
click at [1086, 526] on button "Done" at bounding box center [1069, 533] width 50 height 50
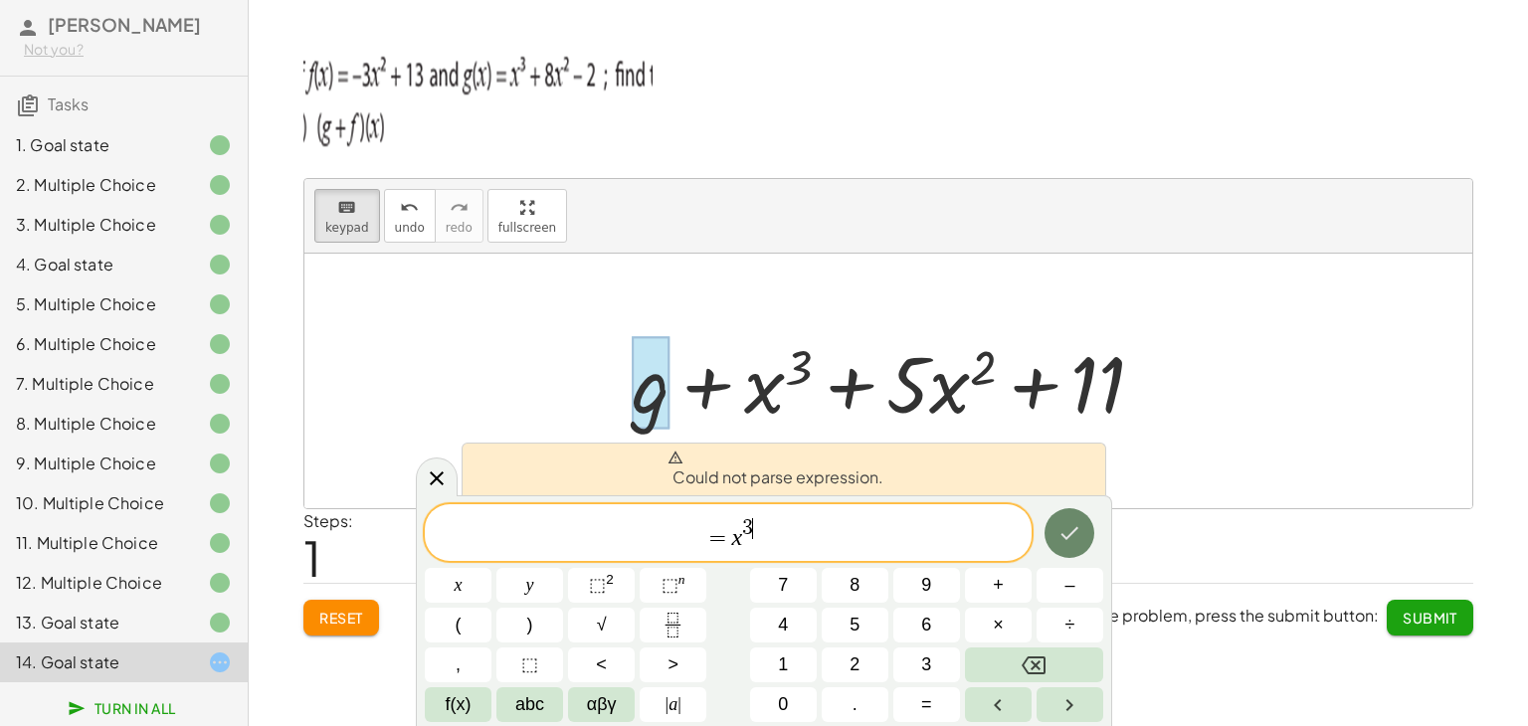
click at [1086, 526] on button "Done" at bounding box center [1069, 533] width 50 height 50
click at [445, 470] on icon at bounding box center [437, 478] width 24 height 24
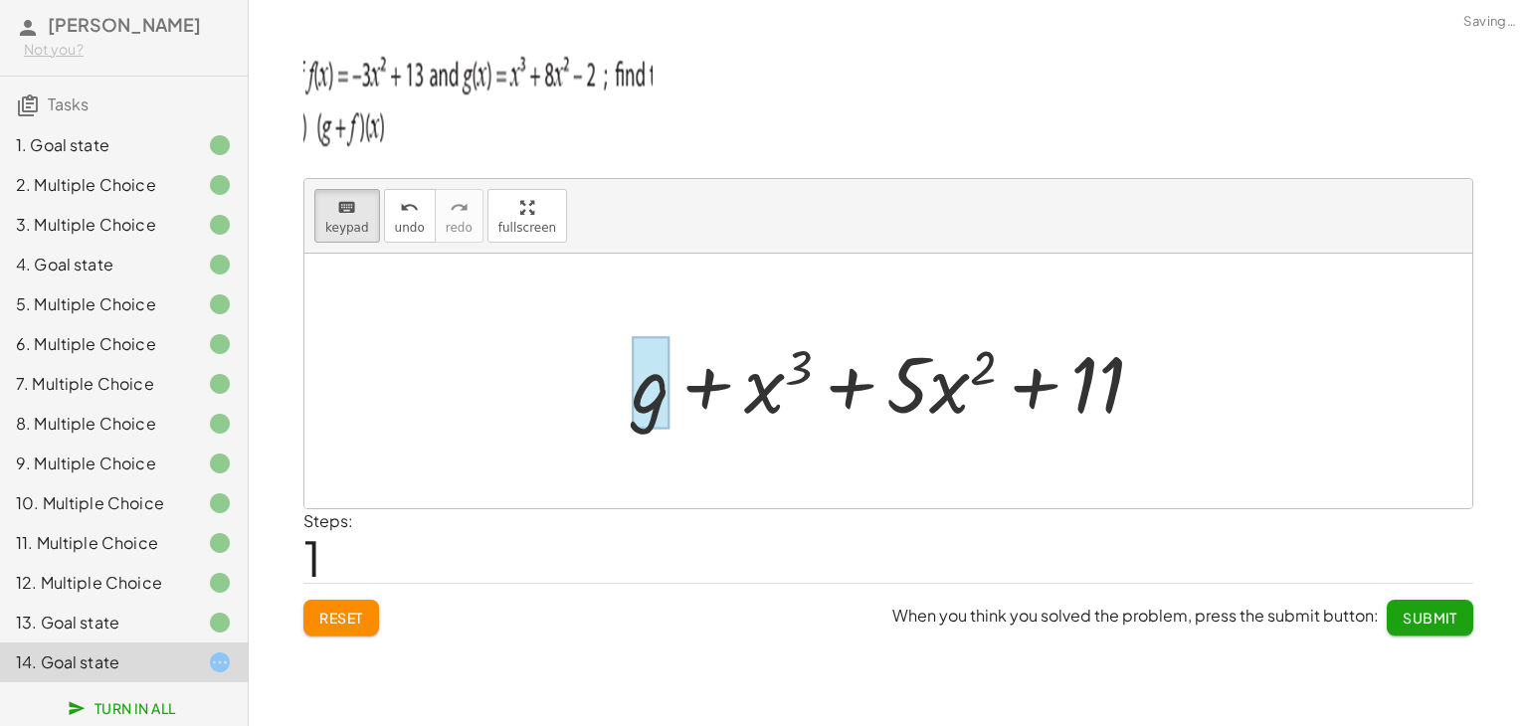
click at [632, 383] on div at bounding box center [651, 383] width 38 height 92
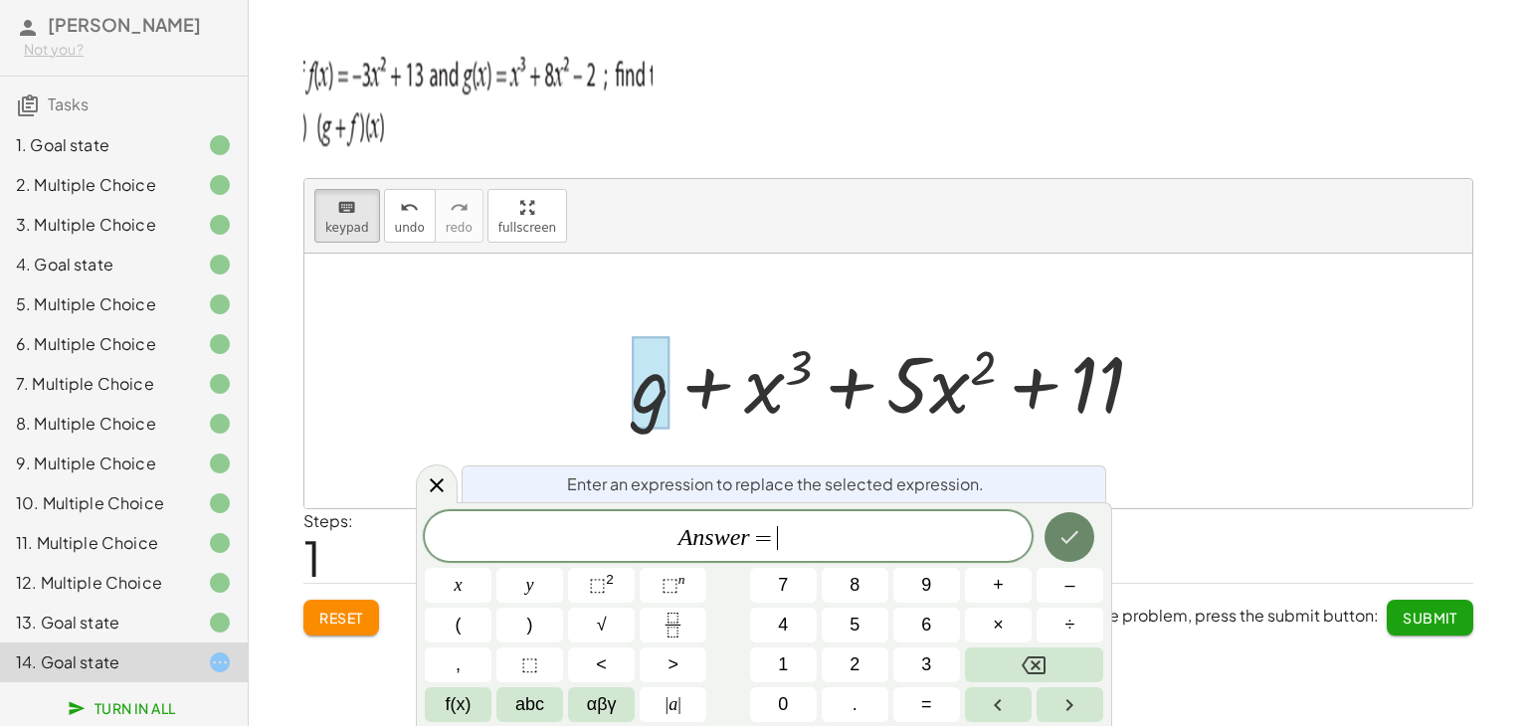
click at [1057, 539] on icon "Done" at bounding box center [1069, 537] width 24 height 24
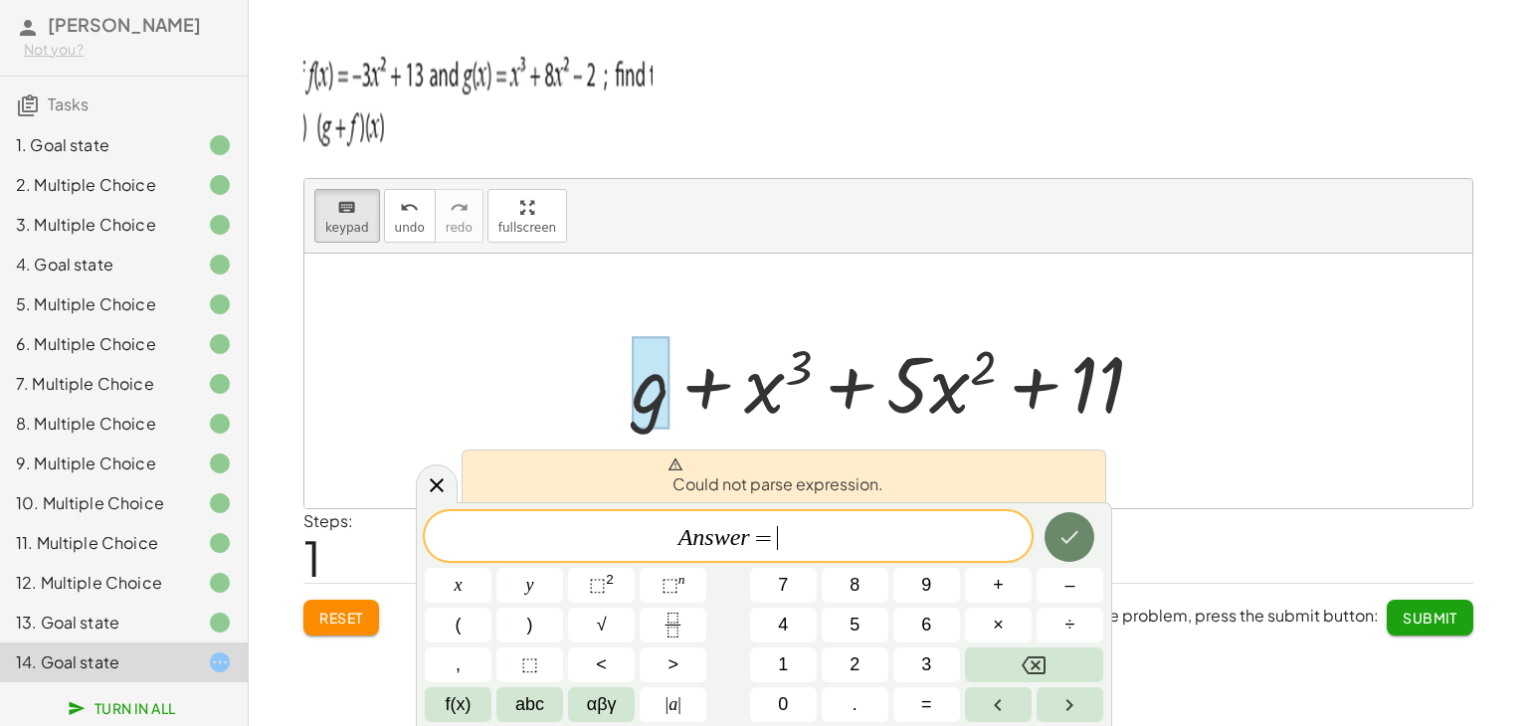
click at [1057, 539] on icon "Done" at bounding box center [1069, 537] width 24 height 24
click at [431, 474] on icon at bounding box center [437, 485] width 24 height 24
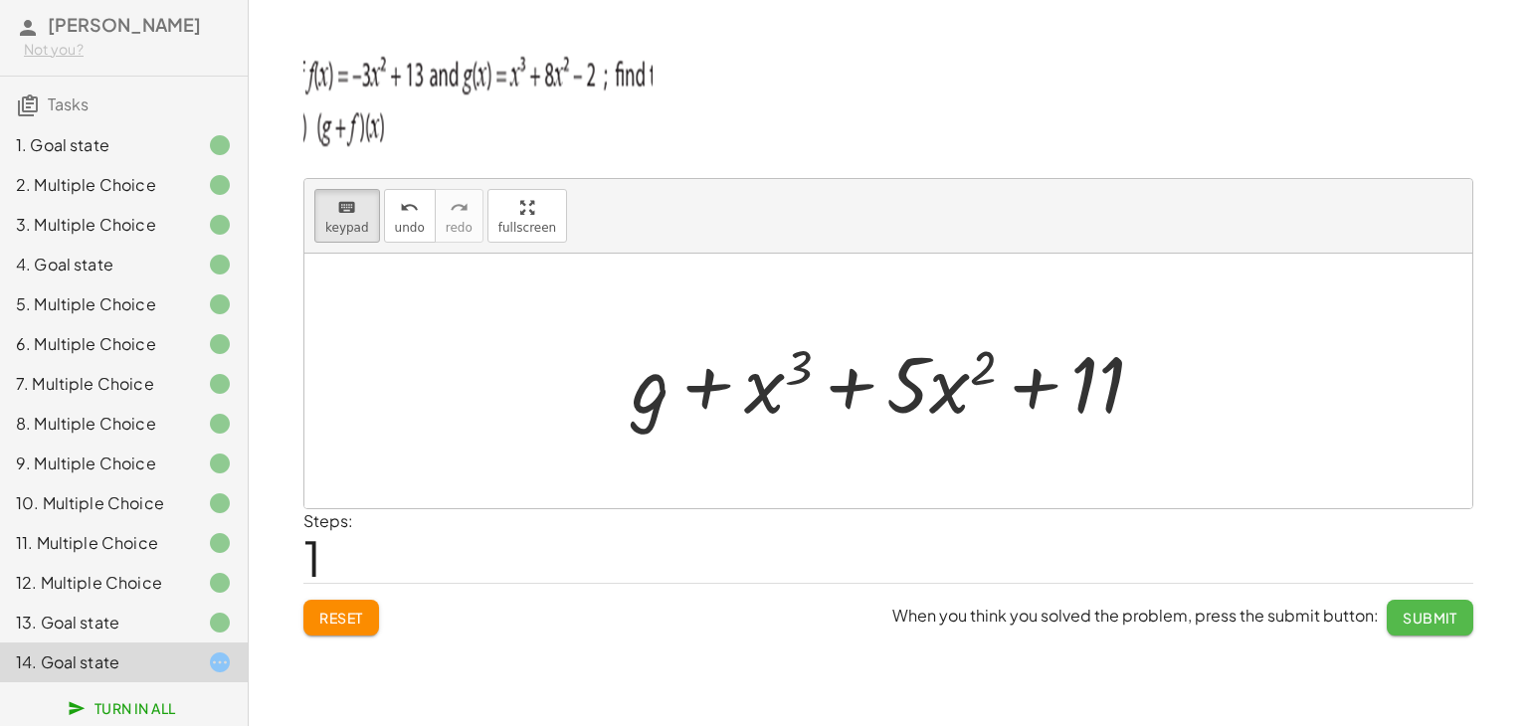
click at [1420, 618] on span "Submit" at bounding box center [1429, 618] width 55 height 18
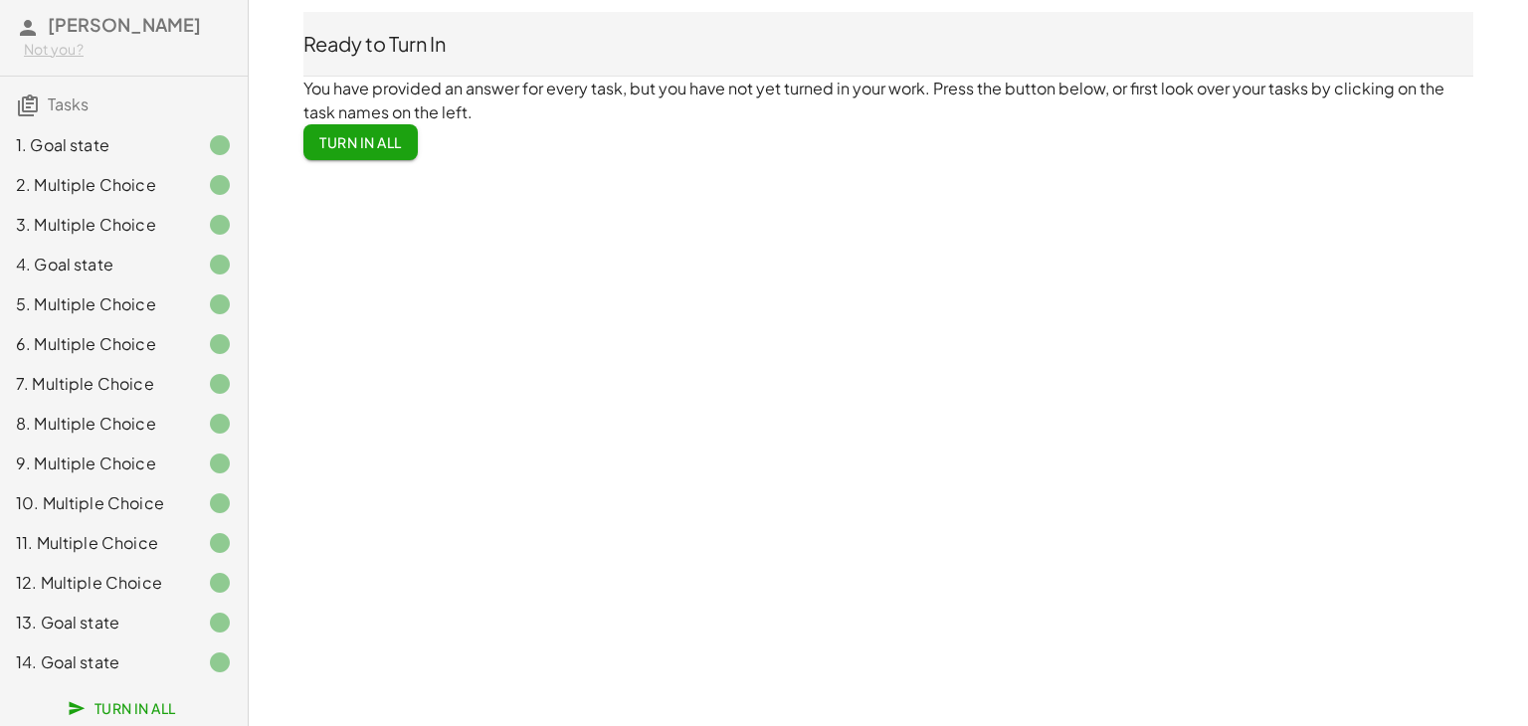
click at [402, 138] on span "Turn In All" at bounding box center [360, 142] width 83 height 18
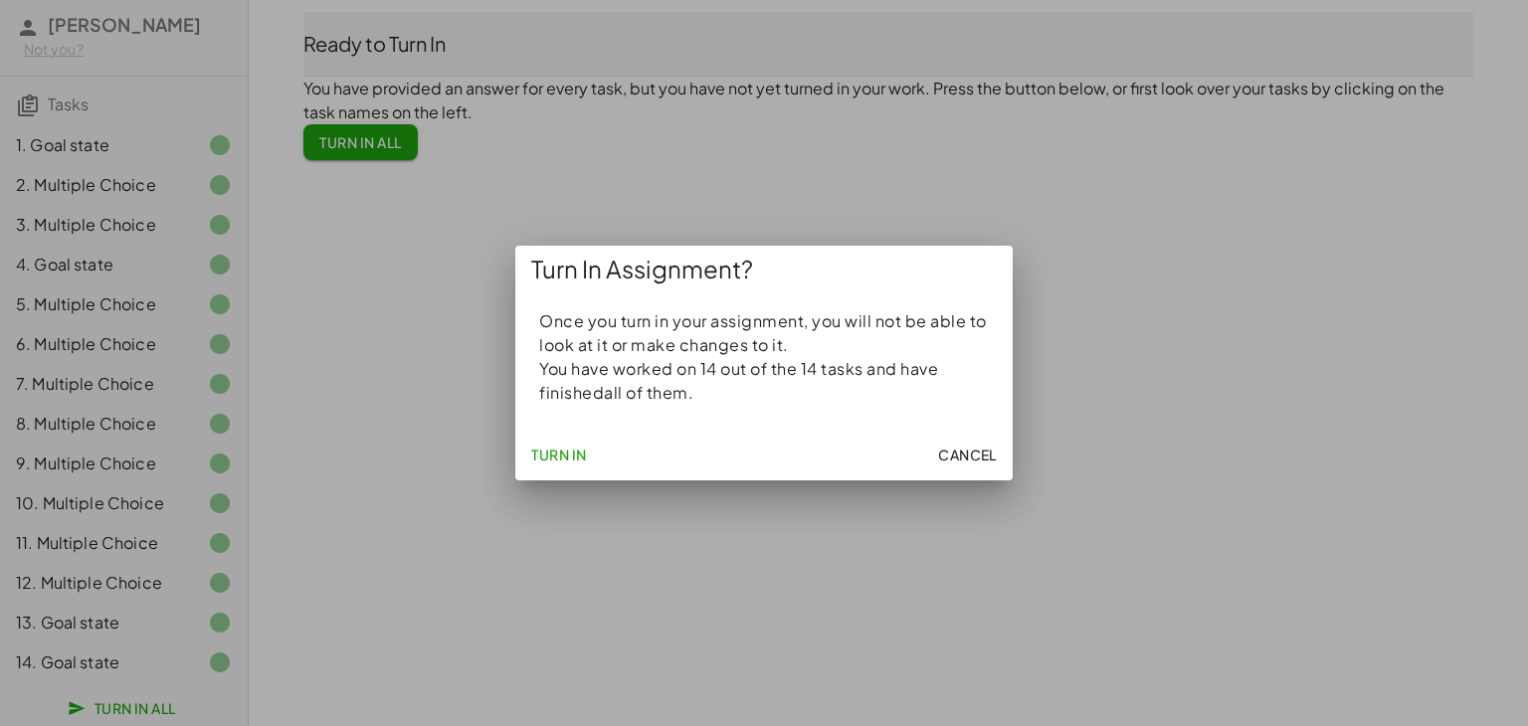
click at [556, 453] on span "Turn In" at bounding box center [559, 455] width 56 height 18
